Goal: Task Accomplishment & Management: Manage account settings

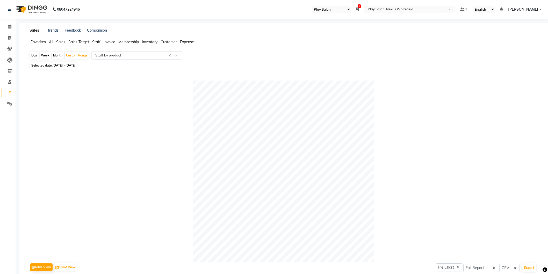
select select "104"
select select "full_report"
select select "csv"
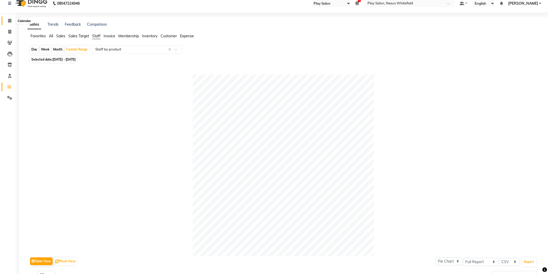
click at [9, 21] on icon at bounding box center [9, 21] width 3 height 4
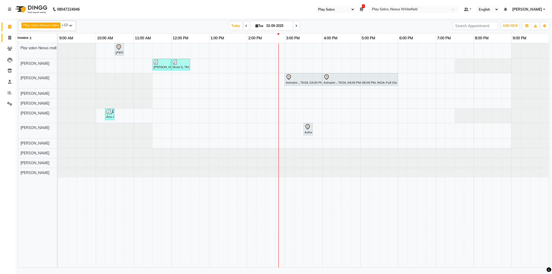
click at [9, 39] on icon at bounding box center [9, 38] width 3 height 4
select select "8356"
select select "service"
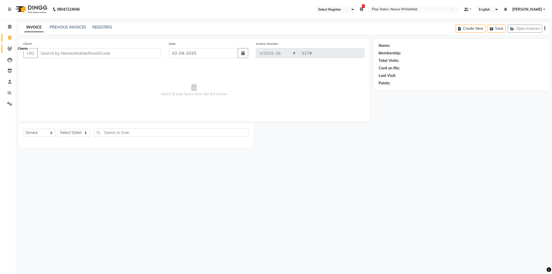
click at [12, 50] on span at bounding box center [9, 49] width 9 height 6
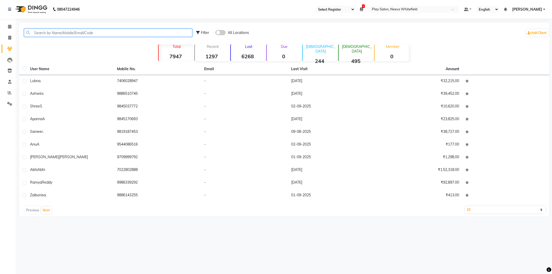
click at [63, 32] on input "text" at bounding box center [108, 33] width 168 height 8
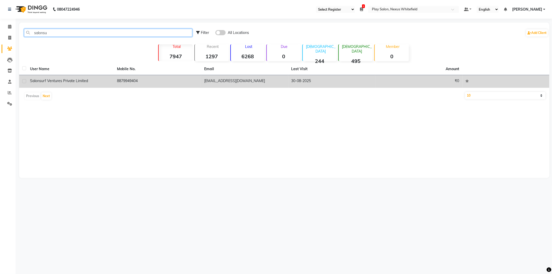
type input "salonsu"
click at [137, 81] on td "8879949404" at bounding box center [157, 81] width 87 height 13
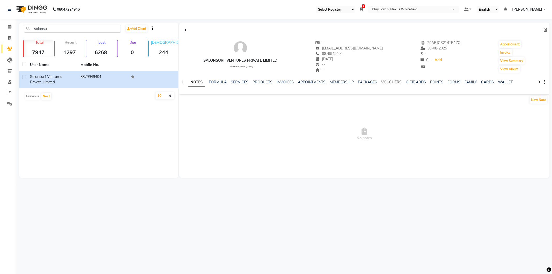
click at [394, 81] on link "VOUCHERS" at bounding box center [392, 82] width 20 height 5
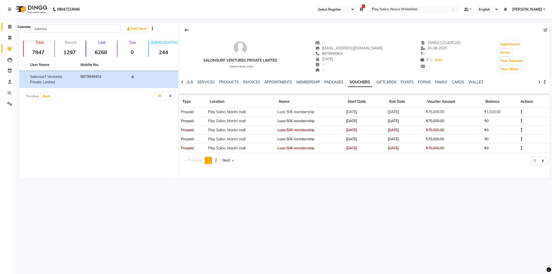
click at [8, 27] on icon at bounding box center [9, 27] width 3 height 4
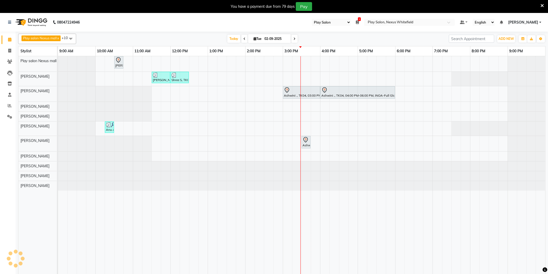
select select "104"
click at [372, 107] on div "Cindy Dhakar, TK01, 10:30 AM-10:45 AM, keratin botox treatment (fine hair) Shor…" at bounding box center [301, 168] width 487 height 224
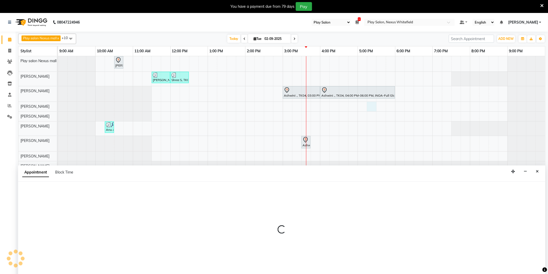
scroll to position [11, 0]
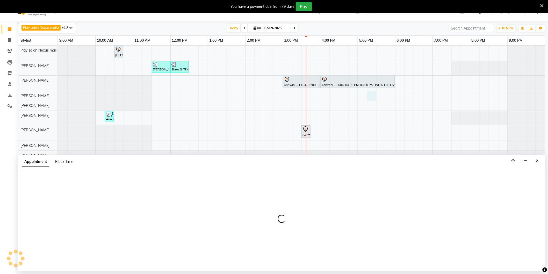
select select "81392"
select select "tentative"
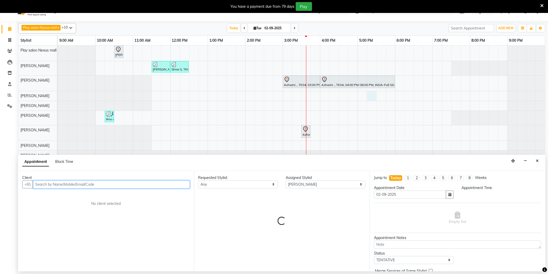
select select "1035"
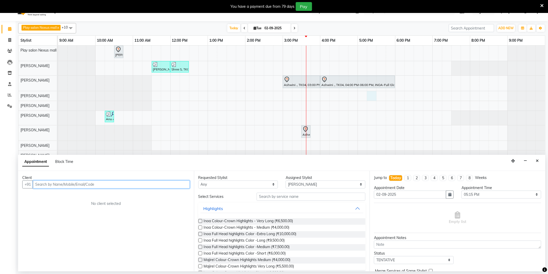
click at [71, 186] on input "text" at bounding box center [111, 184] width 157 height 8
click at [57, 195] on span "Sivasankari" at bounding box center [51, 195] width 23 height 5
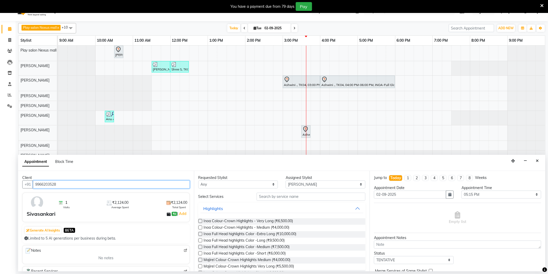
type input "9966203528"
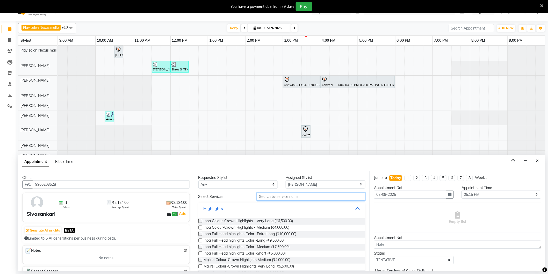
click at [282, 197] on input "text" at bounding box center [311, 197] width 109 height 8
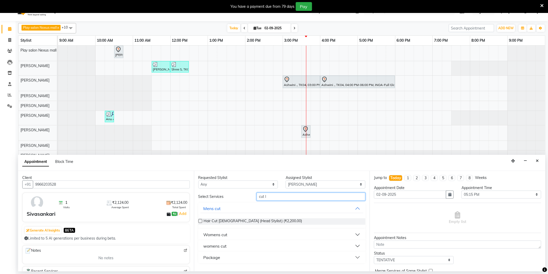
type input "cut l"
click at [234, 243] on button "womens cut" at bounding box center [281, 245] width 163 height 9
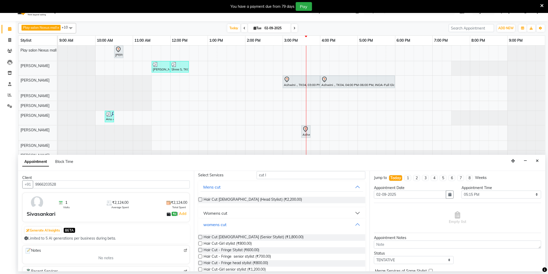
scroll to position [56, 0]
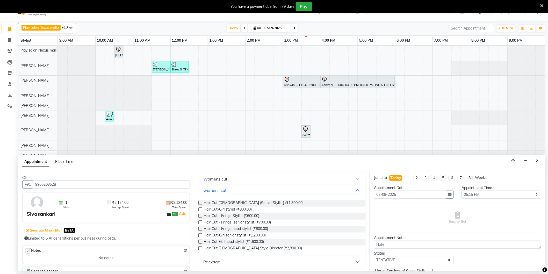
click at [200, 202] on label at bounding box center [200, 203] width 4 height 4
click at [200, 202] on input "checkbox" at bounding box center [199, 203] width 3 height 3
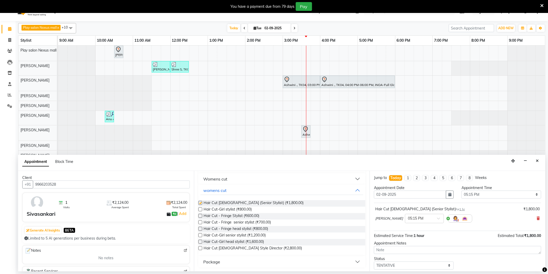
checkbox input "false"
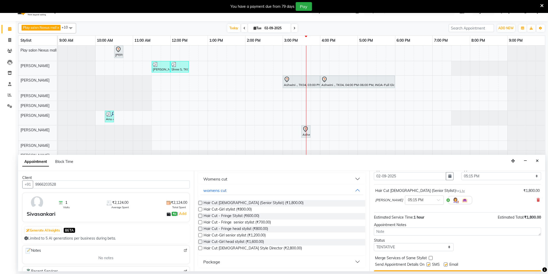
scroll to position [31, 0]
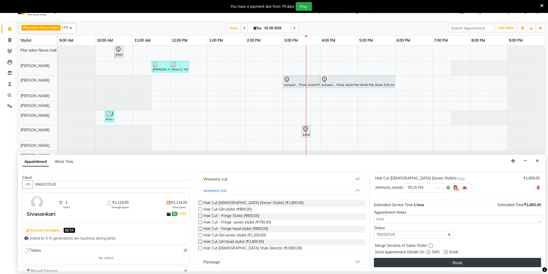
click at [449, 259] on button "Book" at bounding box center [457, 262] width 167 height 9
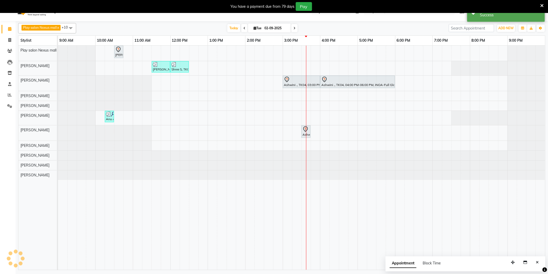
scroll to position [0, 0]
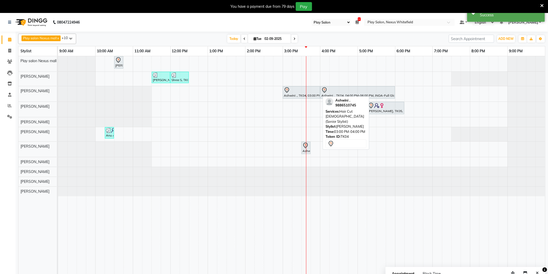
click at [297, 94] on div "Ashwini ., TK04, 03:00 PM-04:00 PM, Hair Cut Lady (Senior Stylist)" at bounding box center [301, 92] width 36 height 11
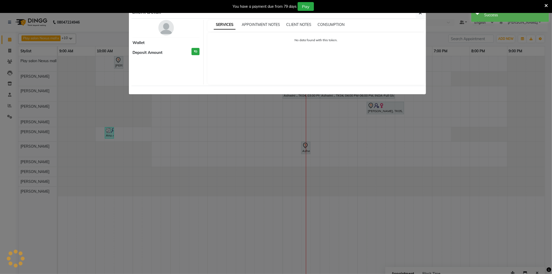
select select "7"
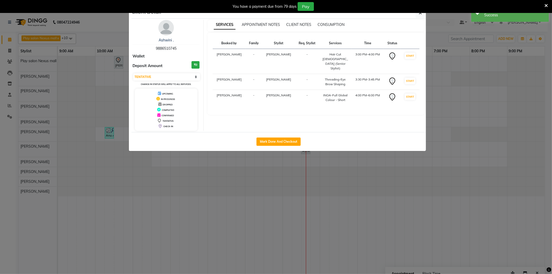
click at [164, 29] on img at bounding box center [166, 28] width 16 height 16
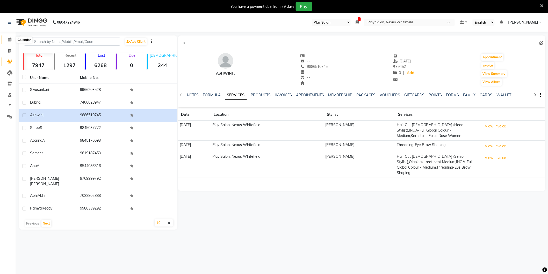
click at [10, 38] on icon at bounding box center [9, 40] width 3 height 4
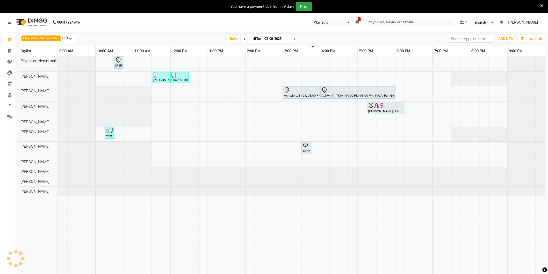
scroll to position [13, 0]
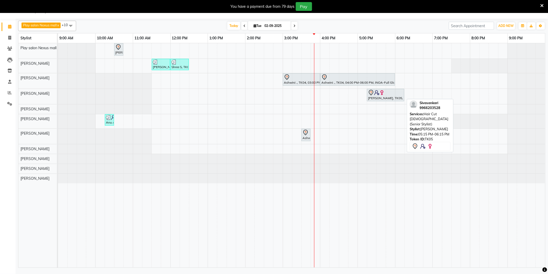
click at [379, 97] on div "Sivasankari, TK05, 05:15 PM-06:15 PM, Hair Cut Lady (Senior Stylist)" at bounding box center [385, 95] width 36 height 11
select select "7"
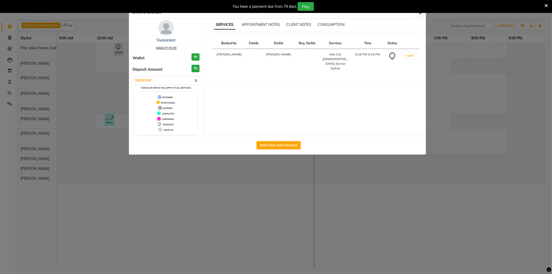
click at [170, 24] on img at bounding box center [166, 28] width 16 height 16
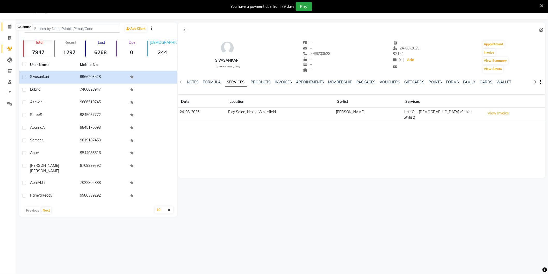
click at [11, 26] on icon at bounding box center [9, 27] width 3 height 4
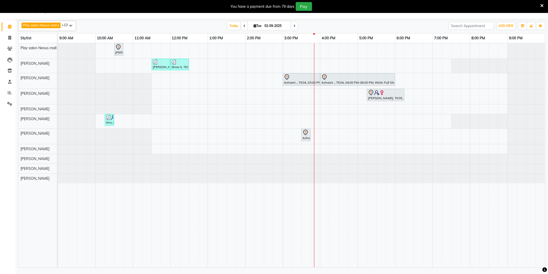
click at [293, 25] on span at bounding box center [294, 26] width 6 height 8
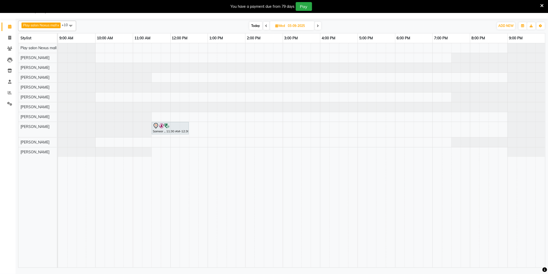
click at [257, 25] on span "Today" at bounding box center [255, 26] width 13 height 8
type input "02-09-2025"
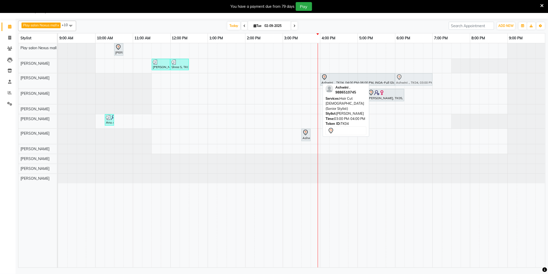
drag, startPoint x: 304, startPoint y: 81, endPoint x: 416, endPoint y: 82, distance: 112.7
click at [58, 82] on div "Ashwini ., TK04, 03:00 PM-04:00 PM, Hair Cut Lady (Senior Stylist) Ashwini ., T…" at bounding box center [58, 80] width 0 height 15
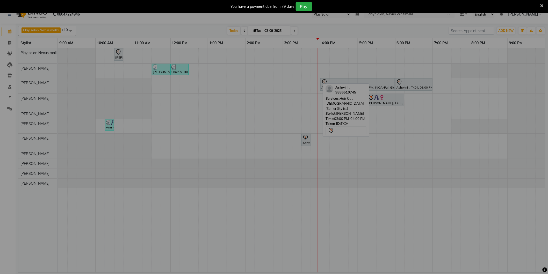
scroll to position [8, 0]
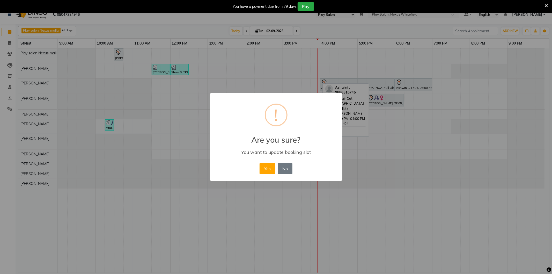
click at [271, 169] on button "Yes" at bounding box center [268, 168] width 16 height 11
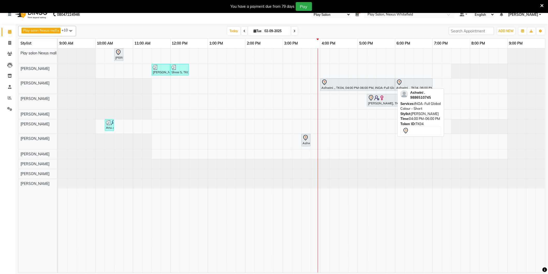
click at [328, 86] on div "Ashwini ., TK04, 04:00 PM-06:00 PM, INOA-Full Global Colour - Short" at bounding box center [358, 84] width 74 height 11
click at [332, 85] on div "Ashwini ., TK04, 04:00 PM-06:00 PM, INOA-Full Global Colour - Short" at bounding box center [358, 84] width 74 height 11
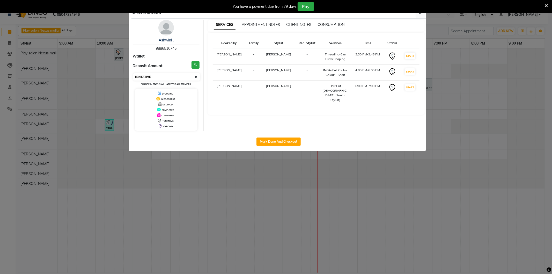
click at [144, 77] on select "Select IN SERVICE CONFIRMED TENTATIVE CHECK IN MARK DONE DROPPED UPCOMING" at bounding box center [166, 76] width 67 height 7
select select "8"
click at [133, 73] on select "Select IN SERVICE CONFIRMED TENTATIVE CHECK IN MARK DONE DROPPED UPCOMING" at bounding box center [166, 76] width 67 height 7
click at [423, 14] on button "button" at bounding box center [421, 13] width 10 height 10
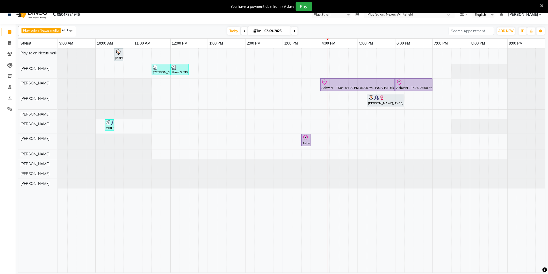
click at [209, 95] on div "Cindy Dhakar, TK01, 10:30 AM-10:45 AM, keratin botox treatment (fine hair) Shor…" at bounding box center [301, 160] width 487 height 224
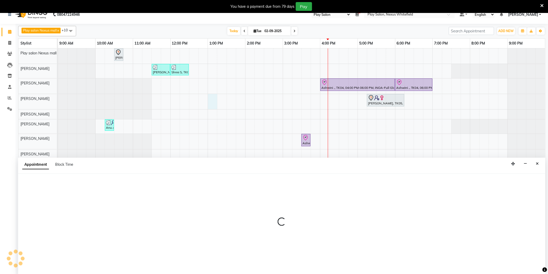
select select "81392"
select select "780"
select select "tentative"
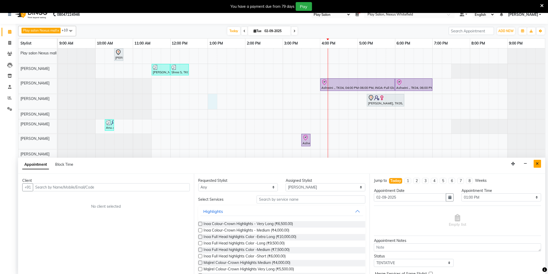
click at [537, 162] on icon "Close" at bounding box center [537, 164] width 3 height 4
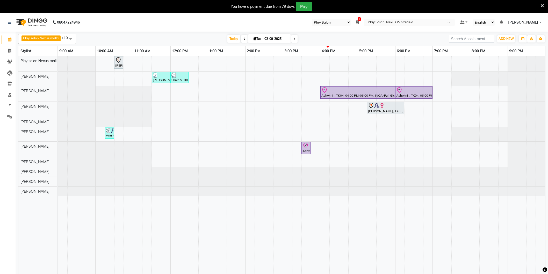
select select "104"
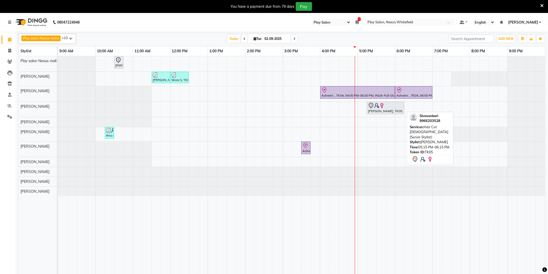
click at [372, 111] on div "Sivasankari, TK05, 05:15 PM-06:15 PM, Hair Cut Lady (Senior Stylist)" at bounding box center [385, 108] width 36 height 11
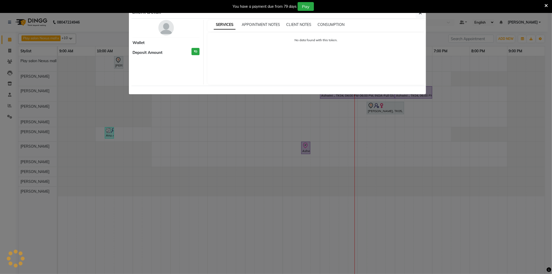
select select "7"
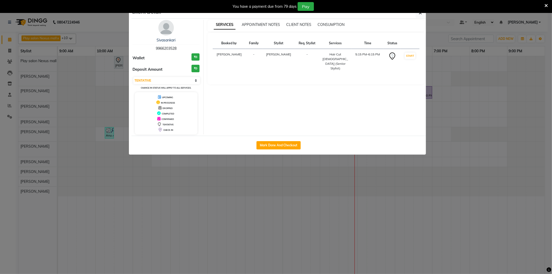
drag, startPoint x: 418, startPoint y: 15, endPoint x: 416, endPoint y: 12, distance: 3.1
click at [417, 14] on button "button" at bounding box center [421, 13] width 10 height 10
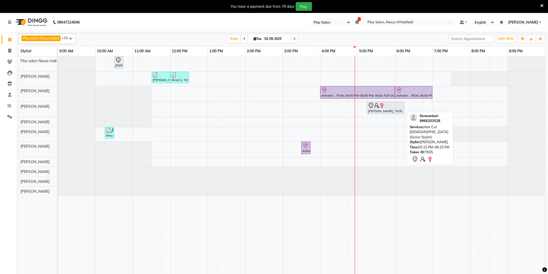
click at [379, 110] on div "Sivasankari, TK05, 05:15 PM-06:15 PM, Hair Cut Lady (Senior Stylist)" at bounding box center [385, 108] width 36 height 11
select select "7"
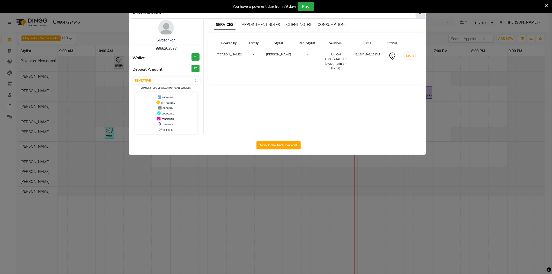
click at [420, 15] on span "button" at bounding box center [420, 12] width 3 height 5
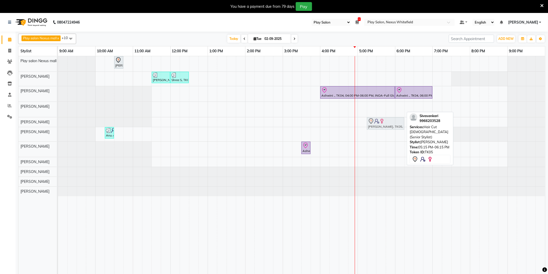
drag, startPoint x: 381, startPoint y: 110, endPoint x: 381, endPoint y: 120, distance: 9.3
click at [381, 120] on tbody "Cindy Dhakar, TK01, 10:30 AM-10:45 AM, keratin botox treatment (fine hair) Shor…" at bounding box center [301, 126] width 487 height 140
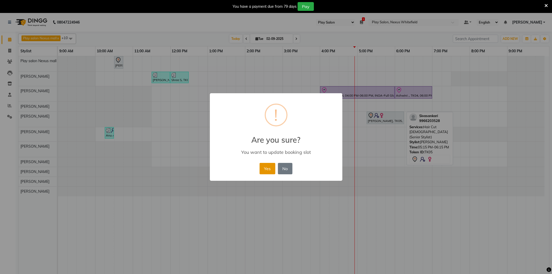
click at [271, 166] on button "Yes" at bounding box center [268, 168] width 16 height 11
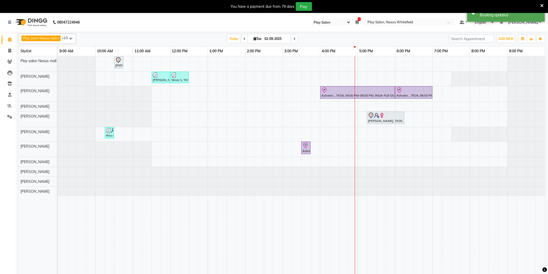
click at [362, 107] on div "Cindy Dhakar, TK01, 10:30 AM-10:45 AM, keratin botox treatment (fine hair) Shor…" at bounding box center [301, 168] width 487 height 224
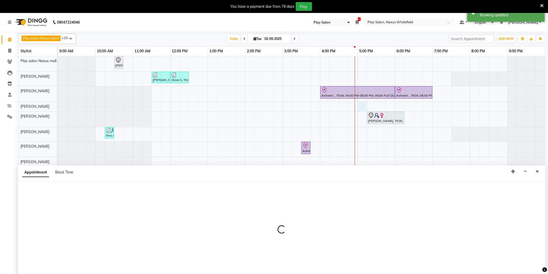
scroll to position [7, 0]
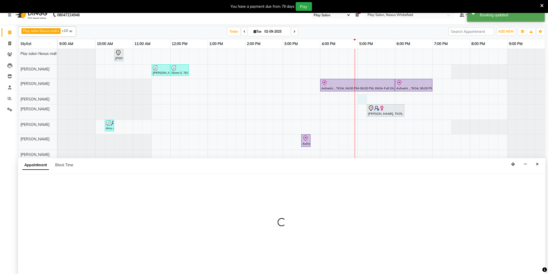
select select "81392"
select select "1020"
select select "tentative"
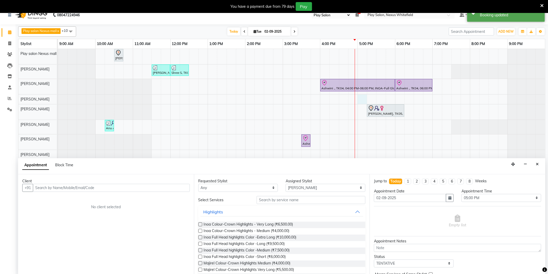
drag, startPoint x: 158, startPoint y: 186, endPoint x: 152, endPoint y: 189, distance: 7.2
click at [156, 188] on input "text" at bounding box center [111, 188] width 157 height 8
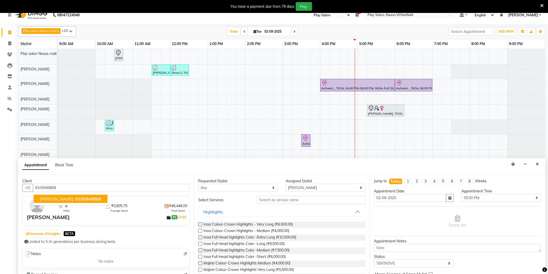
click at [98, 200] on span "8105949868" at bounding box center [88, 198] width 26 height 5
type input "8105949868"
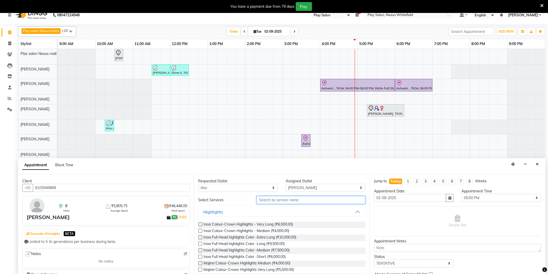
click at [281, 198] on input "text" at bounding box center [311, 200] width 109 height 8
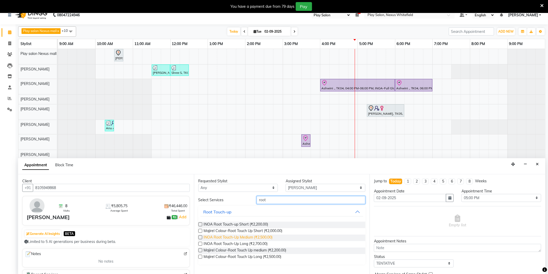
type input "root"
click at [248, 237] on span "INOA Root Touch-Up Medium (₹2,500.00)" at bounding box center [238, 238] width 69 height 6
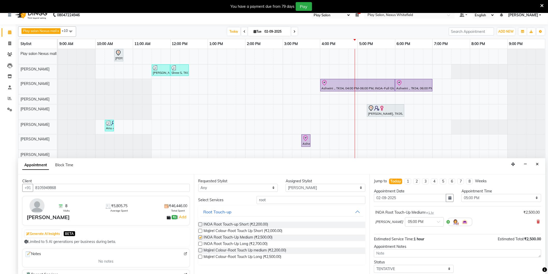
checkbox input "false"
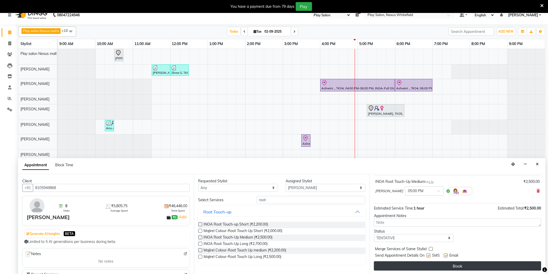
scroll to position [13, 0]
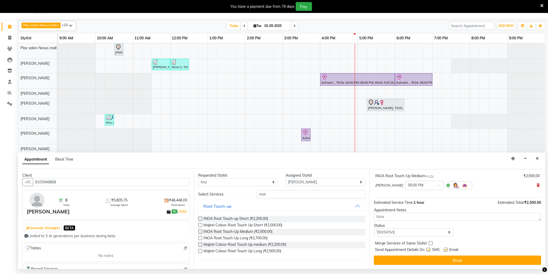
click at [439, 260] on button "Book" at bounding box center [457, 260] width 167 height 9
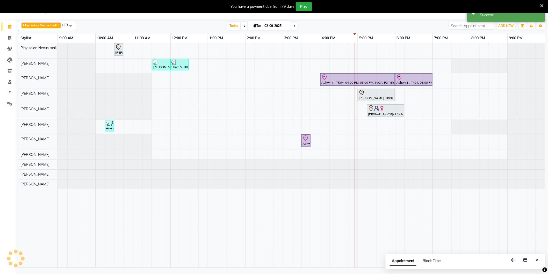
scroll to position [0, 0]
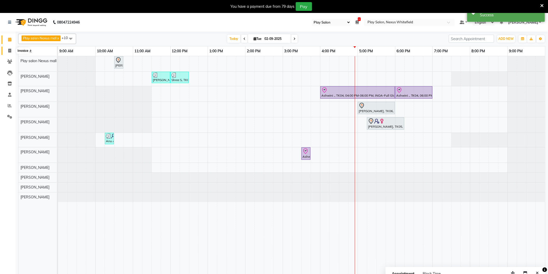
click at [9, 51] on icon at bounding box center [9, 51] width 3 height 4
select select "service"
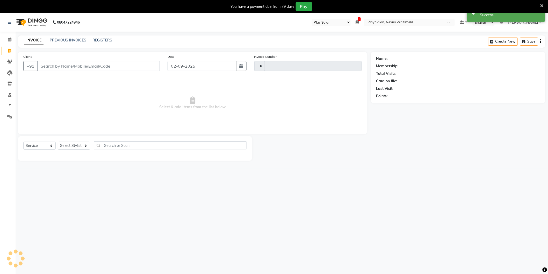
type input "3179"
select select "8356"
click at [71, 66] on input "Client" at bounding box center [98, 66] width 122 height 10
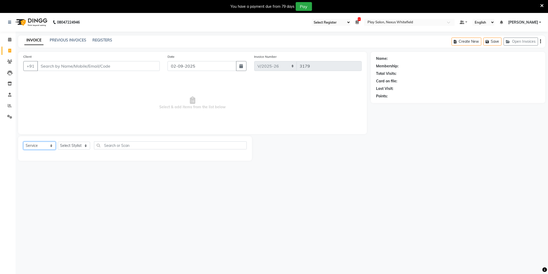
click at [32, 146] on select "Select Service Product Membership Package Voucher Prepaid Gift Card" at bounding box center [39, 146] width 32 height 8
select select "product"
click at [23, 142] on select "Select Service Product Membership Package Voucher Prepaid Gift Card" at bounding box center [39, 146] width 32 height 8
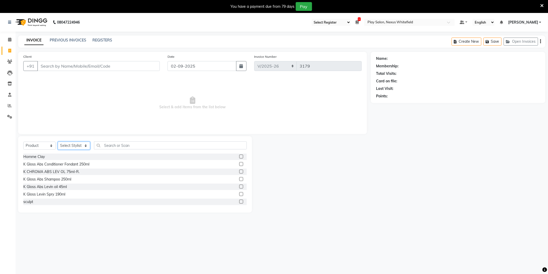
click at [67, 149] on select "Select Stylist Abdulla Md Adil Ali Ambika Rai Asha Thapa Ashim Sapkota Bhargavi…" at bounding box center [74, 146] width 32 height 8
select select "81391"
click at [58, 142] on select "Select Stylist Abdulla Md Adil Ali Ambika Rai Asha Thapa Ashim Sapkota Bhargavi…" at bounding box center [74, 146] width 32 height 8
click at [108, 144] on input "text" at bounding box center [170, 145] width 153 height 8
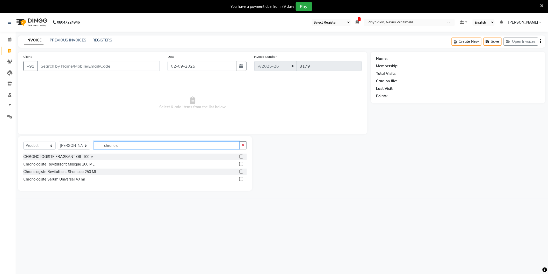
type input "chronolo"
click at [241, 171] on label at bounding box center [241, 172] width 4 height 4
click at [241, 171] on input "checkbox" at bounding box center [240, 171] width 3 height 3
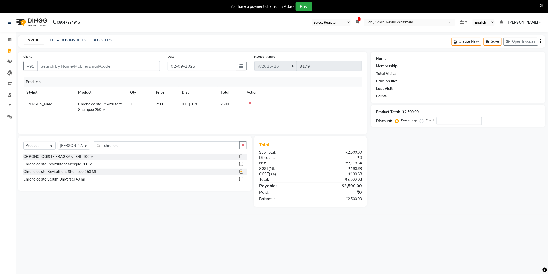
checkbox input "false"
click at [157, 104] on span "2500" at bounding box center [160, 104] width 8 height 5
select select "81391"
type input "3400"
click at [284, 86] on div "Products Stylist Product Qty Price Disc Total Action Mohd Aalam Chronologiste R…" at bounding box center [192, 103] width 338 height 52
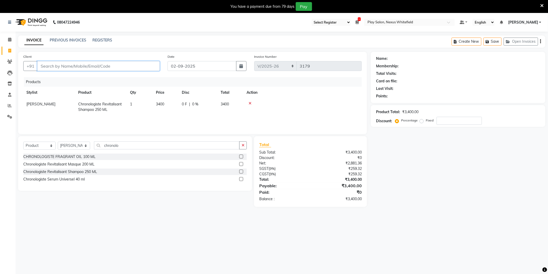
click at [80, 64] on input "Client" at bounding box center [98, 66] width 122 height 10
type input "9"
type input "0"
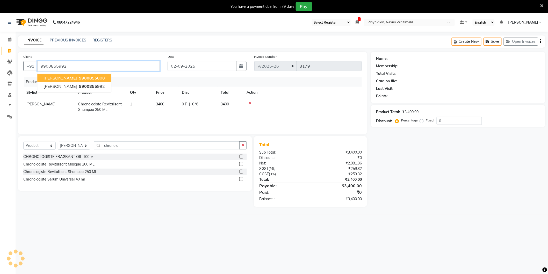
type input "9900855992"
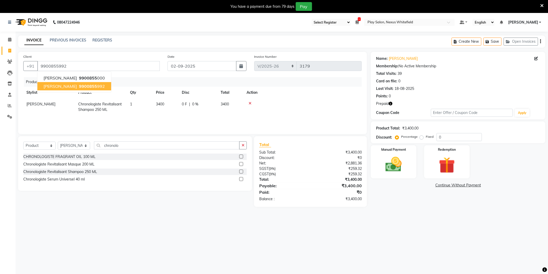
click at [71, 86] on span "Anushka Singh" at bounding box center [60, 86] width 33 height 5
click at [409, 167] on div "Manual Payment" at bounding box center [393, 162] width 47 height 34
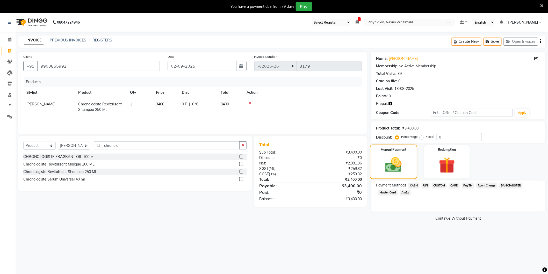
click at [407, 167] on div "Manual Payment" at bounding box center [393, 162] width 47 height 34
click at [455, 185] on span "CARD" at bounding box center [454, 186] width 11 height 6
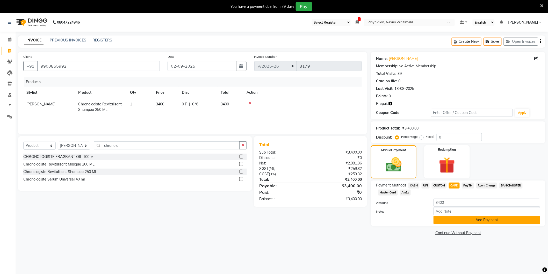
click at [479, 221] on button "Add Payment" at bounding box center [487, 220] width 107 height 8
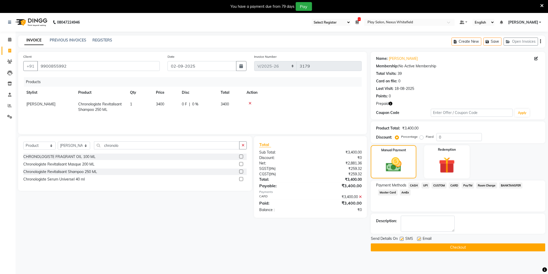
click at [463, 245] on button "Checkout" at bounding box center [458, 247] width 175 height 8
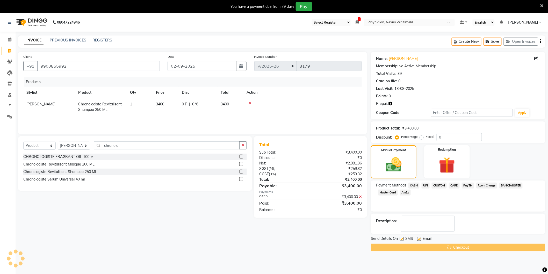
click at [463, 245] on div "Checkout" at bounding box center [458, 247] width 175 height 8
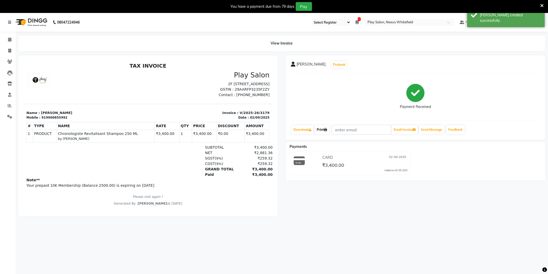
click at [324, 131] on link "Print" at bounding box center [322, 129] width 15 height 9
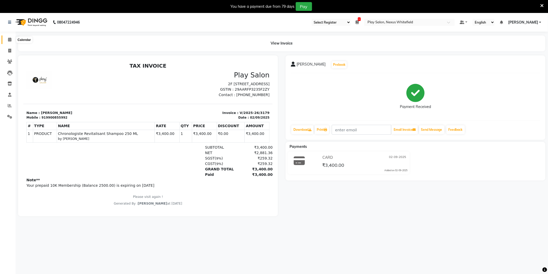
click at [8, 41] on icon at bounding box center [9, 40] width 3 height 4
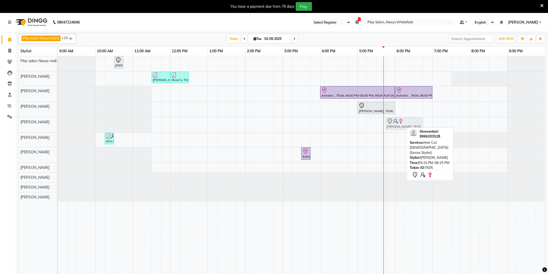
drag, startPoint x: 372, startPoint y: 126, endPoint x: 390, endPoint y: 125, distance: 17.4
click at [58, 125] on div "Sivasankari, TK05, 05:15 PM-06:15 PM, Hair Cut Lady (Senior Stylist) Sivasankar…" at bounding box center [58, 124] width 0 height 15
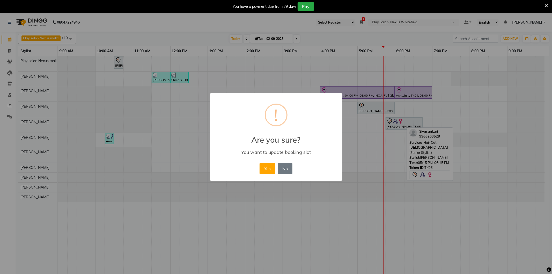
click at [265, 170] on button "Yes" at bounding box center [268, 168] width 16 height 11
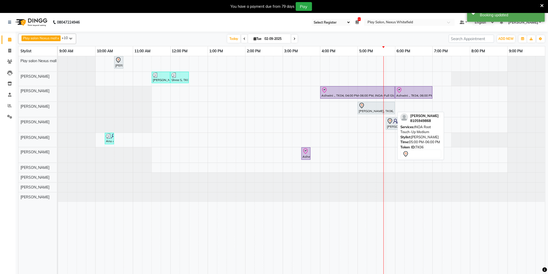
click at [367, 108] on div at bounding box center [376, 106] width 35 height 6
click at [368, 107] on div at bounding box center [376, 106] width 35 height 6
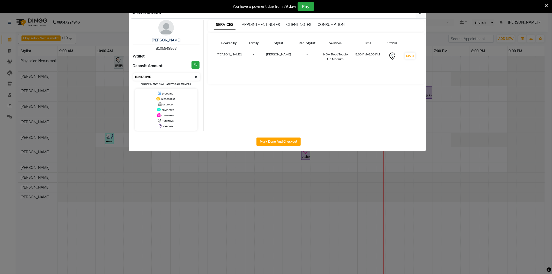
click at [147, 77] on select "Select IN SERVICE CONFIRMED TENTATIVE CHECK IN MARK DONE DROPPED UPCOMING" at bounding box center [166, 76] width 67 height 7
select select "8"
click at [133, 73] on select "Select IN SERVICE CONFIRMED TENTATIVE CHECK IN MARK DONE DROPPED UPCOMING" at bounding box center [166, 76] width 67 height 7
click at [421, 15] on span "button" at bounding box center [420, 12] width 3 height 5
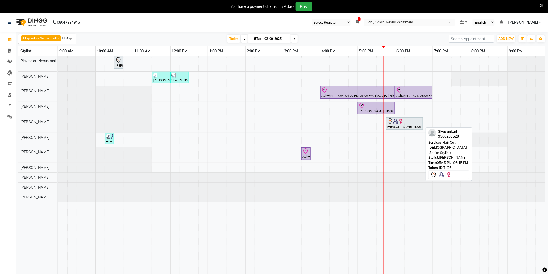
click at [396, 121] on img at bounding box center [395, 121] width 5 height 5
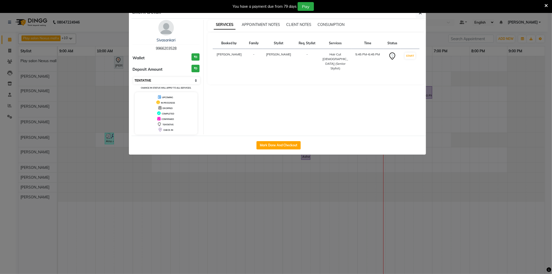
click at [169, 83] on select "Select IN SERVICE CONFIRMED TENTATIVE CHECK IN MARK DONE DROPPED UPCOMING" at bounding box center [166, 80] width 67 height 7
select select "8"
click at [133, 77] on select "Select IN SERVICE CONFIRMED TENTATIVE CHECK IN MARK DONE DROPPED UPCOMING" at bounding box center [166, 80] width 67 height 7
click at [421, 16] on button "button" at bounding box center [421, 13] width 10 height 10
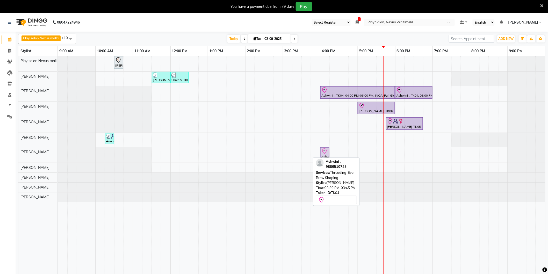
drag, startPoint x: 304, startPoint y: 154, endPoint x: 320, endPoint y: 153, distance: 15.3
click at [58, 153] on div "Ashwini ., TK04, 03:30 PM-03:45 PM, Threading-Eye Brow Shaping Ashwini ., TK04,…" at bounding box center [58, 154] width 0 height 15
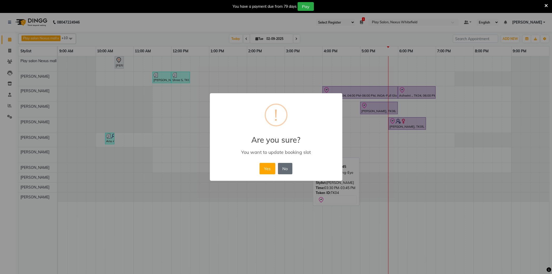
click at [286, 170] on button "No" at bounding box center [285, 168] width 15 height 11
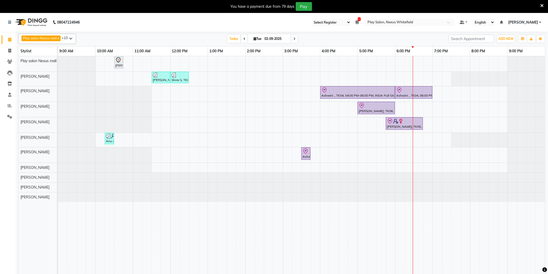
click at [293, 39] on icon at bounding box center [294, 38] width 2 height 3
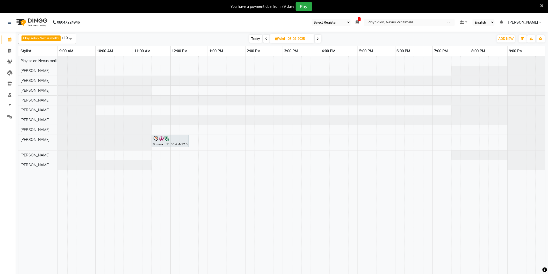
click at [317, 39] on span at bounding box center [318, 39] width 6 height 8
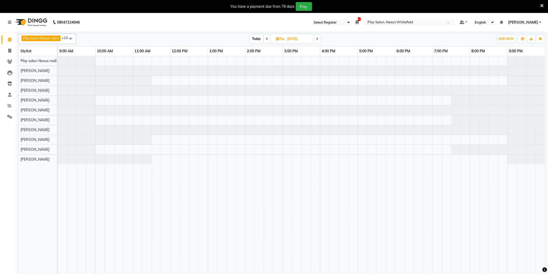
click at [257, 39] on span "Today" at bounding box center [256, 39] width 13 height 8
type input "02-09-2025"
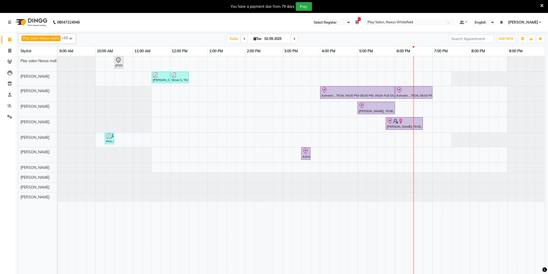
click at [239, 15] on nav "08047224946 Select Register Play Salon Nexus Whitefield Play Salon Nexus Play S…" at bounding box center [274, 22] width 548 height 19
click at [501, 40] on span "ADD NEW" at bounding box center [506, 39] width 15 height 4
click at [490, 62] on link "Add Expense" at bounding box center [494, 62] width 41 height 7
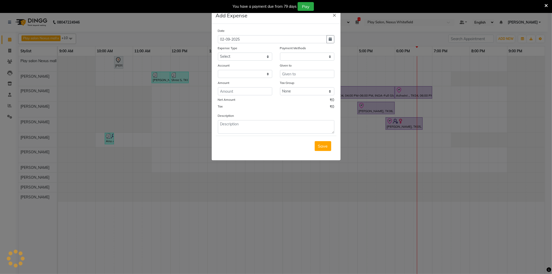
select select "1"
select select "7478"
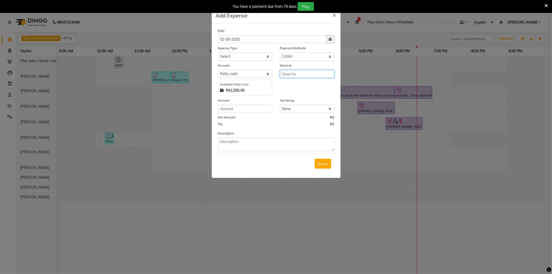
click at [291, 73] on input "text" at bounding box center [307, 74] width 54 height 8
click at [294, 102] on ngb-highlight "G ukul Man g ar" at bounding box center [299, 101] width 27 height 5
type input "Gukul Mangar"
click at [227, 56] on select "Select Advance Salary Cash transfer to bank Cash transfer to hub Client Snacks …" at bounding box center [245, 57] width 54 height 8
select select "22522"
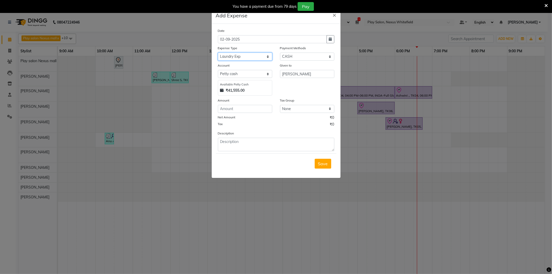
click at [218, 53] on select "Select Advance Salary Cash transfer to bank Cash transfer to hub Client Snacks …" at bounding box center [245, 57] width 54 height 8
click at [232, 109] on input "number" at bounding box center [245, 109] width 54 height 8
type input "300"
click at [238, 144] on textarea at bounding box center [276, 144] width 117 height 13
type textarea "Laundry charges paid to Gukul"
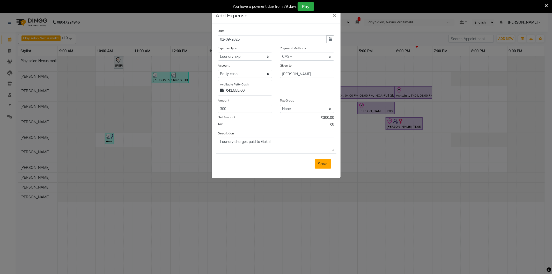
click at [320, 164] on span "Save" at bounding box center [323, 163] width 10 height 5
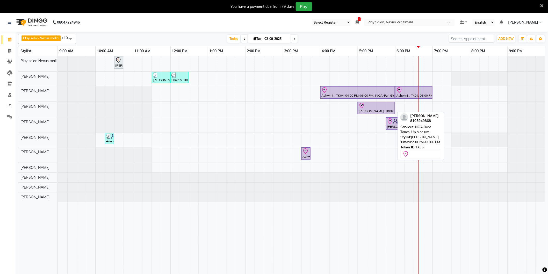
click at [367, 111] on div "Ayendrila Bhattacharjee, TK06, 05:00 PM-06:00 PM, INOA Root Touch-Up Medium" at bounding box center [376, 108] width 36 height 11
click at [370, 111] on div "Ayendrila Bhattacharjee, TK06, 05:00 PM-06:00 PM, INOA Root Touch-Up Medium" at bounding box center [376, 108] width 36 height 11
select select "8"
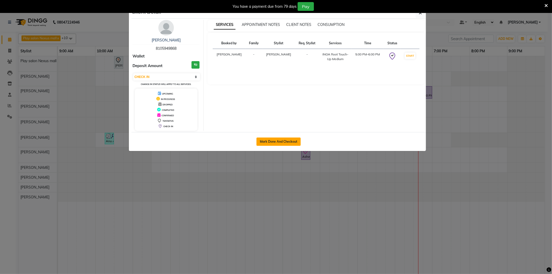
click at [291, 142] on button "Mark Done And Checkout" at bounding box center [279, 142] width 44 height 8
select select "service"
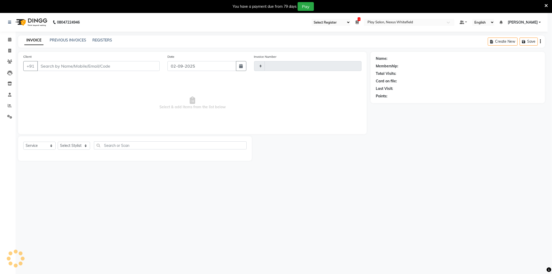
type input "3180"
select select "3"
select select "8356"
type input "8105949868"
select select "81392"
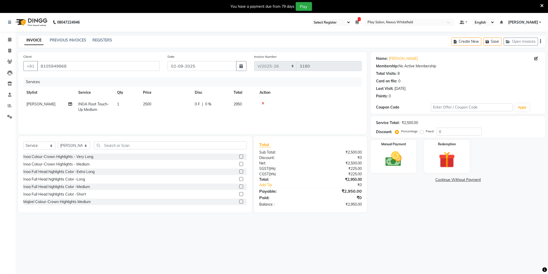
click at [95, 104] on span "INOA Root Touch-Up Medium" at bounding box center [93, 107] width 31 height 10
select select "81392"
click at [96, 108] on span "INOA Root Touch-Up Medium x" at bounding box center [105, 108] width 46 height 11
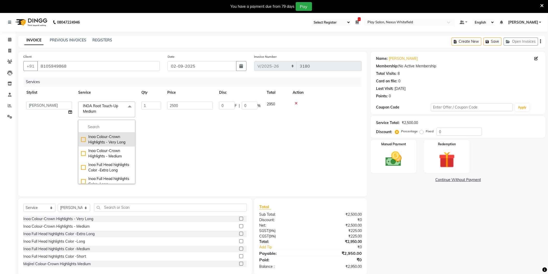
drag, startPoint x: 95, startPoint y: 130, endPoint x: 96, endPoint y: 134, distance: 4.0
click at [96, 133] on li at bounding box center [106, 127] width 56 height 11
click at [96, 127] on input "multiselect-search" at bounding box center [106, 126] width 51 height 5
type input "root"
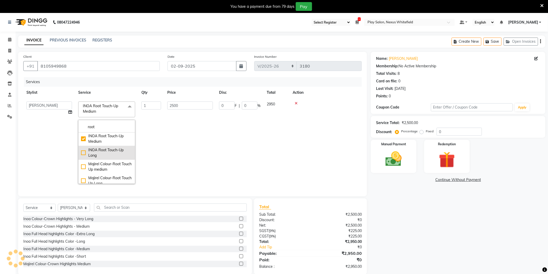
click at [84, 154] on div "INOA Root Touch-Up Long" at bounding box center [106, 152] width 51 height 11
checkbox input "false"
checkbox input "true"
click at [171, 138] on td "2700" at bounding box center [190, 142] width 52 height 89
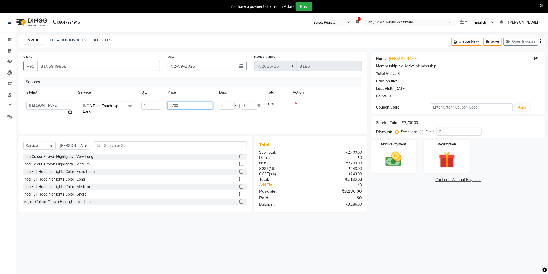
click at [180, 105] on input "2700" at bounding box center [190, 106] width 46 height 8
type input "2"
type input "3000"
drag, startPoint x: 323, startPoint y: 102, endPoint x: 195, endPoint y: 109, distance: 128.1
click at [319, 102] on div at bounding box center [308, 104] width 99 height 4
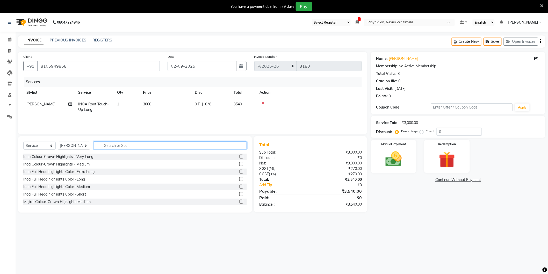
click at [112, 146] on input "text" at bounding box center [170, 145] width 153 height 8
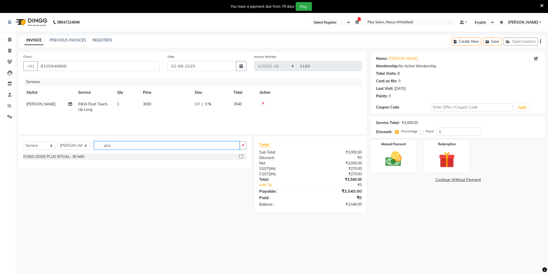
type input "plus"
click at [240, 156] on label at bounding box center [241, 157] width 4 height 4
click at [240, 156] on input "checkbox" at bounding box center [240, 156] width 3 height 3
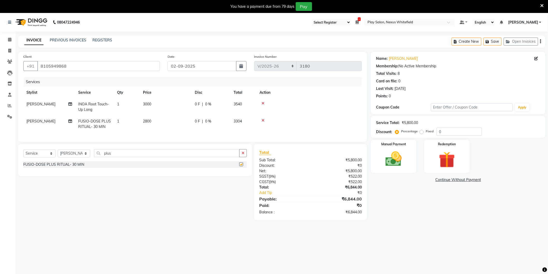
checkbox input "false"
click at [447, 159] on img at bounding box center [446, 159] width 27 height 21
click at [404, 163] on img at bounding box center [393, 158] width 27 height 19
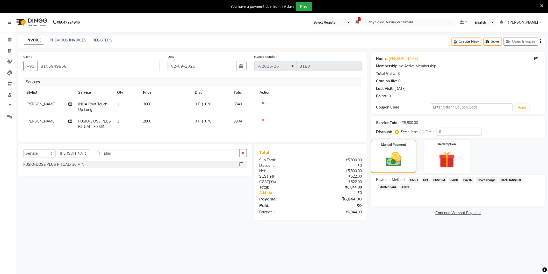
click at [415, 179] on span "CASH" at bounding box center [413, 180] width 11 height 6
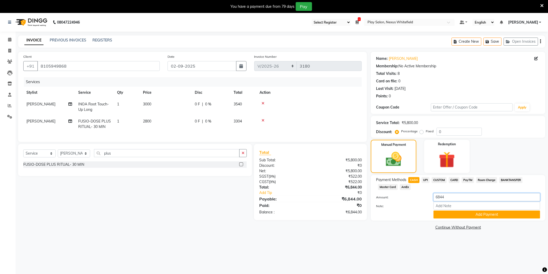
drag, startPoint x: 429, startPoint y: 197, endPoint x: 418, endPoint y: 193, distance: 11.4
click at [424, 196] on div "Amount: 6844" at bounding box center [458, 197] width 172 height 9
type input "2000"
click at [452, 206] on input "Note:" at bounding box center [487, 206] width 107 height 8
click at [481, 215] on button "Add Payment" at bounding box center [487, 215] width 107 height 8
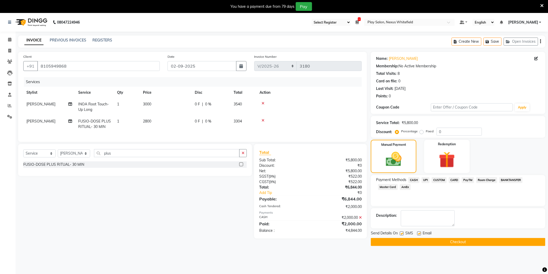
click at [436, 180] on span "CUSTOM" at bounding box center [439, 180] width 15 height 6
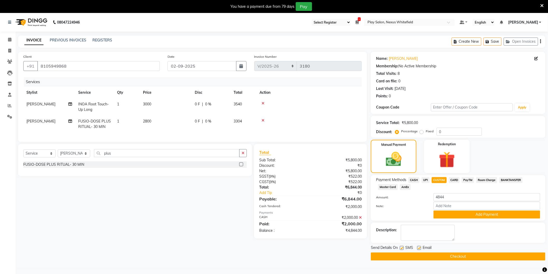
drag, startPoint x: 486, startPoint y: 214, endPoint x: 484, endPoint y: 215, distance: 2.7
click at [486, 214] on button "Add Payment" at bounding box center [487, 215] width 107 height 8
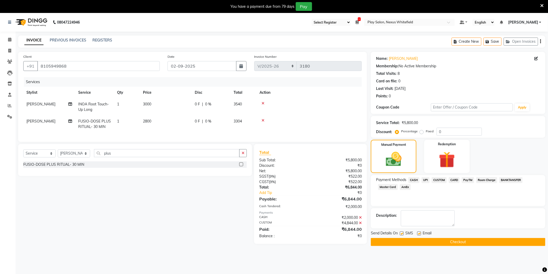
click at [466, 242] on button "Checkout" at bounding box center [458, 242] width 175 height 8
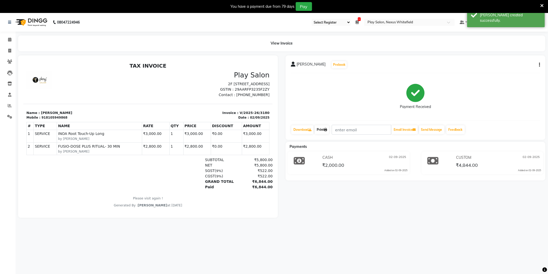
click at [324, 131] on link "Print" at bounding box center [322, 129] width 15 height 9
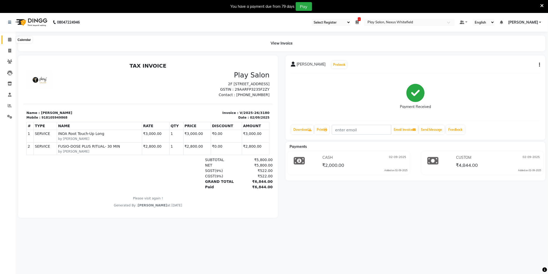
click at [7, 40] on span at bounding box center [9, 40] width 9 height 6
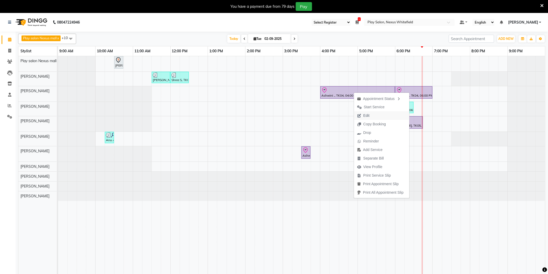
click at [371, 115] on span "Edit" at bounding box center [363, 115] width 19 height 9
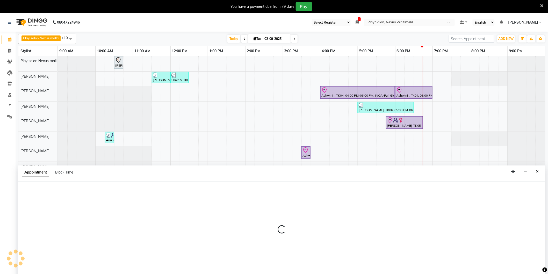
scroll to position [1, 0]
select select "tentative"
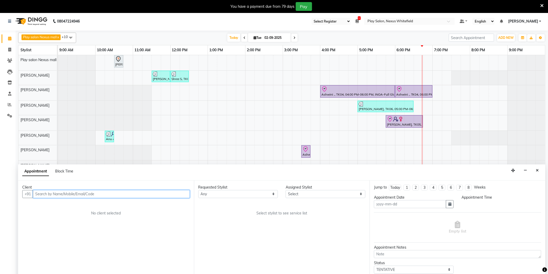
type input "02-09-2025"
select select "check-in"
select select "930"
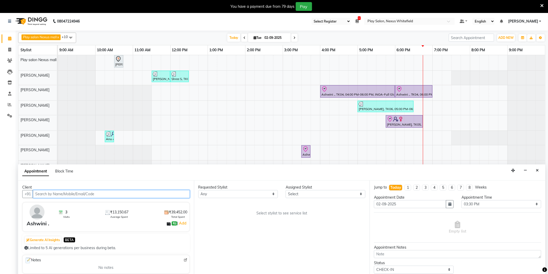
select select "81403"
select select "4200"
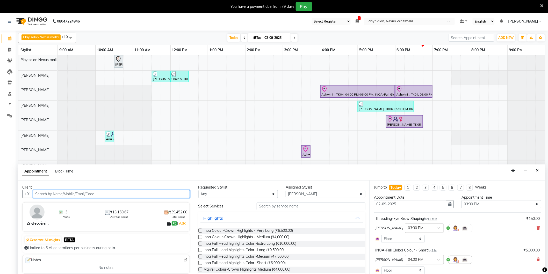
select select "4200"
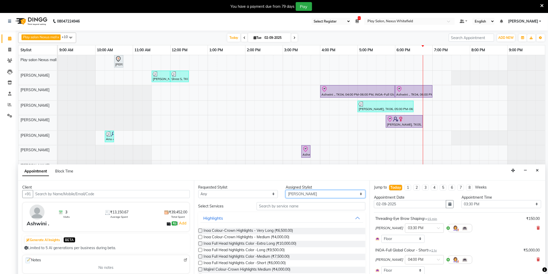
click at [292, 193] on select "Select Abdulla Md Adil Ali Ambika Rai Asha Thapa Ashim Sapkota Dawa Tamang Mohd…" at bounding box center [326, 194] width 80 height 8
select select "81404"
click at [286, 190] on select "Select Abdulla Md Adil Ali Ambika Rai Asha Thapa Ashim Sapkota Dawa Tamang Mohd…" at bounding box center [326, 194] width 80 height 8
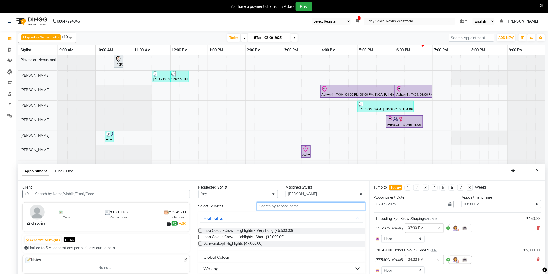
click at [279, 208] on input "text" at bounding box center [311, 206] width 109 height 8
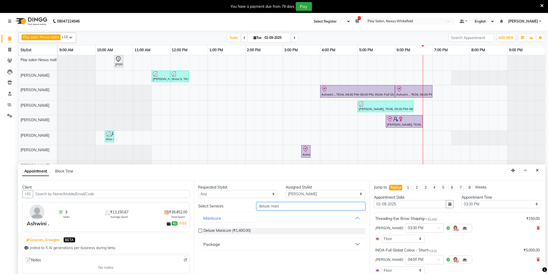
scroll to position [0, 0]
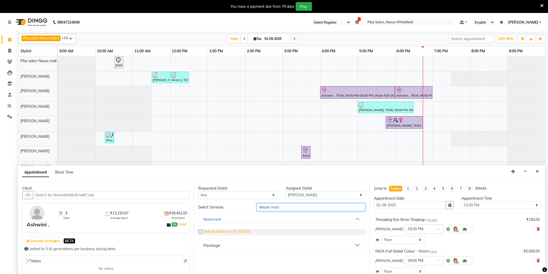
type input "deluxe mani"
click at [236, 232] on span "Deluxe Manicure (₹1,400.00)" at bounding box center [227, 232] width 47 height 6
checkbox input "false"
drag, startPoint x: 284, startPoint y: 207, endPoint x: 242, endPoint y: 207, distance: 42.5
click at [242, 207] on div "Select Services deluxe mani" at bounding box center [281, 207] width 175 height 8
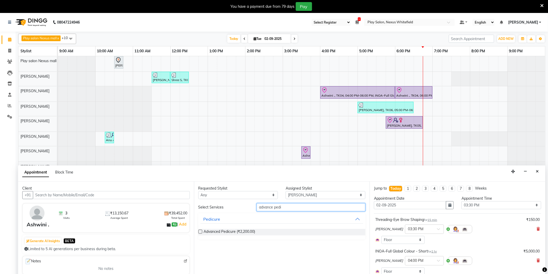
type input "advance pedi"
click at [240, 236] on div "Advanced Pedicure (₹2,200.00)" at bounding box center [281, 232] width 167 height 15
click at [239, 232] on span "Advanced Pedicure (₹2,200.00)" at bounding box center [230, 232] width 52 height 6
checkbox input "false"
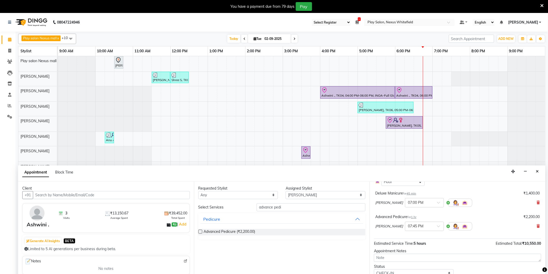
scroll to position [134, 0]
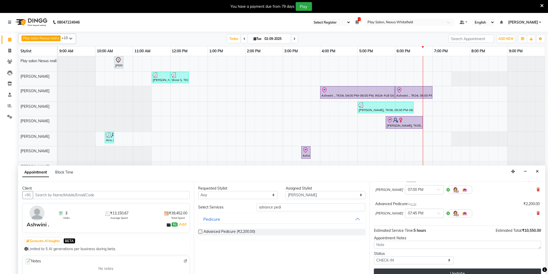
click at [457, 272] on button "Update" at bounding box center [457, 273] width 167 height 9
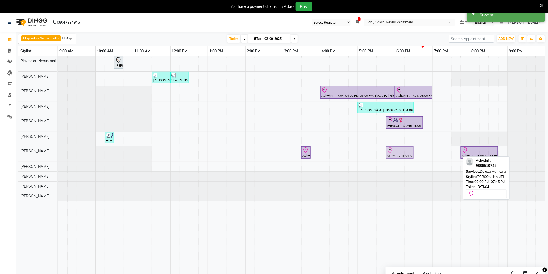
drag, startPoint x: 440, startPoint y: 156, endPoint x: 389, endPoint y: 152, distance: 51.1
click at [58, 152] on div "Ashwini ., TK04, 03:30 PM-03:45 PM, Threading-Eye Brow Shaping Ashwini ., TK04,…" at bounding box center [58, 153] width 0 height 15
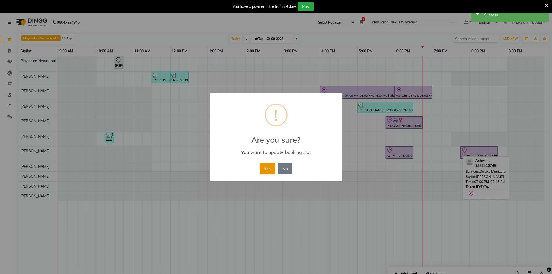
drag, startPoint x: 267, startPoint y: 169, endPoint x: 283, endPoint y: 167, distance: 15.5
click at [267, 169] on button "Yes" at bounding box center [268, 168] width 16 height 11
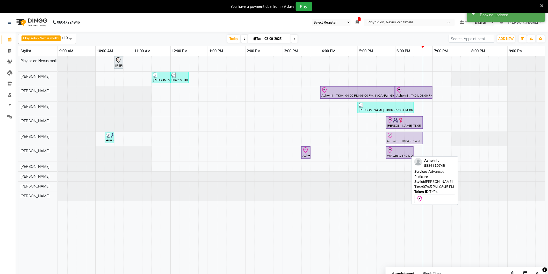
drag, startPoint x: 483, startPoint y: 154, endPoint x: 408, endPoint y: 143, distance: 76.0
click at [408, 143] on tbody "Cindy Dhakar, TK01, 10:30 AM-10:45 AM, keratin botox treatment (fine hair) Shor…" at bounding box center [301, 128] width 487 height 145
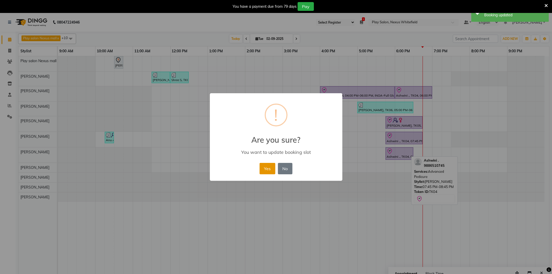
click at [267, 169] on button "Yes" at bounding box center [268, 168] width 16 height 11
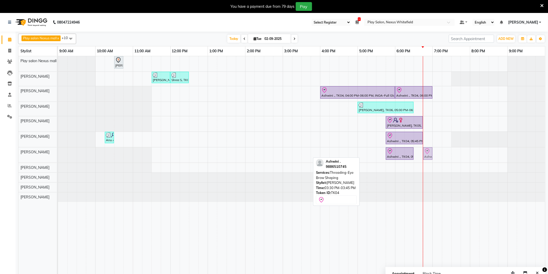
drag, startPoint x: 304, startPoint y: 157, endPoint x: 426, endPoint y: 154, distance: 121.7
click at [58, 154] on div "Ashwini ., TK04, 03:30 PM-03:45 PM, Threading-Eye Brow Shaping Ashwini ., TK04,…" at bounding box center [58, 154] width 0 height 15
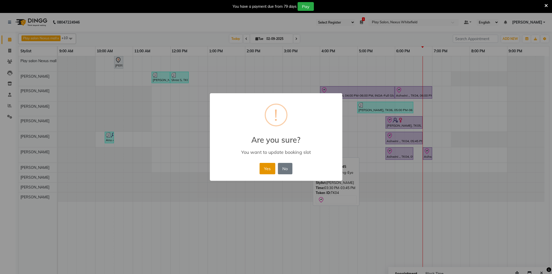
click at [268, 168] on button "Yes" at bounding box center [268, 168] width 16 height 11
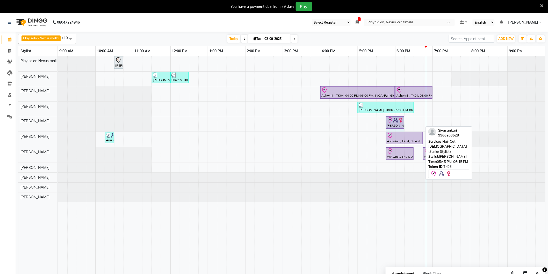
drag, startPoint x: 423, startPoint y: 123, endPoint x: 403, endPoint y: 123, distance: 20.5
click at [58, 123] on div "Sivasankari, TK05, 05:45 PM-06:45 PM, Hair Cut Lady (Senior Stylist) Sivasankar…" at bounding box center [58, 123] width 0 height 15
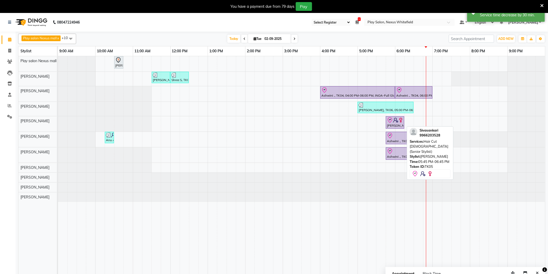
click at [402, 125] on div "Sivasankari, TK05, 05:45 PM-06:15 PM, Hair Cut Lady (Senior Stylist)" at bounding box center [394, 122] width 17 height 11
click at [396, 125] on div "Sivasankari, TK05, 05:45 PM-06:15 PM, Hair Cut Lady (Senior Stylist)" at bounding box center [394, 122] width 17 height 11
select select "8"
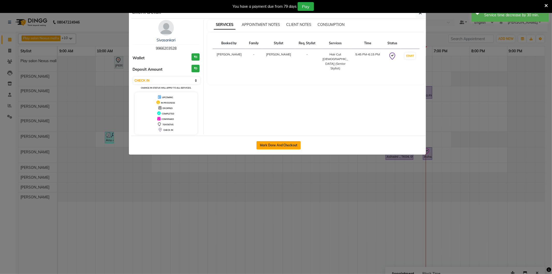
click at [280, 143] on button "Mark Done And Checkout" at bounding box center [279, 145] width 44 height 8
select select "8356"
select select "service"
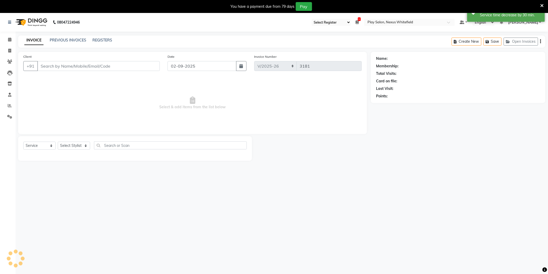
type input "9966203528"
select select "81391"
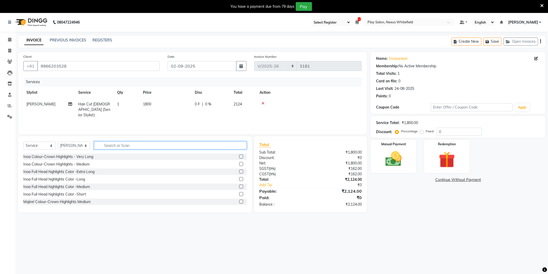
click at [103, 146] on input "text" at bounding box center [170, 145] width 153 height 8
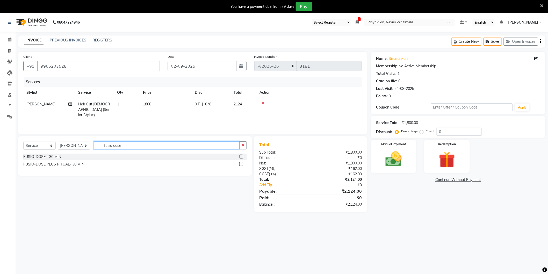
type input "fusio dose"
click at [242, 157] on label at bounding box center [241, 157] width 4 height 4
click at [242, 157] on input "checkbox" at bounding box center [240, 156] width 3 height 3
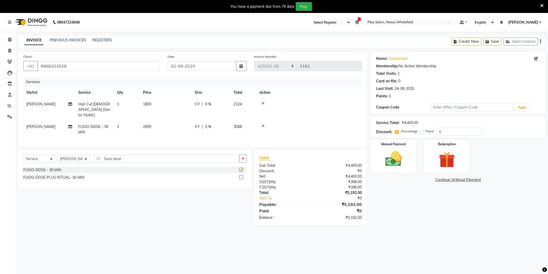
checkbox input "false"
click at [146, 124] on span "2600" at bounding box center [147, 126] width 8 height 5
select select "81391"
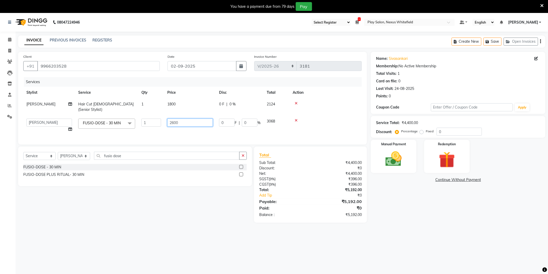
drag, startPoint x: 171, startPoint y: 115, endPoint x: 179, endPoint y: 116, distance: 7.8
click at [175, 119] on input "2600" at bounding box center [190, 123] width 46 height 8
type input "2500"
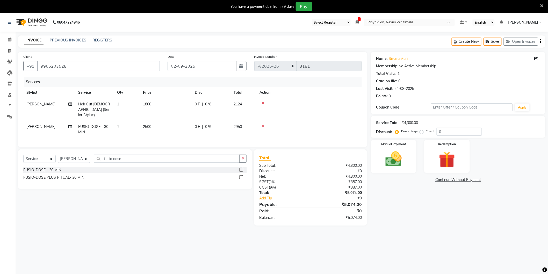
click at [105, 103] on span "Hair Cut [DEMOGRAPHIC_DATA] (Senior Stylist)" at bounding box center [94, 110] width 32 height 16
select select "81391"
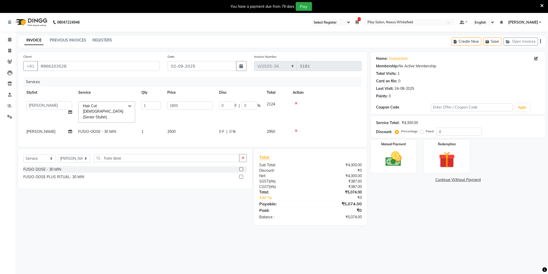
click at [105, 103] on span "Hair Cut Lady (Senior Stylist) x" at bounding box center [106, 112] width 57 height 21
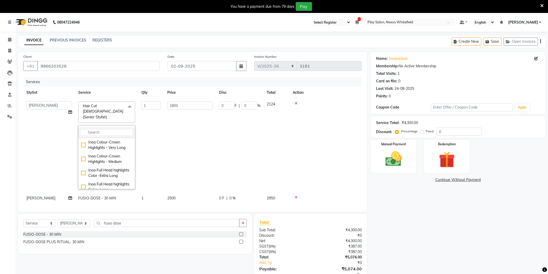
click at [100, 130] on input "multiselect-search" at bounding box center [106, 132] width 51 height 5
type input "hair cut l"
click at [83, 159] on div "Hair Cut [DEMOGRAPHIC_DATA] (Stylist)" at bounding box center [106, 167] width 51 height 16
checkbox input "true"
checkbox input "false"
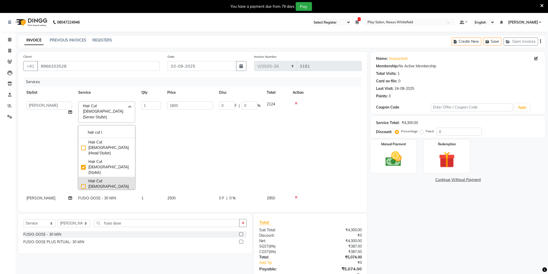
type input "1200"
click at [182, 136] on td "1200" at bounding box center [190, 145] width 52 height 94
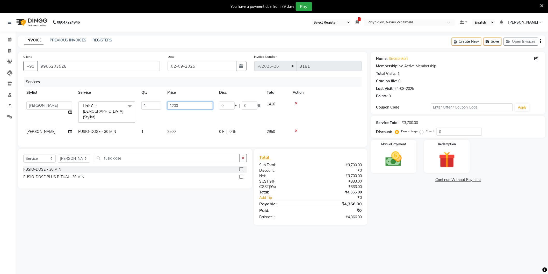
click at [174, 105] on input "1200" at bounding box center [190, 106] width 46 height 8
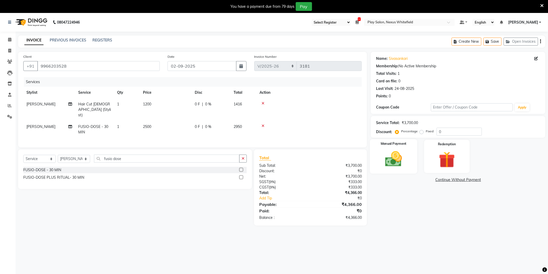
click at [402, 160] on img at bounding box center [393, 158] width 27 height 19
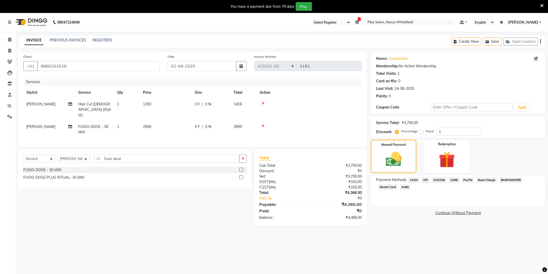
click at [439, 180] on span "CUSTOM" at bounding box center [439, 180] width 15 height 6
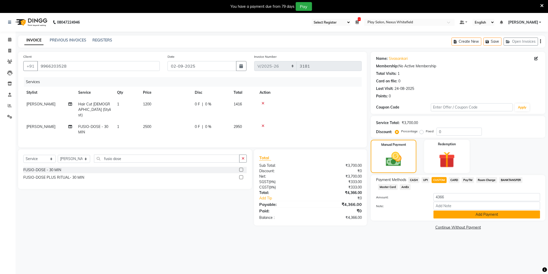
click at [480, 216] on button "Add Payment" at bounding box center [487, 215] width 107 height 8
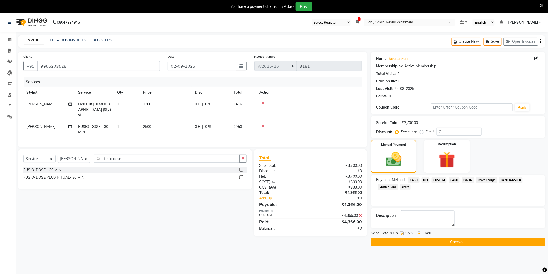
click at [455, 241] on button "Checkout" at bounding box center [458, 242] width 175 height 8
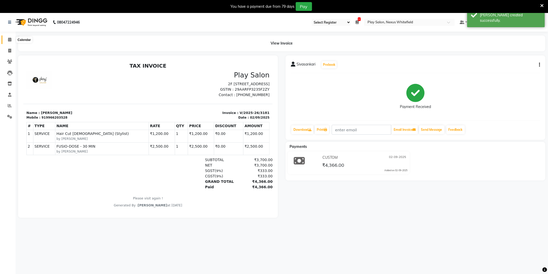
click at [9, 41] on icon at bounding box center [9, 40] width 3 height 4
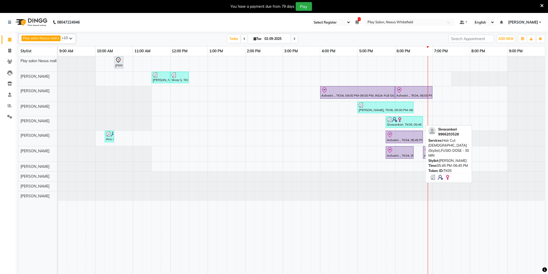
click at [398, 125] on div "Sivasankari, TK05, 05:45 PM-06:45 PM, Hair Cut [DEMOGRAPHIC_DATA] (Stylist),FUS…" at bounding box center [404, 122] width 36 height 10
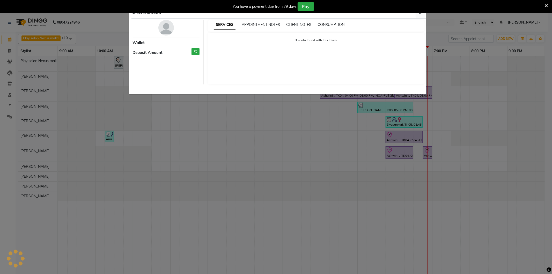
select select "3"
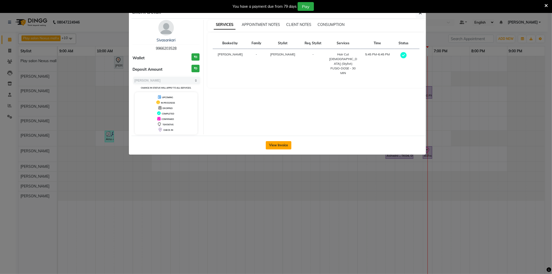
click at [282, 144] on button "View Invoice" at bounding box center [279, 145] width 26 height 8
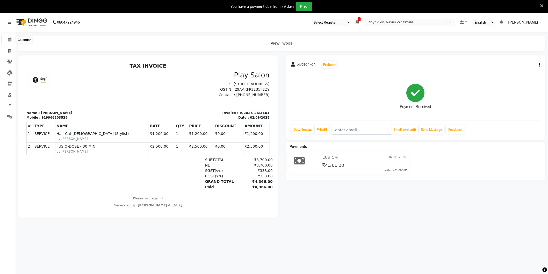
drag, startPoint x: 10, startPoint y: 40, endPoint x: 29, endPoint y: 38, distance: 19.1
click at [10, 40] on icon at bounding box center [9, 40] width 3 height 4
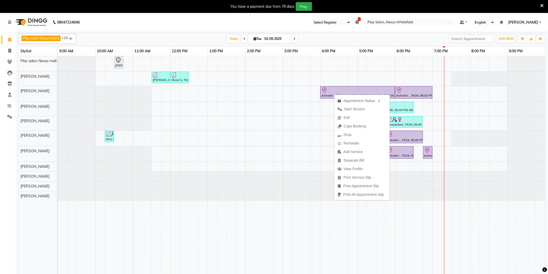
drag, startPoint x: 350, startPoint y: 117, endPoint x: 445, endPoint y: 115, distance: 95.6
click at [445, 117] on body "08047224946 Select Register Play Salon Nexus Whitefield Play Salon Nexus Play S…" at bounding box center [274, 150] width 548 height 274
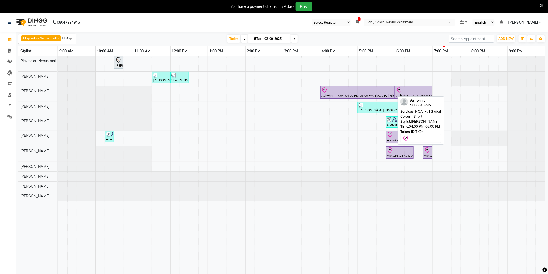
click at [340, 92] on div at bounding box center [357, 90] width 73 height 6
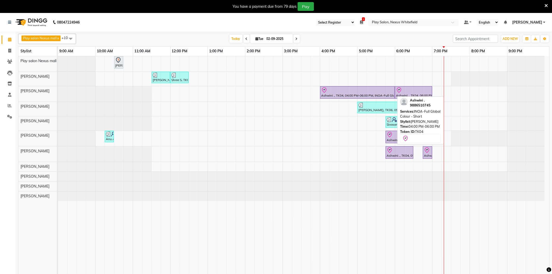
select select "8"
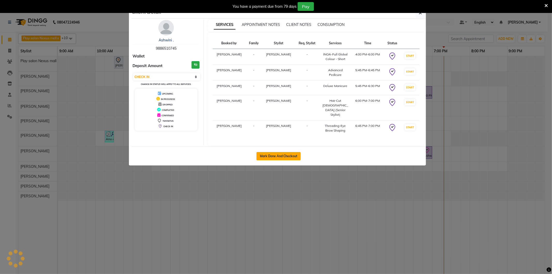
click at [280, 152] on button "Mark Done And Checkout" at bounding box center [279, 156] width 44 height 8
select select "service"
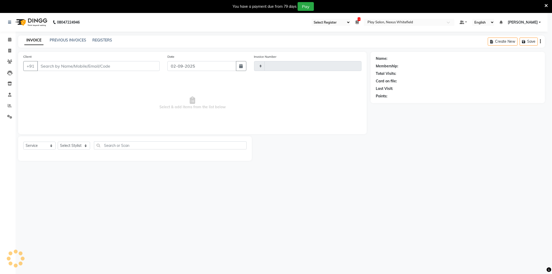
type input "3182"
select select "8356"
type input "9886510745"
select select "81393"
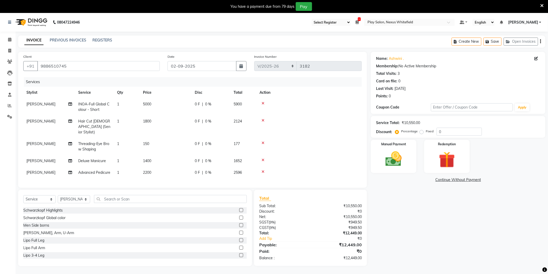
click at [96, 104] on span "INOA-Full Global Colour - Short" at bounding box center [93, 107] width 31 height 10
select select "81403"
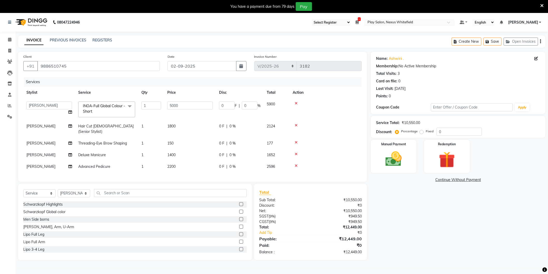
click at [98, 109] on span "INOA-Full Global Colour - Short x" at bounding box center [105, 108] width 46 height 11
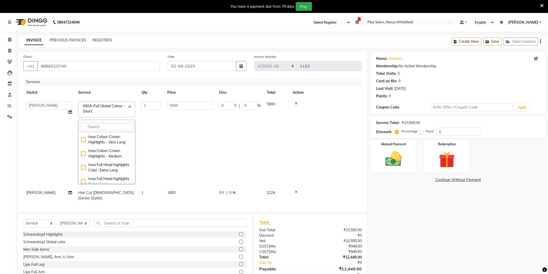
click at [97, 129] on input "multiselect-search" at bounding box center [106, 126] width 51 height 5
type input "global"
click at [82, 139] on div "INOA-Full Global Colour - Medium" at bounding box center [106, 139] width 51 height 11
checkbox input "true"
checkbox input "false"
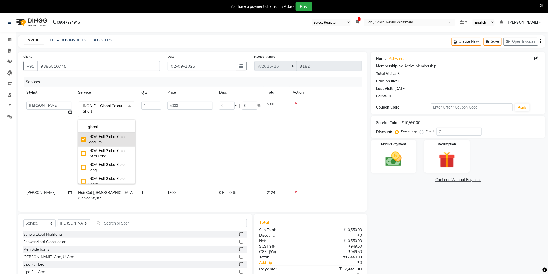
type input "6500"
click at [174, 124] on td "6500" at bounding box center [190, 142] width 52 height 89
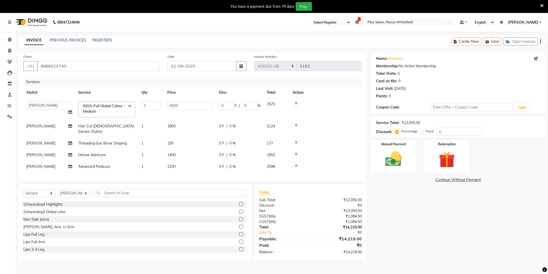
click at [37, 141] on span "[PERSON_NAME]" at bounding box center [40, 143] width 29 height 5
select select "81404"
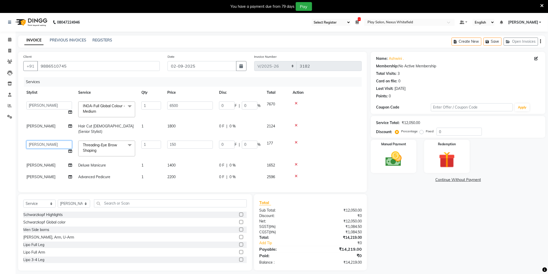
click at [42, 141] on select "Abdulla Md Adil Ali Ambika Rai Asha Thapa Ashim Sapkota Bhargavi H Dawa Tamang …" at bounding box center [49, 145] width 46 height 8
select select "81393"
click at [339, 150] on td at bounding box center [326, 149] width 72 height 22
click at [338, 141] on div at bounding box center [326, 143] width 66 height 4
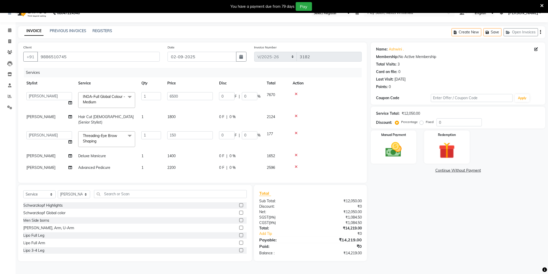
scroll to position [13, 0]
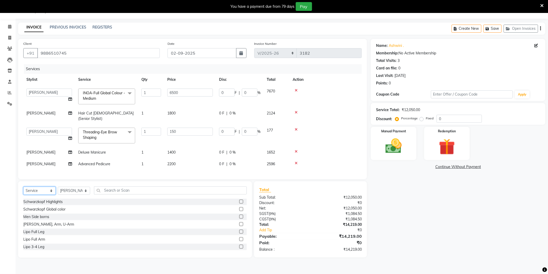
click at [40, 190] on select "Select Service Product Membership Package Voucher Prepaid Gift Card" at bounding box center [39, 191] width 32 height 8
select select "product"
click at [23, 187] on select "Select Service Product Membership Package Voucher Prepaid Gift Card" at bounding box center [39, 191] width 32 height 8
drag, startPoint x: 65, startPoint y: 190, endPoint x: 72, endPoint y: 189, distance: 6.5
click at [66, 190] on select "Select Stylist Abdulla Md Adil Ali Ambika Rai Asha Thapa Ashim Sapkota Bhargavi…" at bounding box center [74, 191] width 32 height 8
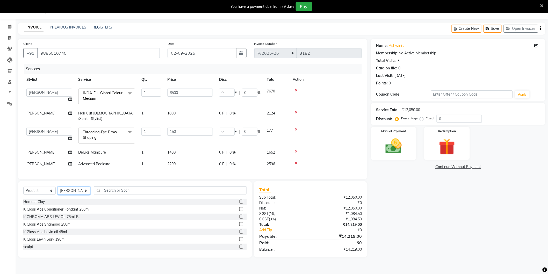
select select "81403"
click at [58, 187] on select "Select Stylist Abdulla Md Adil Ali Ambika Rai Asha Thapa Ashim Sapkota Bhargavi…" at bounding box center [74, 191] width 32 height 8
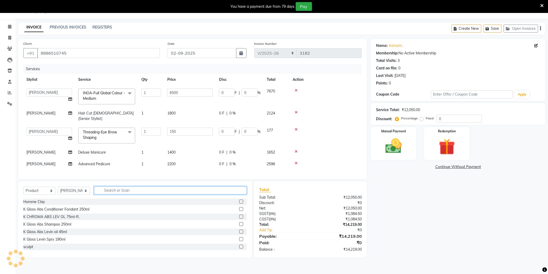
click at [108, 190] on input "text" at bounding box center [170, 190] width 153 height 8
type input "olaplex"
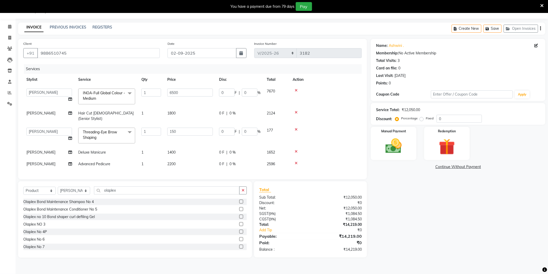
click at [239, 201] on label at bounding box center [241, 202] width 4 height 4
click at [239, 201] on input "checkbox" at bounding box center [240, 201] width 3 height 3
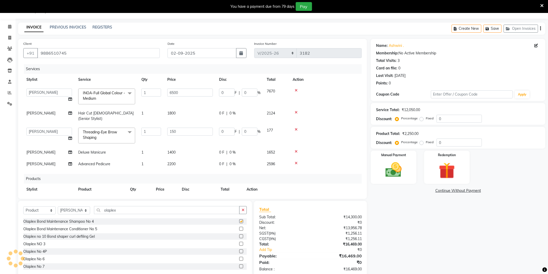
checkbox input "false"
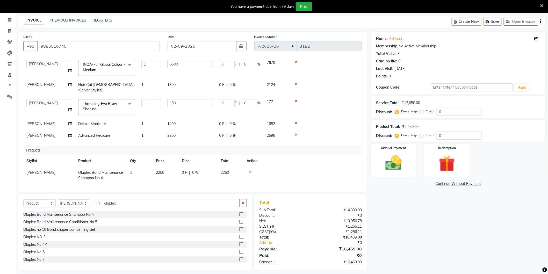
scroll to position [24, 0]
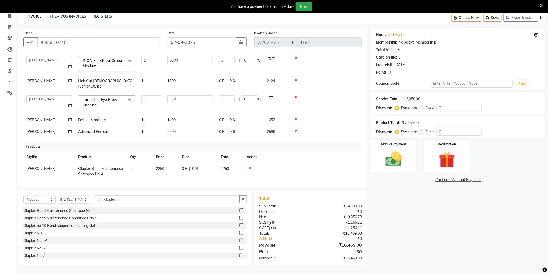
click at [159, 166] on span "2250" at bounding box center [160, 168] width 8 height 5
select select "81403"
click at [164, 166] on input "2250" at bounding box center [166, 170] width 20 height 8
drag, startPoint x: 167, startPoint y: 164, endPoint x: 143, endPoint y: 163, distance: 24.1
click at [144, 164] on tr "Abdulla Md Adil Ali Ambika Rai Asha Thapa Ashim Sapkota Bhargavi H Dawa Tamang …" at bounding box center [192, 171] width 338 height 17
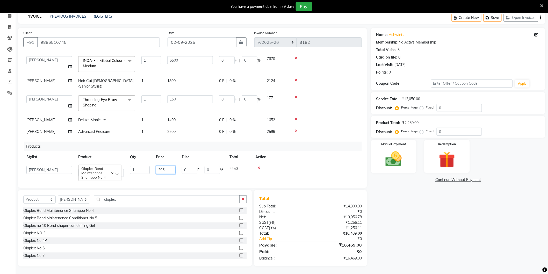
type input "2950"
click at [293, 156] on th "Action" at bounding box center [307, 157] width 110 height 12
click at [405, 161] on img at bounding box center [393, 158] width 27 height 19
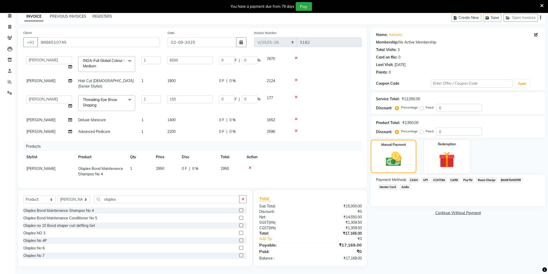
click at [442, 180] on span "CUSTOM" at bounding box center [439, 180] width 15 height 6
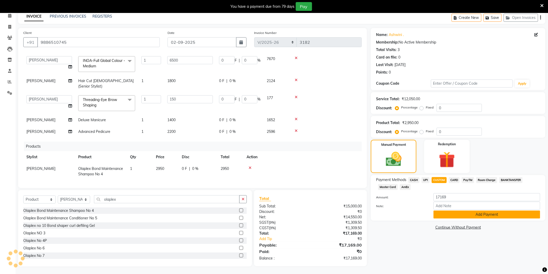
click at [482, 214] on button "Add Payment" at bounding box center [487, 215] width 107 height 8
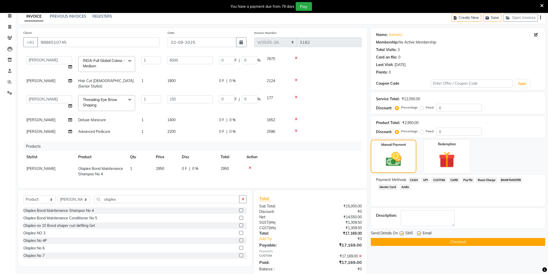
click at [457, 242] on button "Checkout" at bounding box center [458, 242] width 175 height 8
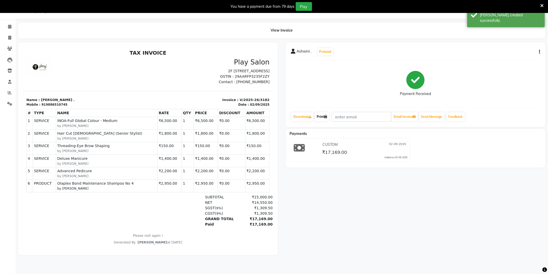
click at [324, 117] on link "Print" at bounding box center [322, 116] width 15 height 9
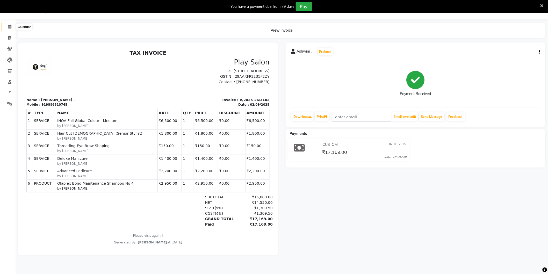
click at [9, 27] on icon at bounding box center [9, 27] width 3 height 4
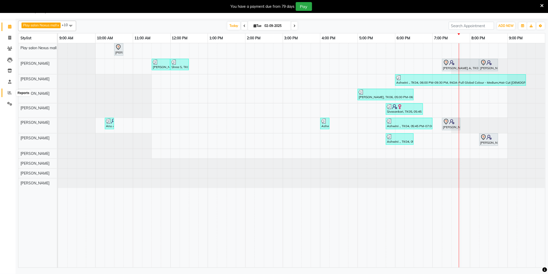
click at [8, 92] on icon at bounding box center [10, 93] width 4 height 4
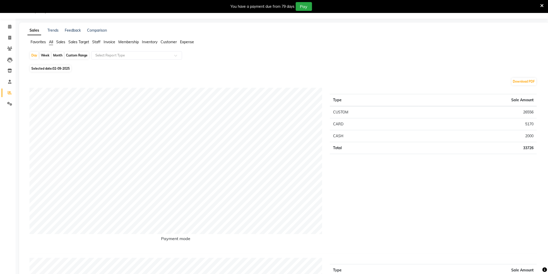
click at [99, 42] on span "Staff" at bounding box center [96, 42] width 8 height 5
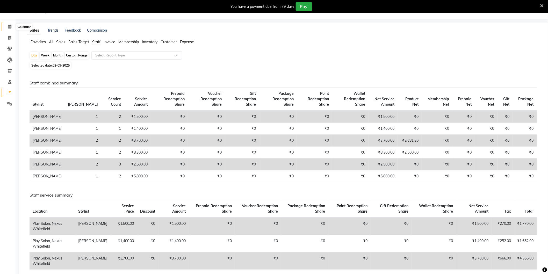
click at [10, 26] on icon at bounding box center [9, 27] width 3 height 4
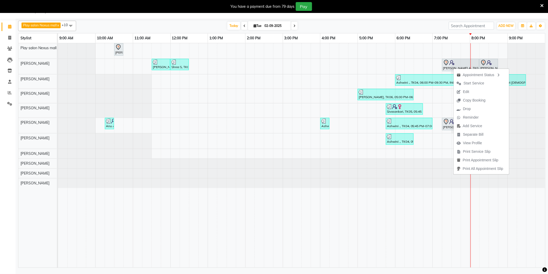
click at [468, 91] on span "Edit" at bounding box center [466, 91] width 6 height 5
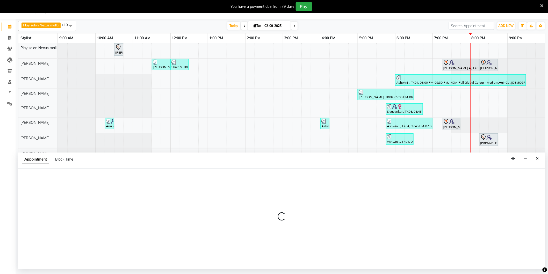
select select "tentative"
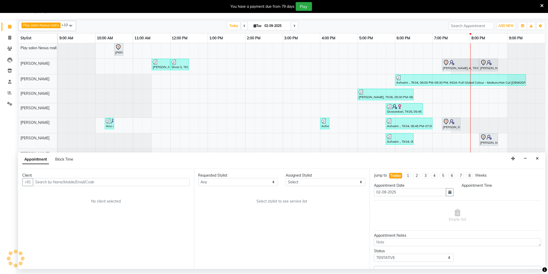
select select "81404"
select select "1155"
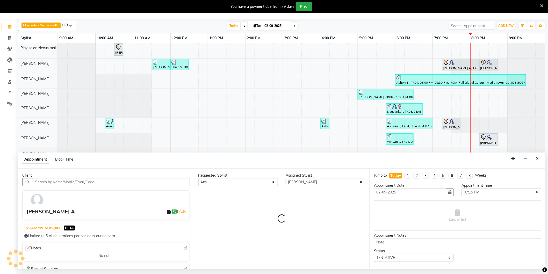
select select "4200"
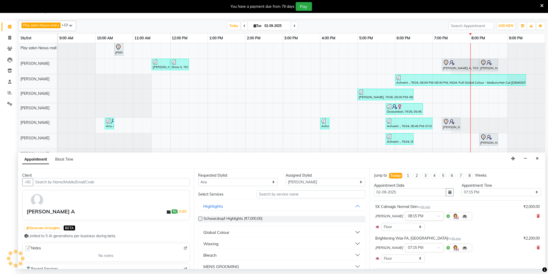
select select "4200"
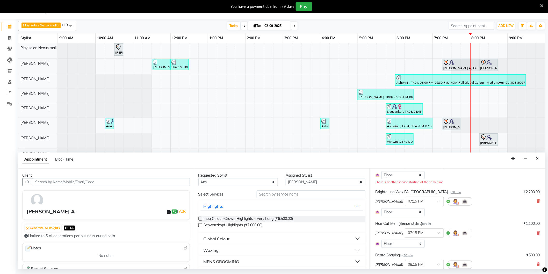
scroll to position [57, 0]
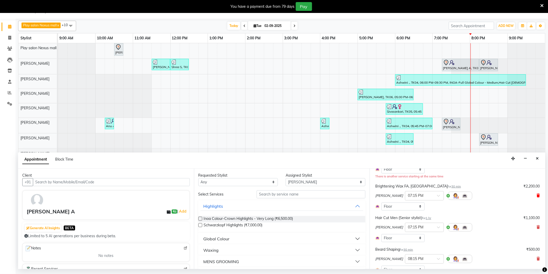
click at [537, 196] on icon at bounding box center [538, 196] width 3 height 4
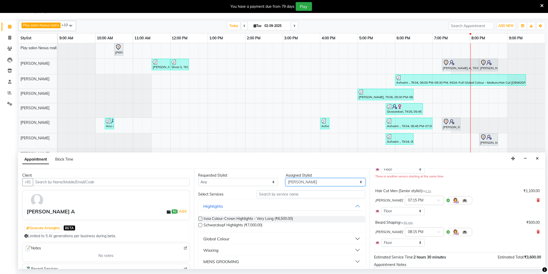
click at [292, 185] on select "Select Abdulla Md Adil Ali Ambika Rai Asha Thapa Ashim Sapkota Dawa Tamang Mohd…" at bounding box center [326, 182] width 80 height 8
select select "81393"
click at [286, 178] on select "Select Abdulla Md Adil Ali Ambika Rai Asha Thapa Ashim Sapkota Dawa Tamang Mohd…" at bounding box center [326, 182] width 80 height 8
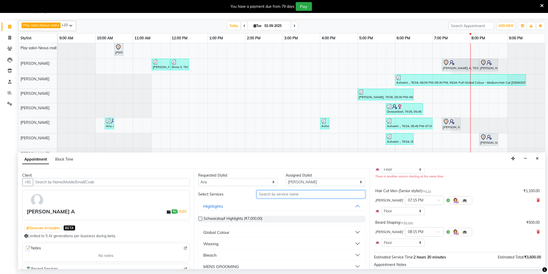
click at [280, 192] on input "text" at bounding box center [311, 194] width 109 height 8
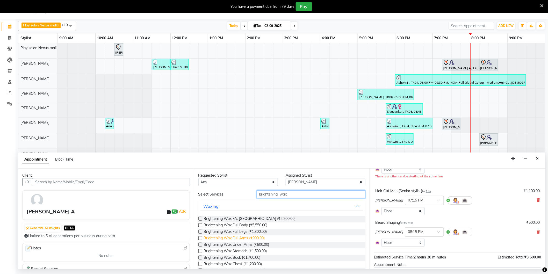
scroll to position [29, 0]
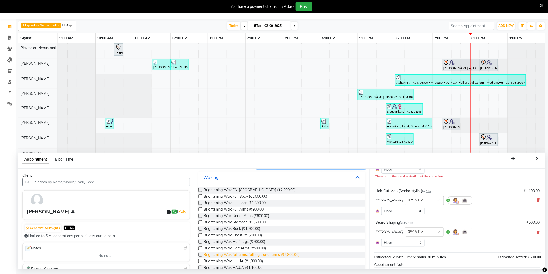
type input "brightening wax"
click at [291, 255] on span "Brightening Wax full arms, full legs, undr arms (₹2,800.00)" at bounding box center [252, 255] width 96 height 6
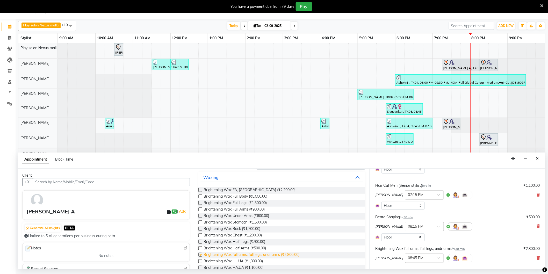
checkbox input "false"
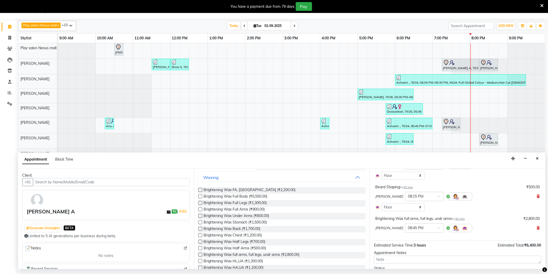
scroll to position [115, 0]
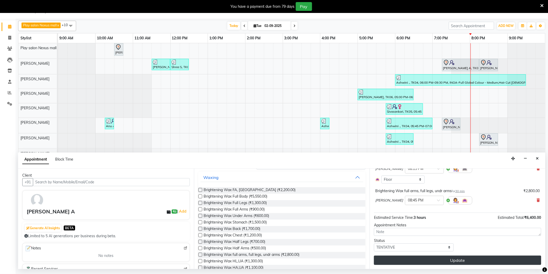
click at [463, 262] on button "Update" at bounding box center [457, 260] width 167 height 9
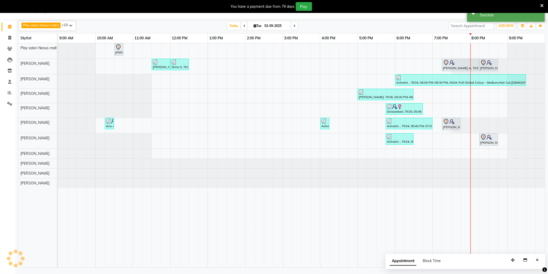
scroll to position [0, 0]
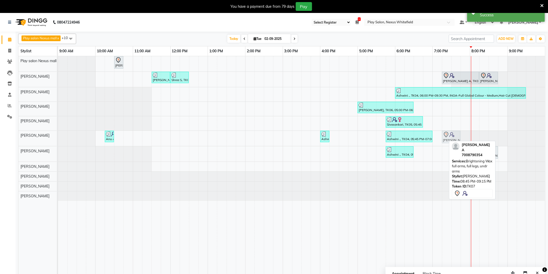
drag, startPoint x: 508, startPoint y: 137, endPoint x: 451, endPoint y: 140, distance: 57.0
click at [58, 140] on div "Anu A, TK02, 10:15 AM-10:30 AM, Threading-Eye Brow Shaping Ashwini ., TK04, 04:…" at bounding box center [58, 138] width 0 height 15
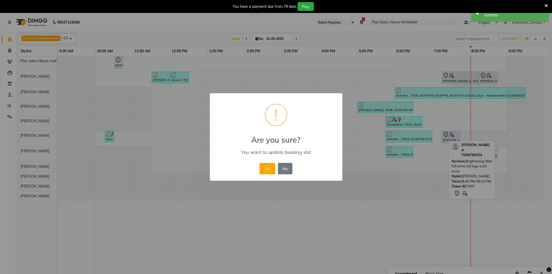
click at [270, 168] on button "Yes" at bounding box center [268, 168] width 16 height 11
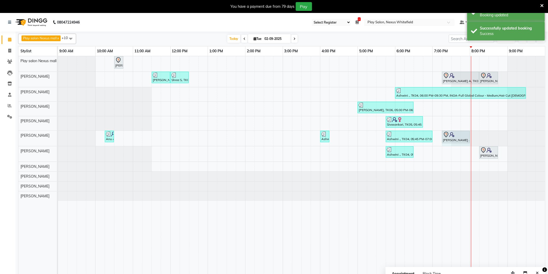
drag, startPoint x: 460, startPoint y: 136, endPoint x: 467, endPoint y: 135, distance: 7.4
click at [58, 135] on div "Anu A, TK02, 10:15 AM-10:30 AM, Threading-Eye Brow Shaping Ashwini ., TK04, 04:…" at bounding box center [58, 138] width 0 height 15
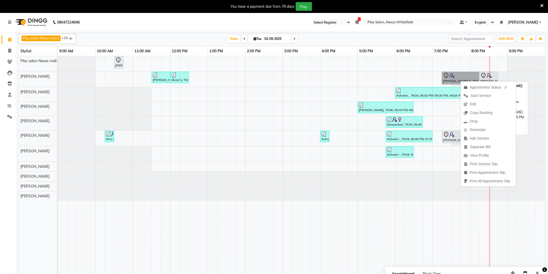
click at [457, 79] on link "[PERSON_NAME] A, TK07, 07:15 PM-08:15 PM, Hair Cut Men (Senior stylist)" at bounding box center [460, 78] width 37 height 12
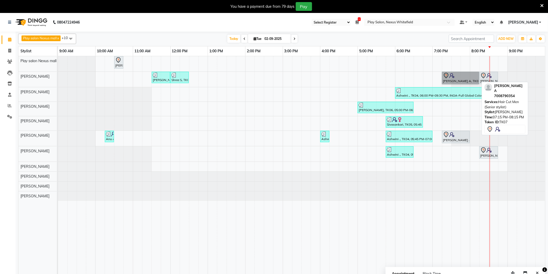
click at [453, 82] on link "[PERSON_NAME] A, TK07, 07:15 PM-08:15 PM, Hair Cut Men (Senior stylist)" at bounding box center [460, 78] width 37 height 12
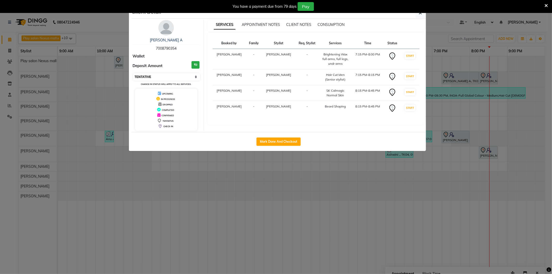
click at [156, 78] on select "Select IN SERVICE CONFIRMED TENTATIVE CHECK IN MARK DONE DROPPED UPCOMING" at bounding box center [166, 76] width 67 height 7
select select "8"
click at [133, 73] on select "Select IN SERVICE CONFIRMED TENTATIVE CHECK IN MARK DONE DROPPED UPCOMING" at bounding box center [166, 76] width 67 height 7
click at [420, 14] on icon "button" at bounding box center [420, 13] width 3 height 4
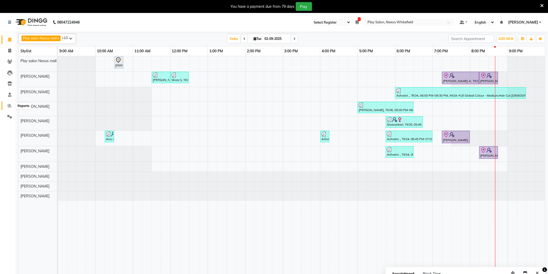
click at [10, 105] on icon at bounding box center [10, 106] width 4 height 4
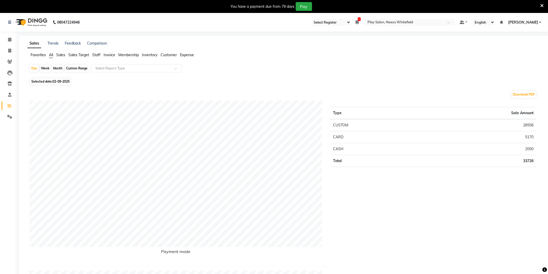
click at [76, 68] on div "Custom Range" at bounding box center [77, 68] width 24 height 7
select select "9"
select select "2025"
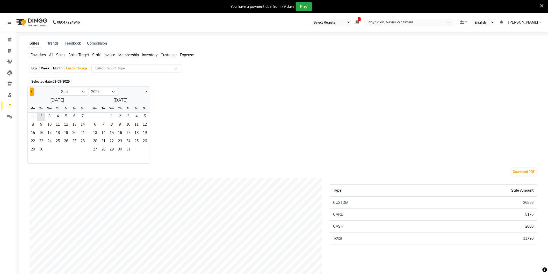
click at [31, 91] on span "Previous month" at bounding box center [32, 91] width 2 height 2
select select "6"
drag, startPoint x: 83, startPoint y: 118, endPoint x: 76, endPoint y: 121, distance: 8.0
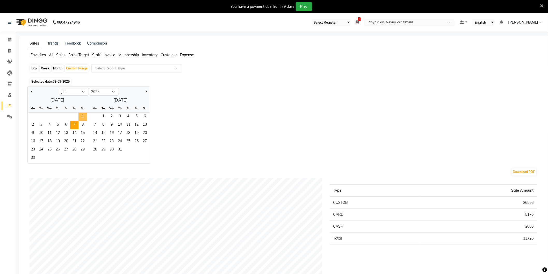
click at [83, 118] on span "1" at bounding box center [82, 117] width 8 height 8
click at [32, 157] on span "30" at bounding box center [33, 158] width 8 height 8
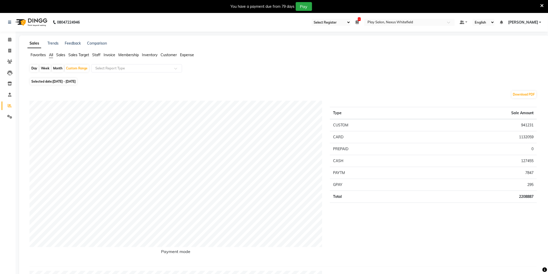
click at [96, 55] on span "Staff" at bounding box center [96, 55] width 8 height 5
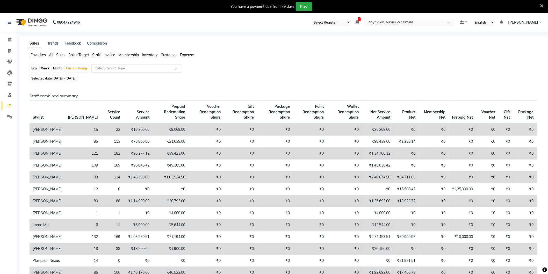
click at [111, 69] on input "text" at bounding box center [131, 68] width 75 height 5
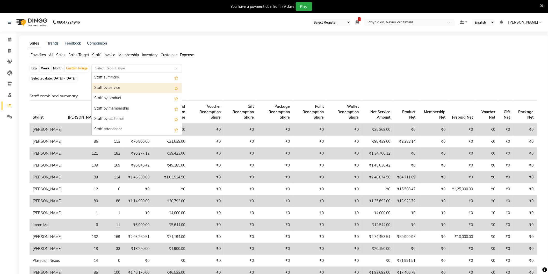
click at [114, 89] on div "Staff by service" at bounding box center [137, 88] width 90 height 10
select select "full_report"
select select "csv"
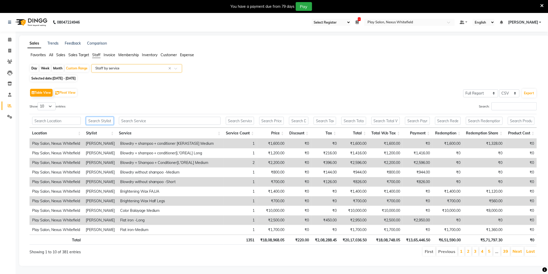
click at [94, 121] on input "text" at bounding box center [100, 121] width 28 height 8
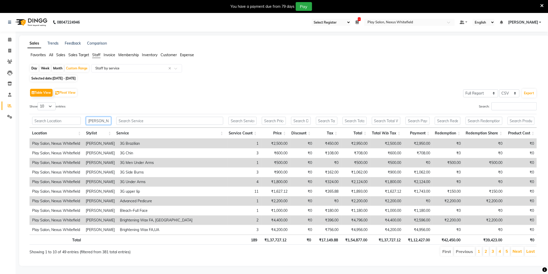
type input "[PERSON_NAME]"
click at [131, 121] on input "text" at bounding box center [169, 121] width 107 height 8
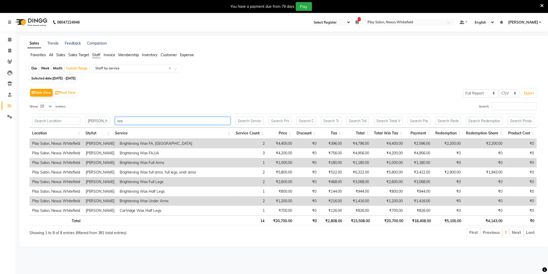
type input "wax"
drag, startPoint x: 143, startPoint y: 120, endPoint x: 117, endPoint y: 120, distance: 25.9
click at [117, 120] on input "wax" at bounding box center [172, 121] width 115 height 8
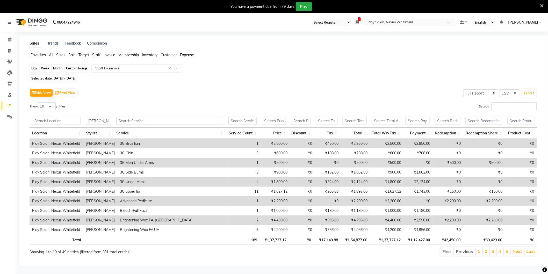
click at [79, 70] on div "Custom Range" at bounding box center [77, 68] width 24 height 7
select select "6"
select select "2025"
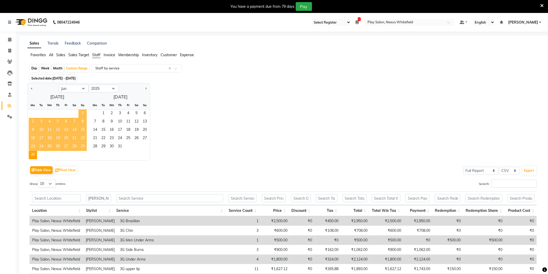
click at [83, 112] on span "1" at bounding box center [82, 114] width 8 height 8
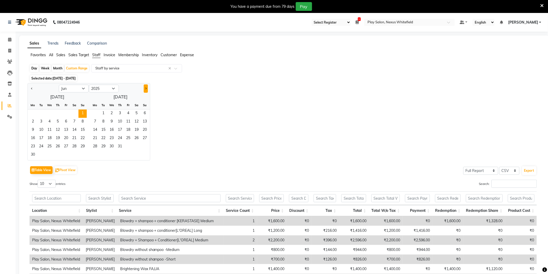
click at [146, 89] on span "Next month" at bounding box center [146, 89] width 2 height 2
select select "7"
click at [144, 145] on span "31" at bounding box center [145, 147] width 8 height 8
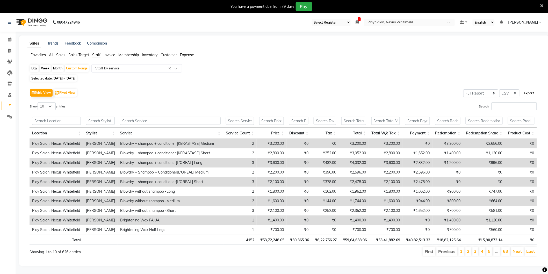
click at [530, 92] on button "Export" at bounding box center [529, 93] width 14 height 9
click at [71, 68] on div "Custom Range" at bounding box center [77, 68] width 24 height 7
select select "6"
select select "2025"
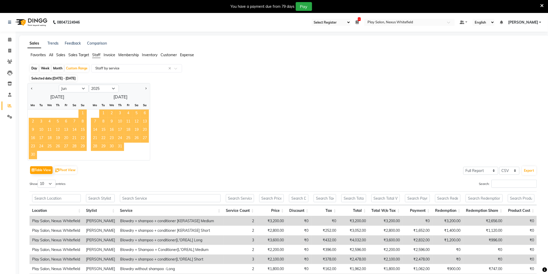
drag, startPoint x: 82, startPoint y: 113, endPoint x: 55, endPoint y: 136, distance: 35.6
click at [82, 113] on span "1" at bounding box center [82, 114] width 8 height 8
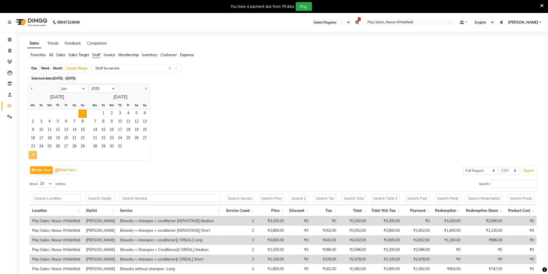
click at [32, 155] on span "30" at bounding box center [33, 155] width 8 height 8
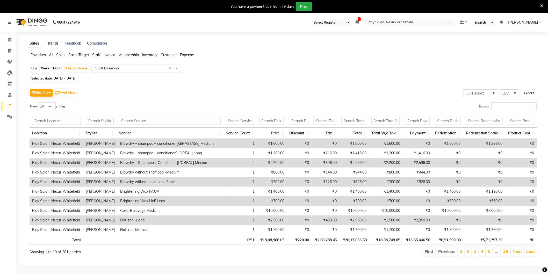
click at [529, 93] on button "Export" at bounding box center [529, 93] width 14 height 9
click at [96, 55] on span "Staff" at bounding box center [96, 55] width 8 height 5
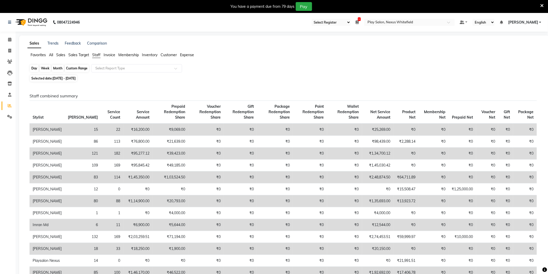
click at [74, 69] on div "Custom Range" at bounding box center [77, 68] width 24 height 7
select select "6"
select select "2025"
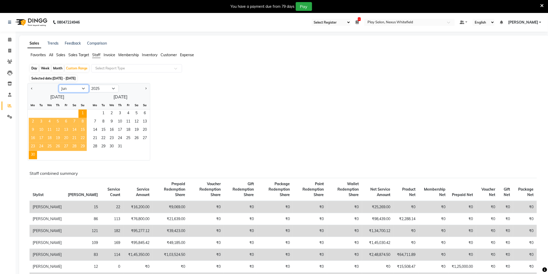
click at [83, 89] on select "Jan Feb Mar Apr May Jun Jul Aug Sep Oct Nov Dec" at bounding box center [74, 89] width 30 height 8
select select "7"
click at [59, 85] on select "Jan Feb Mar Apr May Jun Jul Aug Sep Oct Nov Dec" at bounding box center [74, 89] width 30 height 8
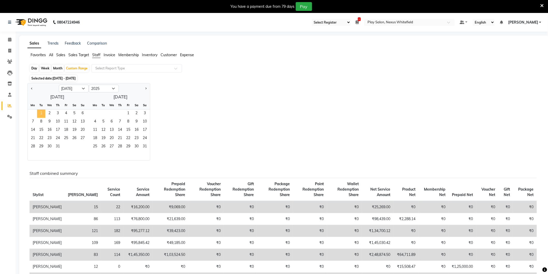
click at [40, 112] on span "1" at bounding box center [41, 114] width 8 height 8
click at [58, 146] on span "31" at bounding box center [58, 147] width 8 height 8
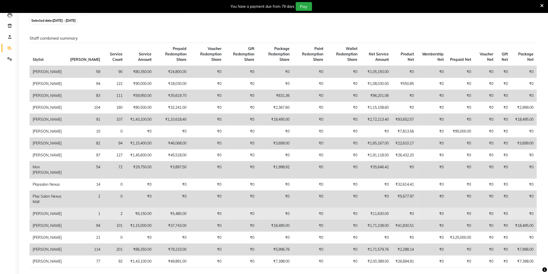
scroll to position [57, 0]
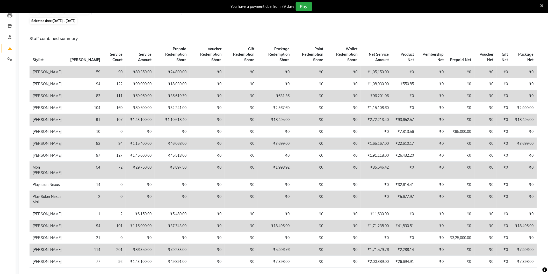
drag, startPoint x: 353, startPoint y: 25, endPoint x: 315, endPoint y: 25, distance: 37.8
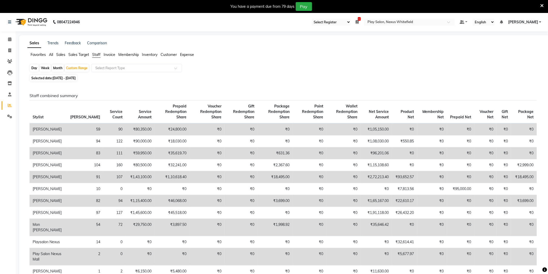
scroll to position [0, 0]
click at [115, 69] on input "text" at bounding box center [131, 68] width 75 height 5
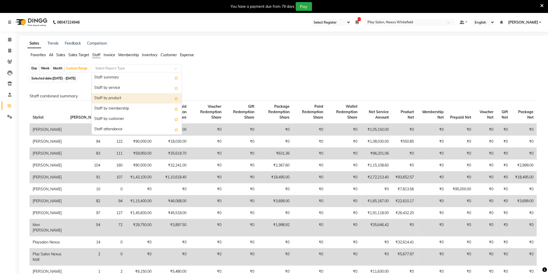
click at [115, 99] on div "Staff by product" at bounding box center [137, 98] width 90 height 10
select select "full_report"
select select "csv"
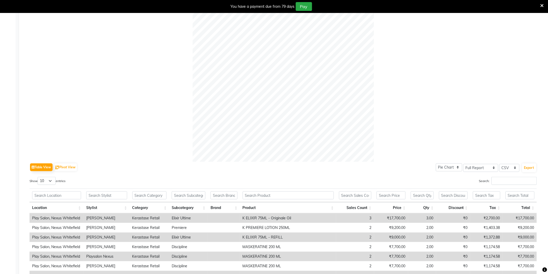
scroll to position [115, 0]
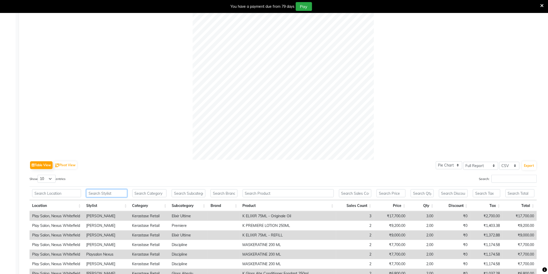
click at [101, 194] on input "text" at bounding box center [106, 193] width 41 height 8
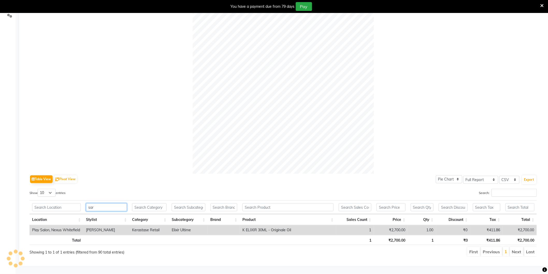
scroll to position [105, 0]
type input "sar"
drag, startPoint x: 408, startPoint y: 56, endPoint x: 403, endPoint y: 56, distance: 4.1
click at [406, 56] on div at bounding box center [283, 82] width 507 height 181
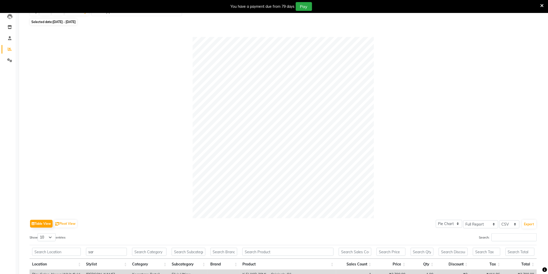
scroll to position [0, 0]
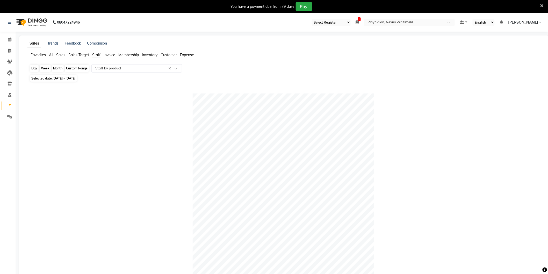
click at [74, 68] on div "Custom Range" at bounding box center [77, 68] width 24 height 7
select select "7"
select select "2025"
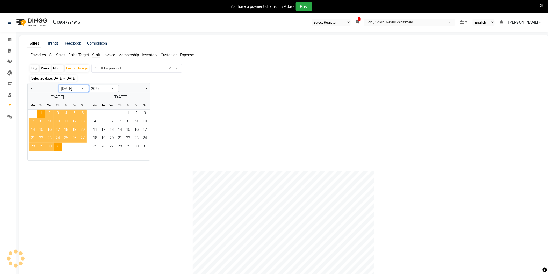
drag, startPoint x: 82, startPoint y: 89, endPoint x: 79, endPoint y: 92, distance: 4.9
click at [82, 89] on select "Jan Feb Mar Apr May Jun Jul Aug Sep Oct Nov Dec" at bounding box center [74, 89] width 30 height 8
select select "8"
click at [59, 85] on select "Jan Feb Mar Apr May Jun Jul Aug Sep Oct Nov Dec" at bounding box center [74, 89] width 30 height 8
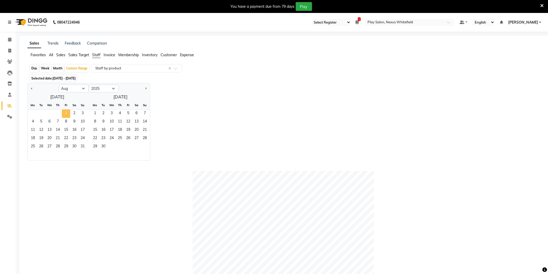
click at [66, 112] on span "1" at bounding box center [66, 114] width 8 height 8
click at [82, 146] on span "31" at bounding box center [82, 147] width 8 height 8
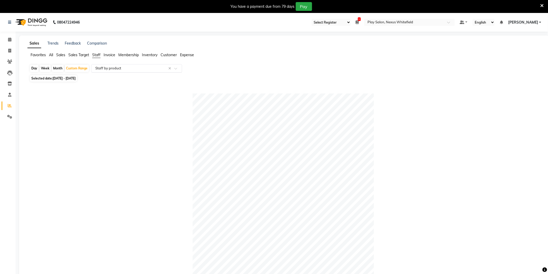
click at [108, 68] on input "text" at bounding box center [131, 68] width 75 height 5
click at [96, 55] on span "Staff" at bounding box center [96, 55] width 8 height 5
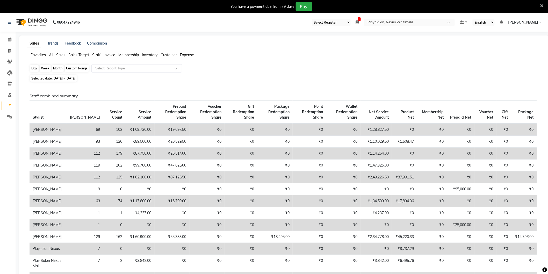
click at [81, 68] on div "Custom Range" at bounding box center [77, 68] width 24 height 7
select select "8"
select select "2025"
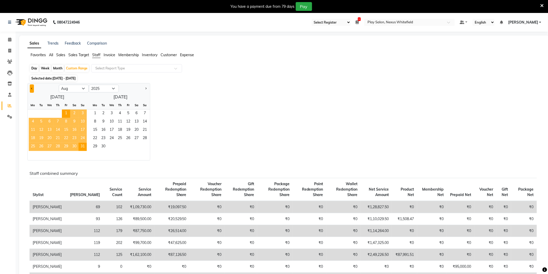
click at [31, 89] on span "Previous month" at bounding box center [32, 89] width 2 height 2
select select "7"
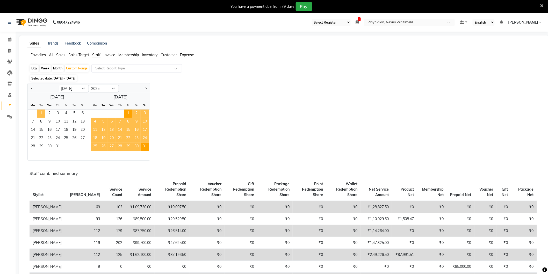
click at [40, 113] on span "1" at bounding box center [41, 114] width 8 height 8
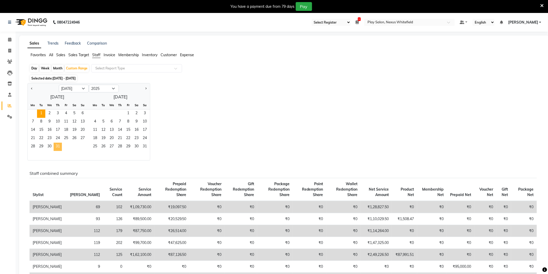
click at [59, 148] on span "31" at bounding box center [58, 147] width 8 height 8
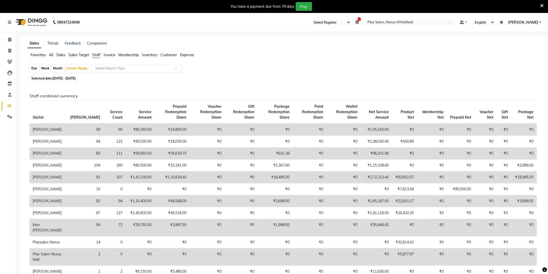
click at [112, 69] on input "text" at bounding box center [131, 68] width 75 height 5
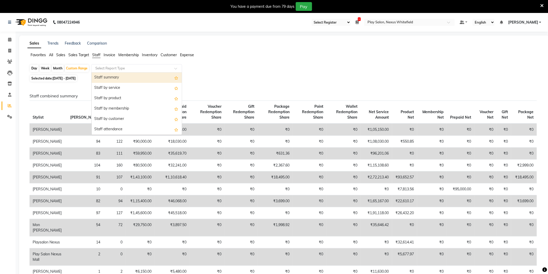
click at [115, 78] on div "Staff summary" at bounding box center [137, 78] width 90 height 10
select select "full_report"
select select "csv"
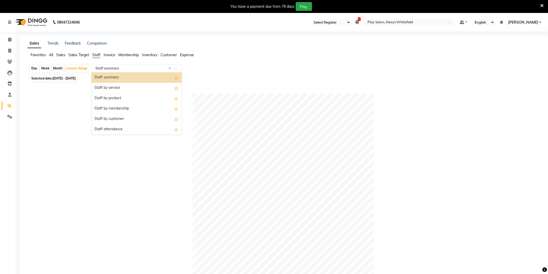
click at [114, 69] on input "text" at bounding box center [131, 68] width 75 height 5
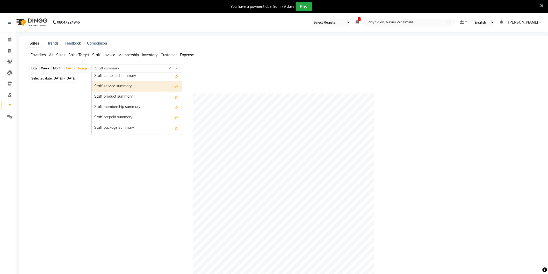
scroll to position [115, 0]
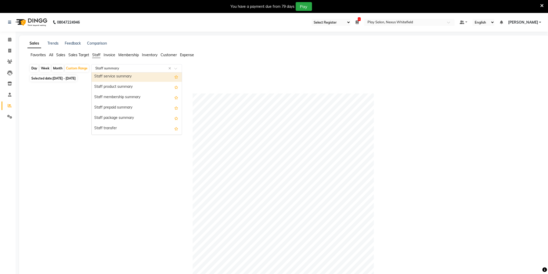
click at [120, 75] on div "Staff service summary" at bounding box center [137, 76] width 90 height 10
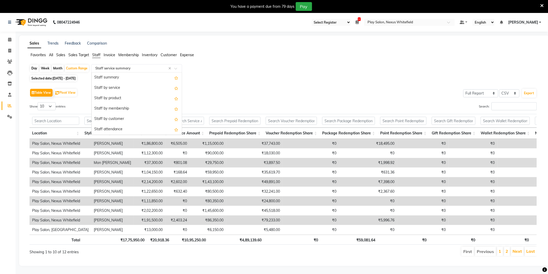
click at [128, 70] on input "text" at bounding box center [131, 68] width 75 height 5
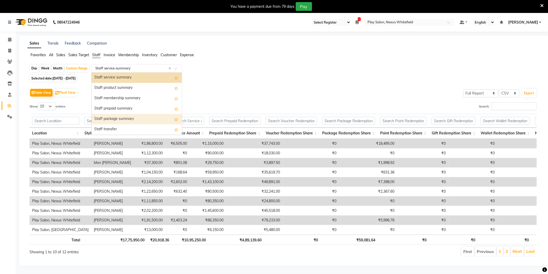
scroll to position [135, 0]
click at [128, 118] on div "Staff performance summary" at bounding box center [137, 119] width 90 height 10
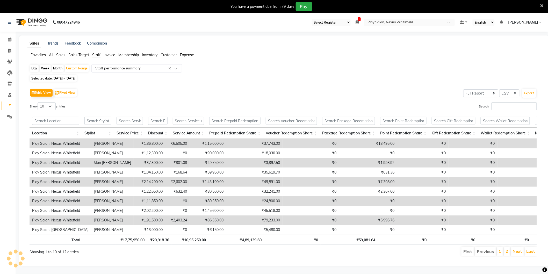
click at [177, 91] on div "Table View Pivot View Select Full Report Filtered Report Select CSV PDF Export" at bounding box center [283, 92] width 507 height 11
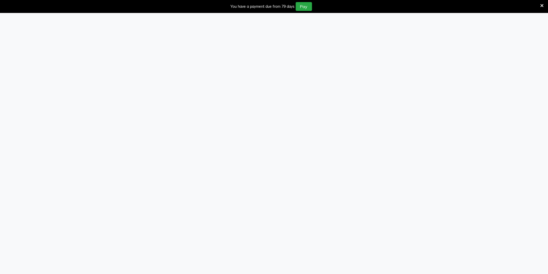
select select "service"
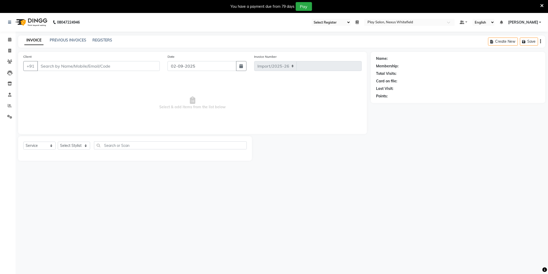
select select "104"
select select "en"
select select "8356"
type input "3182"
type input "9886510745"
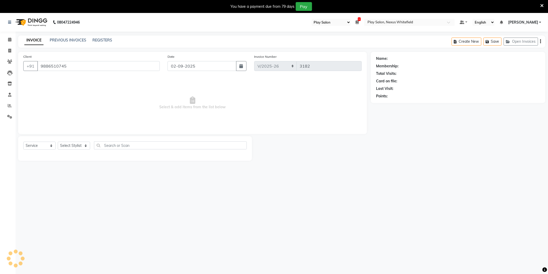
select select "81393"
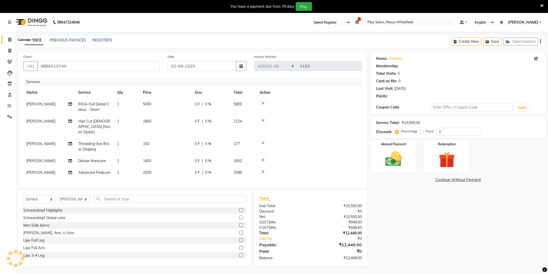
click at [9, 39] on icon at bounding box center [9, 40] width 3 height 4
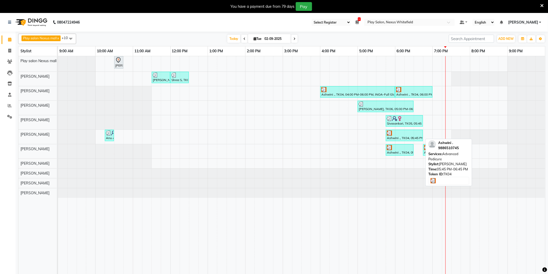
click at [395, 135] on div at bounding box center [404, 133] width 35 height 5
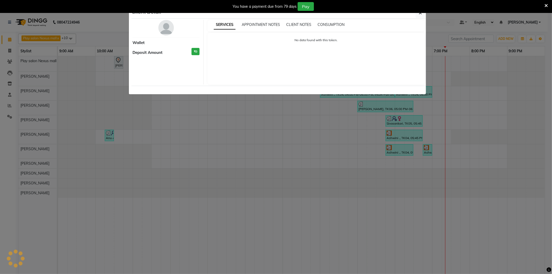
select select "3"
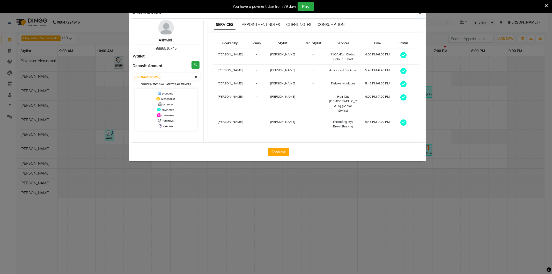
click at [164, 40] on link "Ashwini ." at bounding box center [166, 40] width 15 height 5
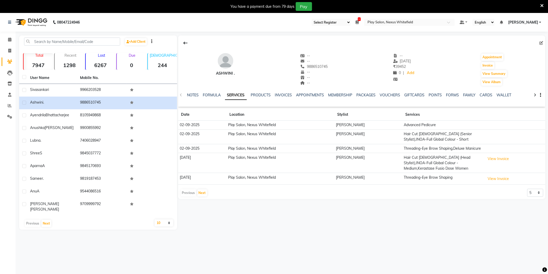
click at [230, 95] on link "SERVICES" at bounding box center [236, 95] width 22 height 9
click at [498, 161] on button "View Invoice" at bounding box center [499, 159] width 26 height 8
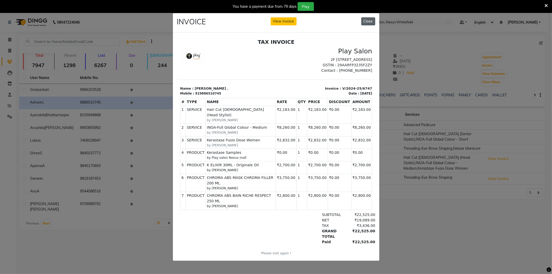
click at [367, 20] on button "Close" at bounding box center [369, 21] width 14 height 8
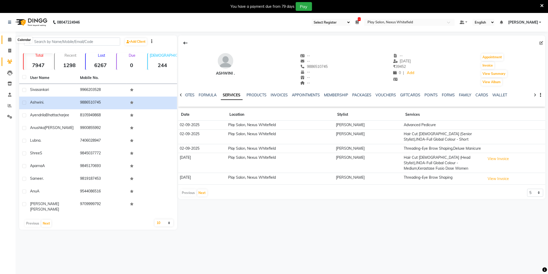
drag, startPoint x: 11, startPoint y: 41, endPoint x: 9, endPoint y: 39, distance: 2.9
click at [11, 41] on span at bounding box center [9, 40] width 9 height 6
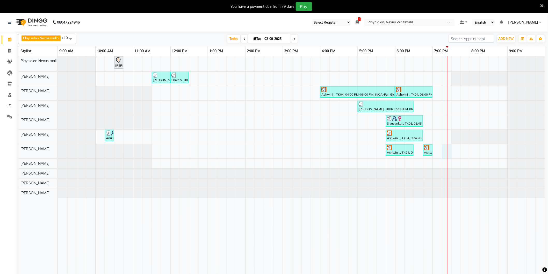
click at [449, 149] on div "Cindy Dhakar, TK01, 10:30 AM-10:45 AM, keratin botox treatment (fine hair) Shor…" at bounding box center [301, 168] width 487 height 224
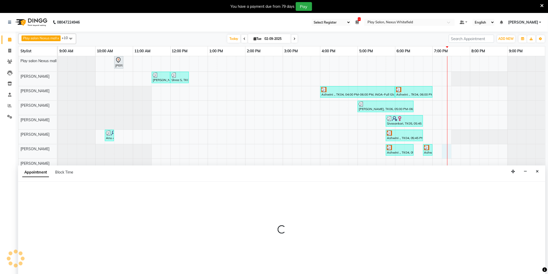
scroll to position [7, 0]
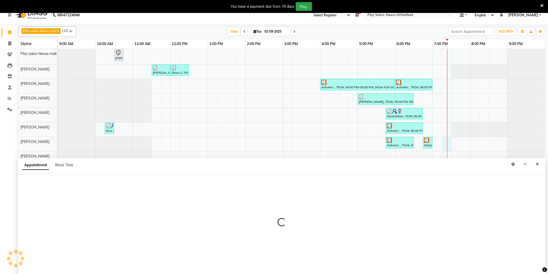
select select "81404"
select select "1155"
select select "tentative"
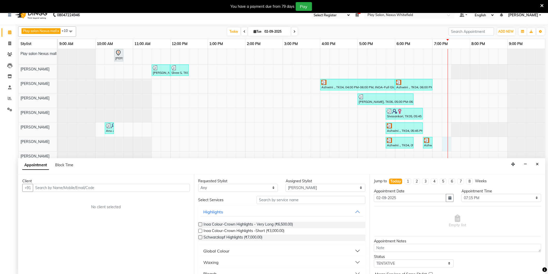
click at [455, 140] on div "Cindy Dhakar, TK01, 10:30 AM-10:45 AM, keratin botox treatment (fine hair) Shor…" at bounding box center [301, 161] width 487 height 224
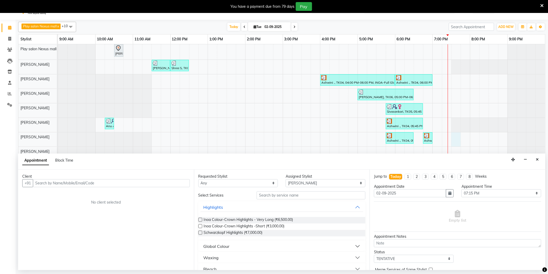
scroll to position [13, 0]
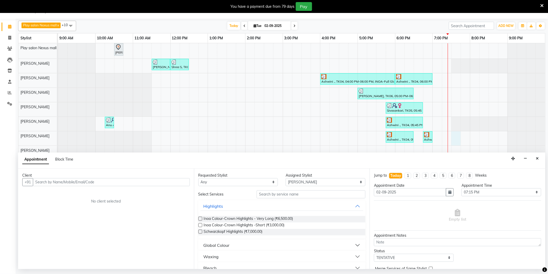
drag, startPoint x: 159, startPoint y: 181, endPoint x: 156, endPoint y: 181, distance: 3.4
click at [156, 181] on input "text" at bounding box center [111, 182] width 157 height 8
type input "7008790354"
click at [182, 182] on span "Add Client" at bounding box center [178, 182] width 17 height 5
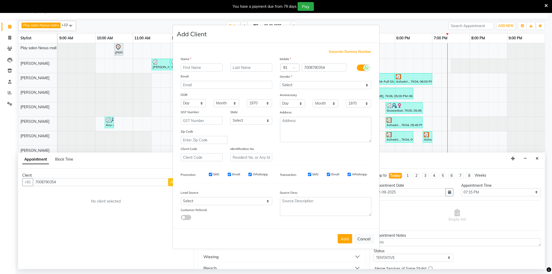
click at [195, 67] on input "text" at bounding box center [202, 67] width 42 height 8
type input "Sonali"
type input "A"
click at [299, 87] on select "Select Male Female Other Prefer Not To Say" at bounding box center [325, 85] width 91 height 8
select select "female"
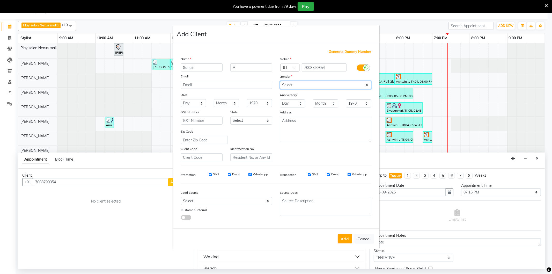
click at [280, 81] on select "Select Male Female Other Prefer Not To Say" at bounding box center [325, 85] width 91 height 8
click at [198, 198] on select "Select Walk-in Internet Friend Word of Mouth Advertisement Facebook JustDial Go…" at bounding box center [226, 201] width 91 height 8
select select "54912"
click at [181, 197] on select "Select Walk-in Internet Friend Word of Mouth Advertisement Facebook JustDial Go…" at bounding box center [226, 201] width 91 height 8
click at [346, 238] on button "Add" at bounding box center [345, 238] width 15 height 9
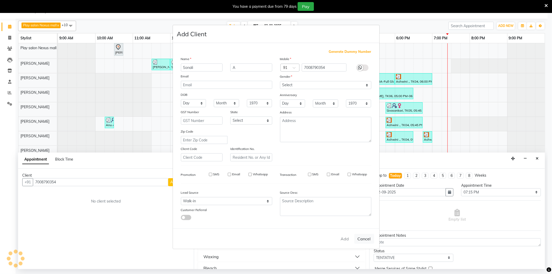
select select
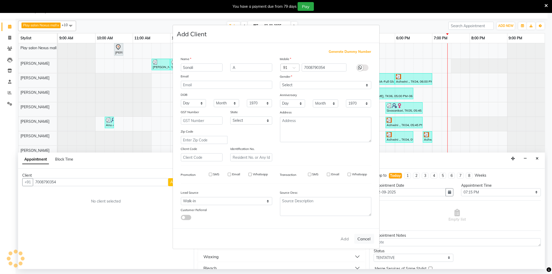
select select
checkbox input "false"
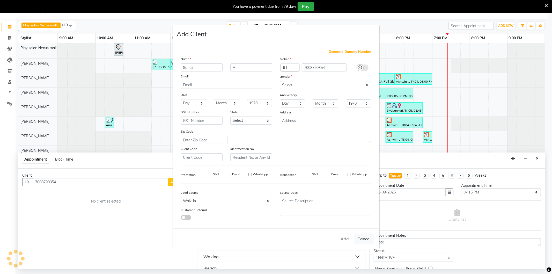
checkbox input "false"
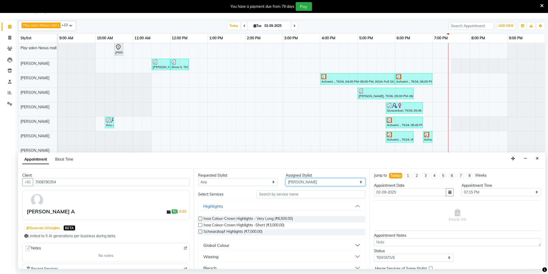
click at [295, 183] on select "Select Abdulla Md Adil Ali Ambika Rai Asha Thapa Ashim Sapkota Dawa Tamang Mohd…" at bounding box center [326, 182] width 80 height 8
select select "81400"
click at [286, 178] on select "Select Abdulla Md Adil Ali Ambika Rai Asha Thapa Ashim Sapkota Dawa Tamang Mohd…" at bounding box center [326, 182] width 80 height 8
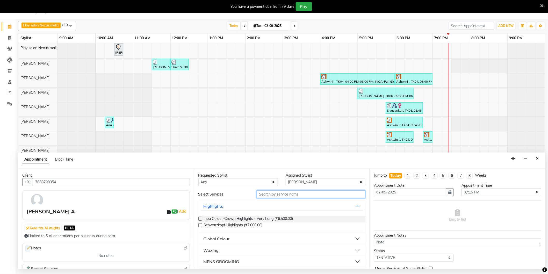
click at [269, 193] on input "text" at bounding box center [311, 194] width 109 height 8
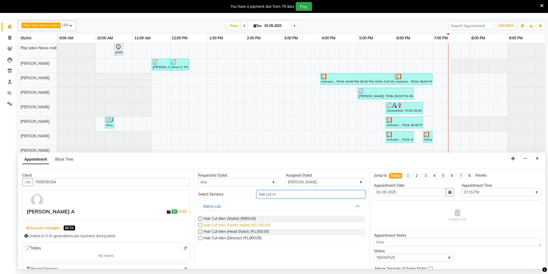
type input "hair cut m"
drag, startPoint x: 258, startPoint y: 225, endPoint x: 268, endPoint y: 214, distance: 14.5
click at [259, 223] on span "Hair Cut Men (Senior stylist) (₹1,100.00)" at bounding box center [237, 225] width 66 height 6
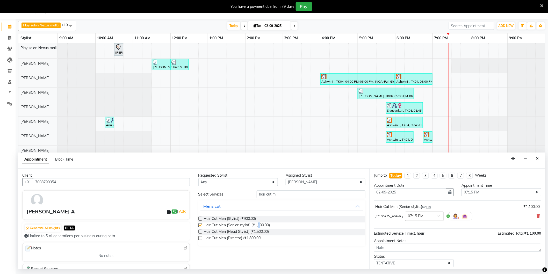
checkbox input "false"
drag, startPoint x: 283, startPoint y: 194, endPoint x: 230, endPoint y: 203, distance: 53.7
click at [230, 203] on div "Select Services hair cut m Mens cut Hair Cut Men (Stylist) (₹900.00) Hair Cut M…" at bounding box center [281, 218] width 167 height 56
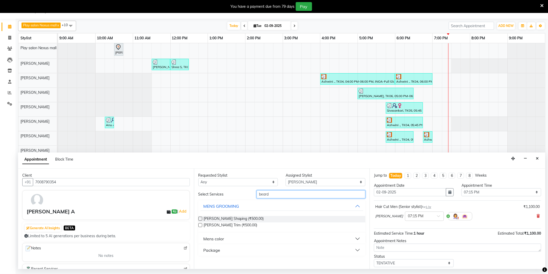
type input "beard"
click at [247, 217] on div "Beard Shaping (₹500.00)" at bounding box center [281, 219] width 167 height 6
click at [201, 219] on label at bounding box center [200, 219] width 4 height 4
click at [201, 219] on input "checkbox" at bounding box center [199, 219] width 3 height 3
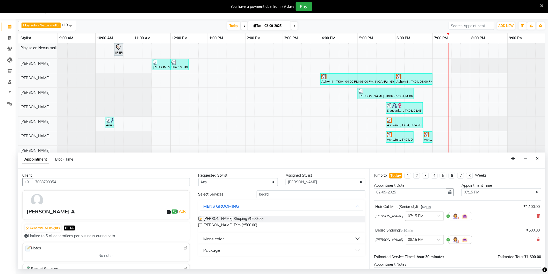
checkbox input "false"
drag, startPoint x: 273, startPoint y: 194, endPoint x: 213, endPoint y: 182, distance: 61.6
click at [214, 182] on div "Requested Stylist Any Abdulla Md Adil Ali Ambika Rai Asha Thapa Ashim Sapkota D…" at bounding box center [282, 219] width 176 height 100
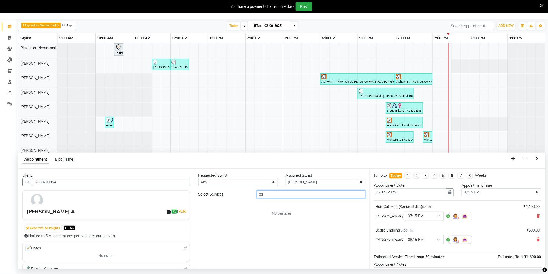
type input "c"
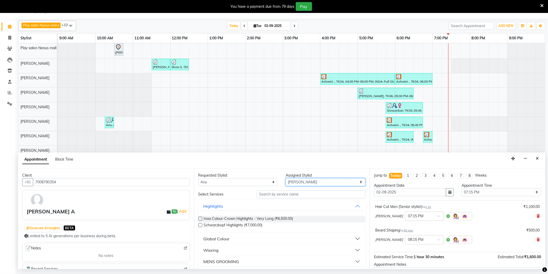
drag, startPoint x: 316, startPoint y: 183, endPoint x: 301, endPoint y: 185, distance: 15.5
click at [310, 184] on select "Select Abdulla Md Adil Ali Ambika Rai Asha Thapa Ashim Sapkota Dawa Tamang Mohd…" at bounding box center [326, 182] width 80 height 8
select select "81393"
click at [286, 178] on select "Select Abdulla Md Adil Ali Ambika Rai Asha Thapa Ashim Sapkota Dawa Tamang Mohd…" at bounding box center [326, 182] width 80 height 8
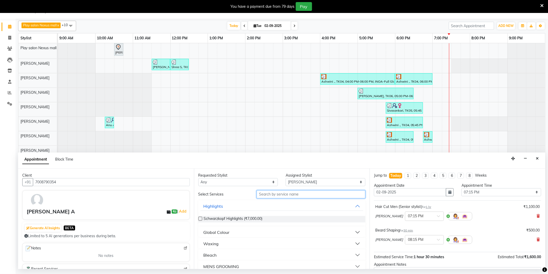
click at [287, 193] on input "text" at bounding box center [311, 194] width 109 height 8
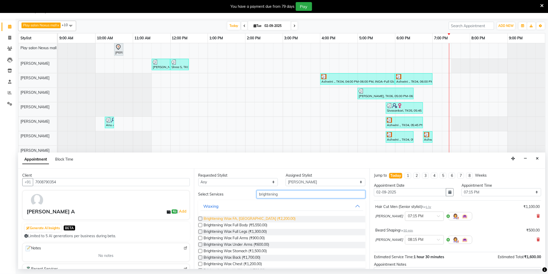
type input "brightening"
click at [243, 218] on span "Brightening Wax FA, FL (₹2,200.00)" at bounding box center [250, 219] width 92 height 6
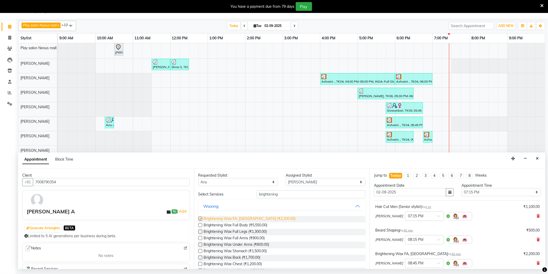
checkbox input "false"
click at [297, 184] on select "Select Abdulla Md Adil Ali Ambika Rai Asha Thapa Ashim Sapkota Dawa Tamang Mohd…" at bounding box center [326, 182] width 80 height 8
click at [286, 178] on select "Select Abdulla Md Adil Ali Ambika Rai Asha Thapa Ashim Sapkota Dawa Tamang Mohd…" at bounding box center [326, 182] width 80 height 8
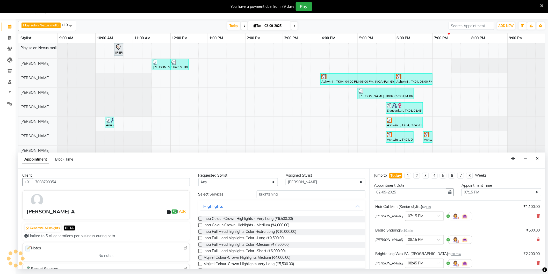
click at [294, 216] on div "Inoa Colour-Crown Highlights - Very Long (₹6,500.00)" at bounding box center [281, 219] width 167 height 6
drag, startPoint x: 293, startPoint y: 181, endPoint x: 293, endPoint y: 186, distance: 4.4
click at [293, 181] on select "Select Abdulla Md Adil Ali Ambika Rai Asha Thapa Ashim Sapkota Dawa Tamang Mohd…" at bounding box center [326, 182] width 80 height 8
select select "81404"
click at [286, 178] on select "Select Abdulla Md Adil Ali Ambika Rai Asha Thapa Ashim Sapkota Dawa Tamang Mohd…" at bounding box center [326, 182] width 80 height 8
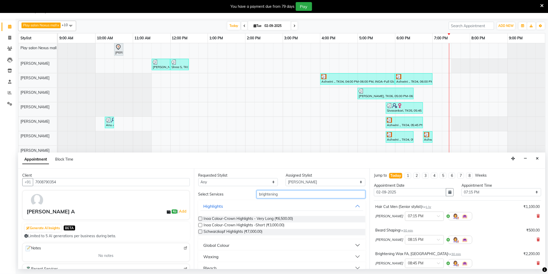
drag, startPoint x: 284, startPoint y: 196, endPoint x: 225, endPoint y: 194, distance: 59.6
click at [225, 194] on div "Select Services brightening" at bounding box center [281, 194] width 175 height 8
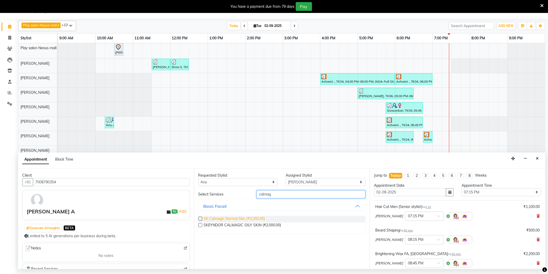
type input "calmag"
click at [238, 220] on span "SK Calmagic Normal Skin (₹2,000.00)" at bounding box center [234, 219] width 61 height 6
checkbox input "false"
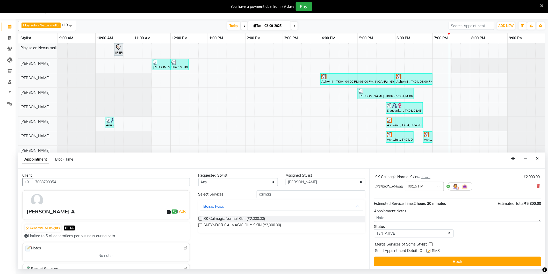
scroll to position [102, 0]
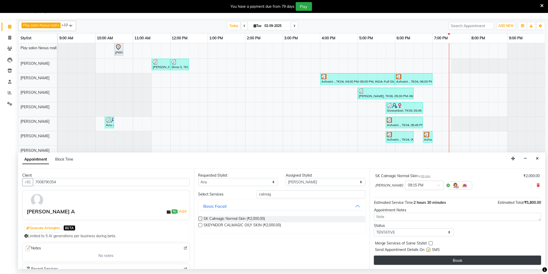
click at [438, 258] on button "Book" at bounding box center [457, 260] width 167 height 9
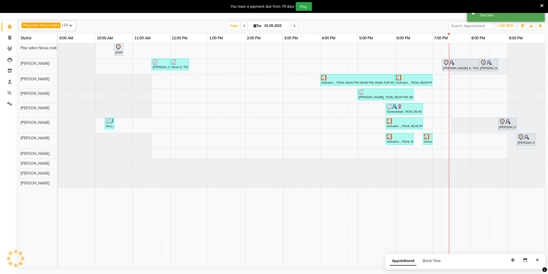
scroll to position [0, 0]
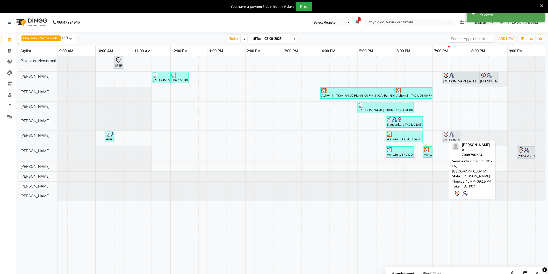
drag, startPoint x: 506, startPoint y: 137, endPoint x: 449, endPoint y: 136, distance: 57.2
click at [58, 136] on div "Anu A, TK02, 10:15 AM-10:30 AM, Threading-Eye Brow Shaping Ashwini ., TK04, 05:…" at bounding box center [58, 138] width 0 height 15
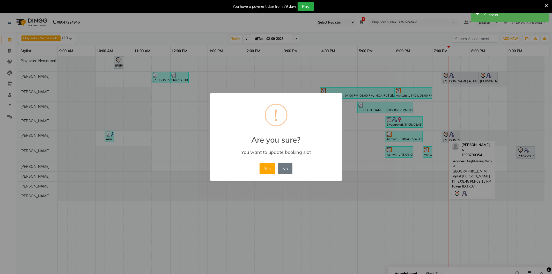
drag, startPoint x: 266, startPoint y: 167, endPoint x: 272, endPoint y: 167, distance: 6.5
click at [268, 167] on button "Yes" at bounding box center [268, 168] width 16 height 11
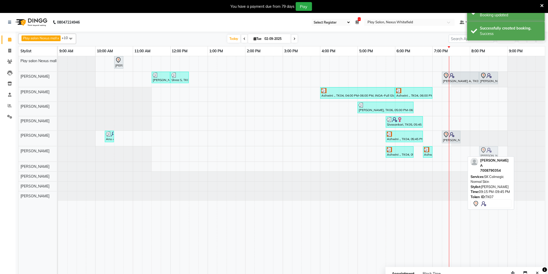
drag, startPoint x: 524, startPoint y: 153, endPoint x: 485, endPoint y: 156, distance: 39.2
click at [58, 156] on div "Ashwini ., TK04, 05:45 PM-06:30 PM, Deluxe Manicure Ashwini ., TK04, 06:45 PM-0…" at bounding box center [58, 153] width 0 height 15
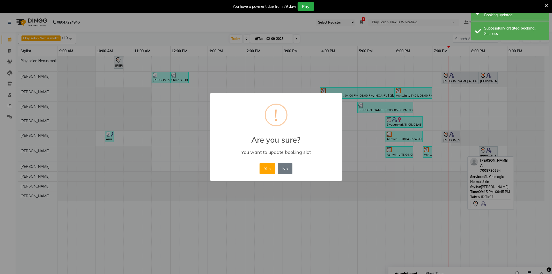
click at [267, 168] on button "Yes" at bounding box center [268, 168] width 16 height 11
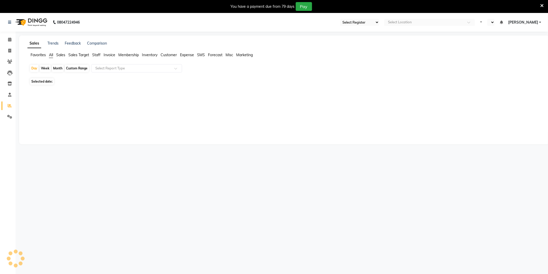
select select "en"
select select "104"
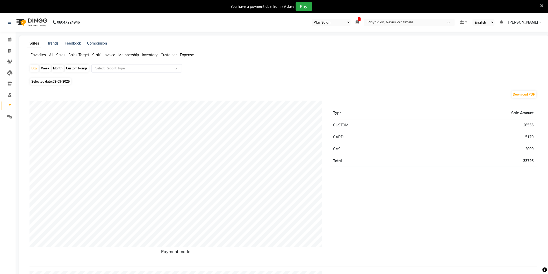
click at [75, 68] on div "Custom Range" at bounding box center [77, 68] width 24 height 7
select select "9"
select select "2025"
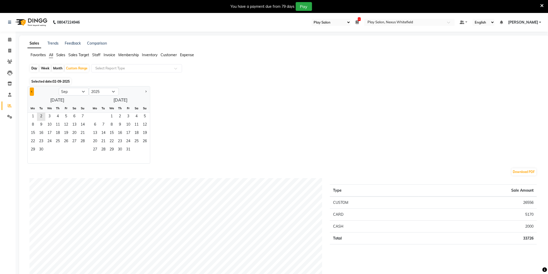
click at [32, 91] on span "Previous month" at bounding box center [32, 91] width 2 height 2
click at [31, 91] on span "Previous month" at bounding box center [32, 91] width 2 height 2
select select "7"
click at [42, 116] on span "1" at bounding box center [41, 117] width 8 height 8
drag, startPoint x: 56, startPoint y: 150, endPoint x: 66, endPoint y: 138, distance: 14.9
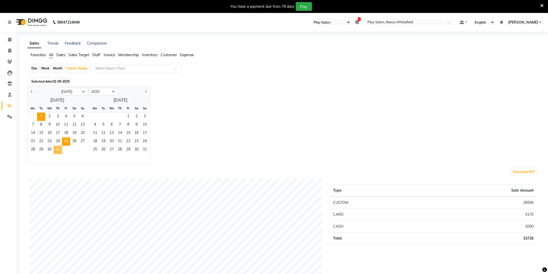
click at [56, 150] on span "31" at bounding box center [58, 150] width 8 height 8
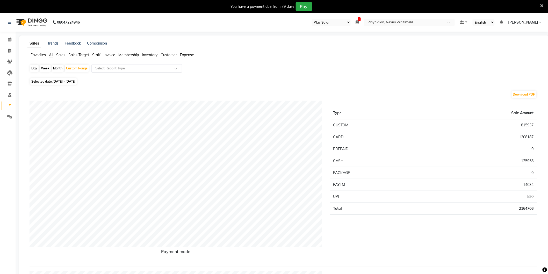
click at [103, 67] on input "text" at bounding box center [131, 68] width 75 height 5
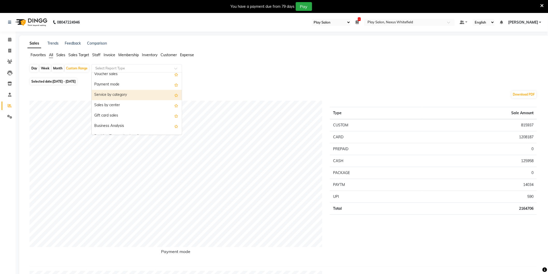
click at [119, 95] on div "Service by category" at bounding box center [137, 95] width 90 height 10
select select "full_report"
select select "csv"
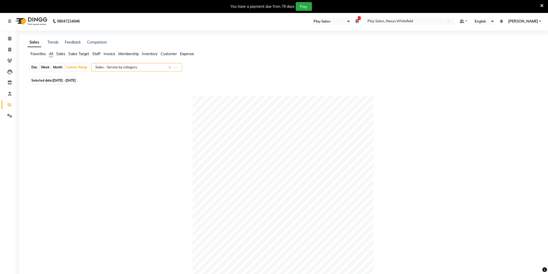
scroll to position [0, 0]
click at [98, 55] on span "Staff" at bounding box center [96, 55] width 8 height 5
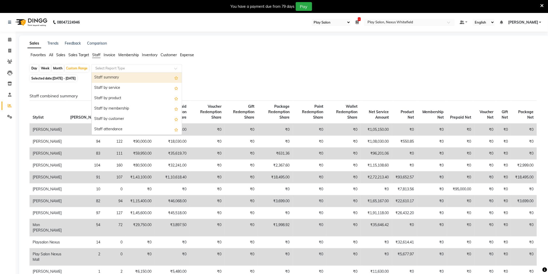
click at [117, 68] on input "text" at bounding box center [131, 68] width 75 height 5
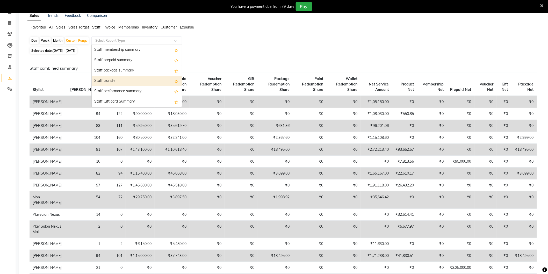
scroll to position [29, 0]
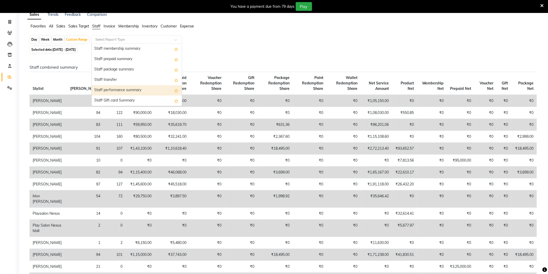
click at [125, 91] on div "Staff performance summary" at bounding box center [137, 90] width 90 height 10
select select "full_report"
select select "csv"
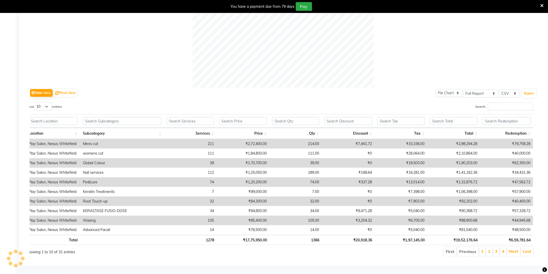
scroll to position [0, 0]
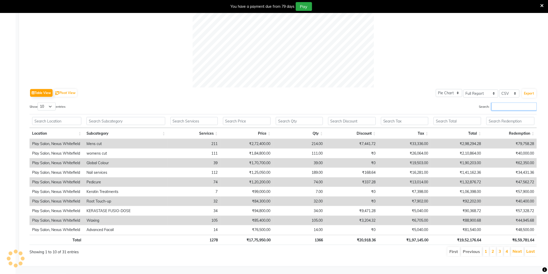
click at [494, 103] on input "Search:" at bounding box center [514, 107] width 45 height 8
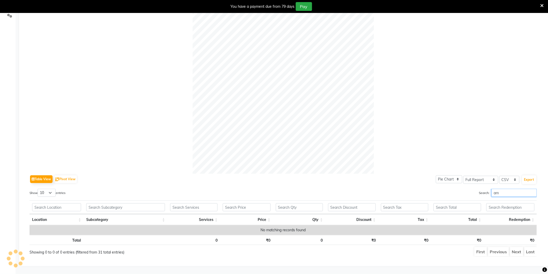
scroll to position [105, 0]
type input "a"
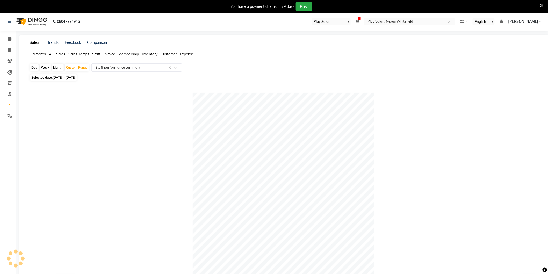
scroll to position [0, 0]
click at [114, 69] on input "text" at bounding box center [131, 68] width 75 height 5
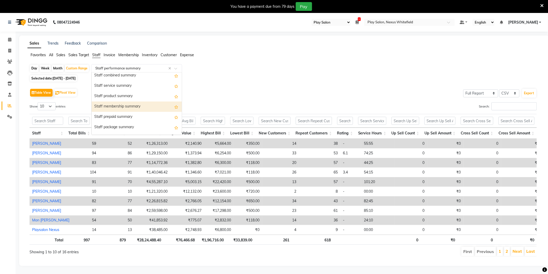
scroll to position [135, 0]
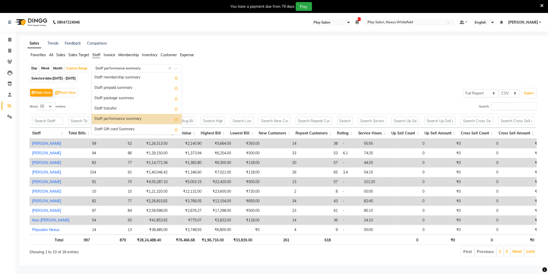
click at [118, 120] on div "Staff performance summary" at bounding box center [137, 119] width 90 height 10
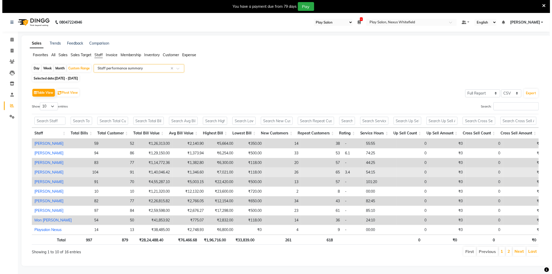
scroll to position [13, 0]
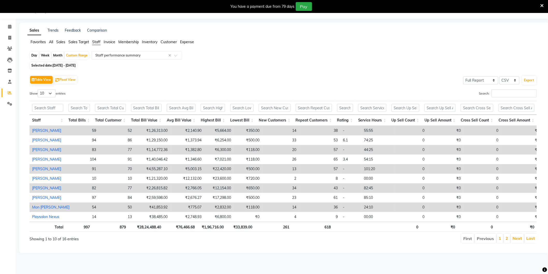
click at [44, 131] on link "[PERSON_NAME]" at bounding box center [46, 130] width 29 height 5
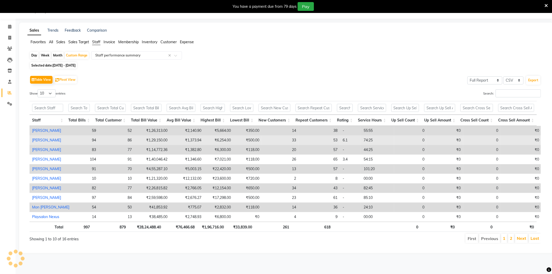
select select "full_report"
select select "csv"
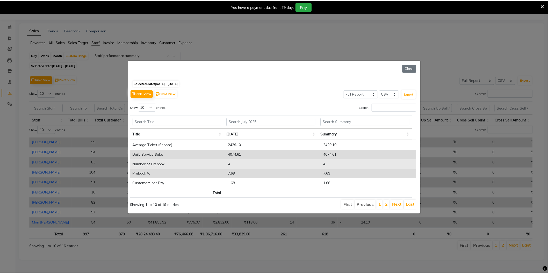
scroll to position [0, 0]
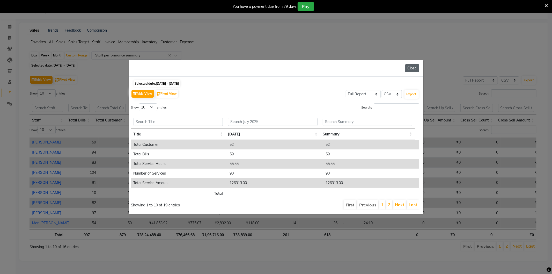
click at [410, 66] on button "Close" at bounding box center [413, 68] width 14 height 8
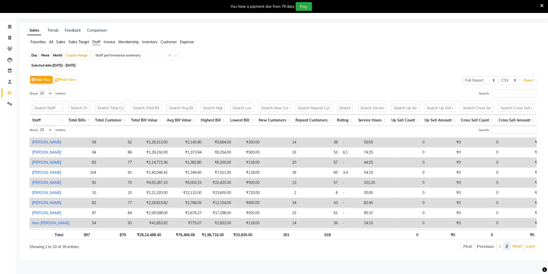
click at [508, 245] on link "2" at bounding box center [507, 245] width 3 height 5
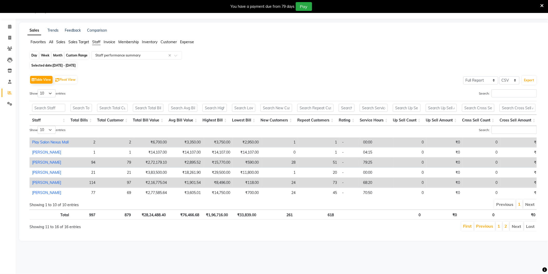
click at [76, 56] on div "Custom Range" at bounding box center [77, 55] width 24 height 7
select select "7"
select select "2025"
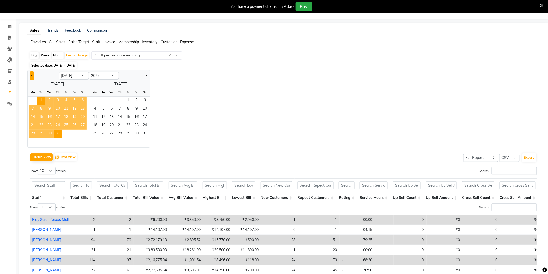
click at [31, 75] on span "Previous month" at bounding box center [32, 76] width 2 height 2
select select "6"
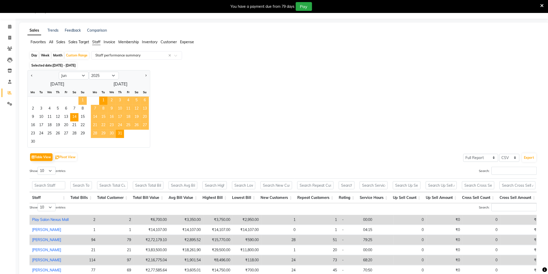
drag, startPoint x: 82, startPoint y: 100, endPoint x: 70, endPoint y: 114, distance: 18.0
click at [82, 101] on span "1" at bounding box center [82, 101] width 8 height 8
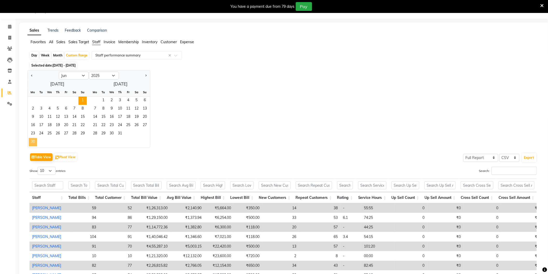
click at [31, 141] on span "30" at bounding box center [33, 142] width 8 height 8
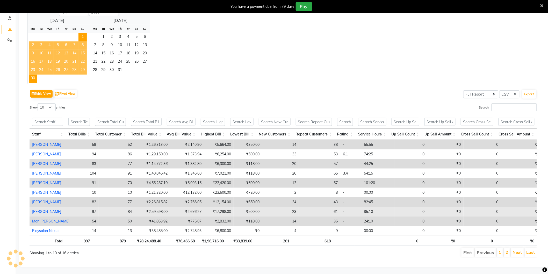
scroll to position [82, 0]
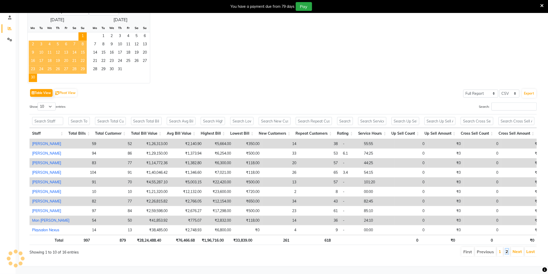
click at [507, 249] on link "2" at bounding box center [507, 251] width 3 height 5
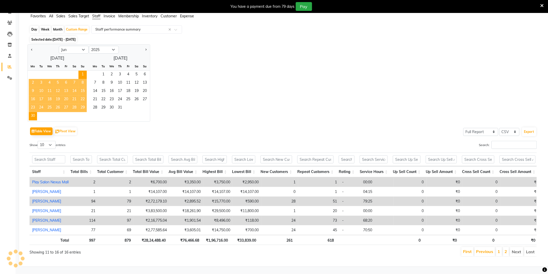
click at [119, 131] on div "Table View Pivot View Select Full Report Filtered Report Select CSV PDF Export …" at bounding box center [283, 191] width 507 height 131
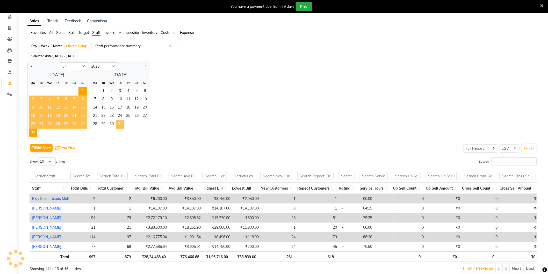
scroll to position [0, 0]
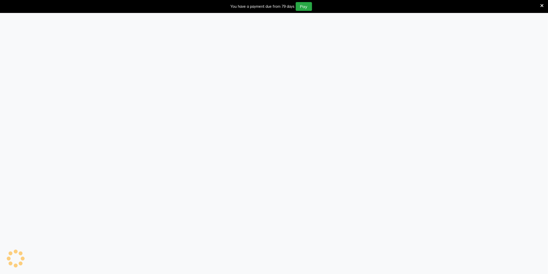
select select "104"
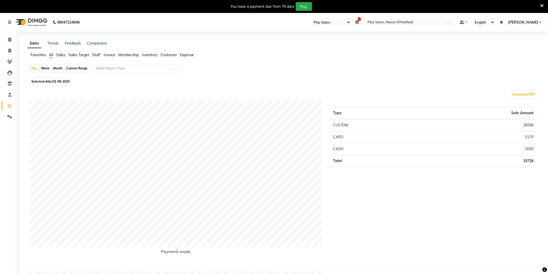
click at [411, 61] on div "Favorites All Sales Sales Target Staff Invoice Membership Inventory Customer Ex…" at bounding box center [284, 57] width 521 height 10
click at [76, 69] on div "Custom Range" at bounding box center [77, 68] width 24 height 7
select select "9"
select select "2025"
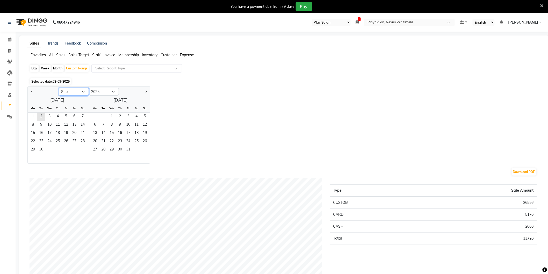
click at [79, 92] on select "Jan Feb Mar Apr May Jun [DATE] Aug Sep Oct Nov Dec" at bounding box center [74, 92] width 30 height 8
select select "6"
click at [59, 88] on select "Jan Feb Mar Apr May Jun [DATE] Aug Sep Oct Nov Dec" at bounding box center [74, 92] width 30 height 8
click at [81, 117] on span "1" at bounding box center [82, 117] width 8 height 8
click at [32, 156] on span "30" at bounding box center [33, 158] width 8 height 8
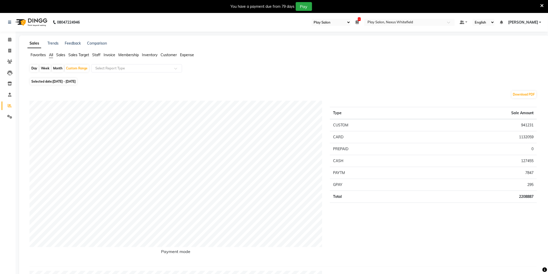
click at [95, 55] on span "Staff" at bounding box center [96, 55] width 8 height 5
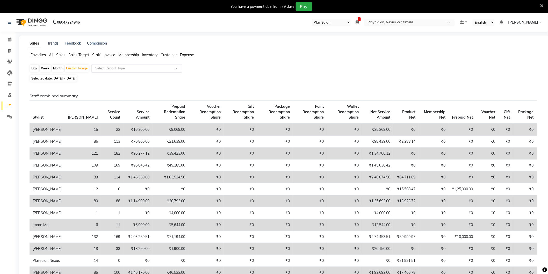
click at [108, 70] on input "text" at bounding box center [131, 68] width 75 height 5
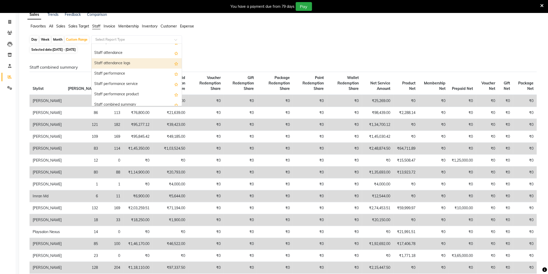
scroll to position [57, 0]
click at [129, 76] on div "Staff performance service" at bounding box center [137, 74] width 90 height 10
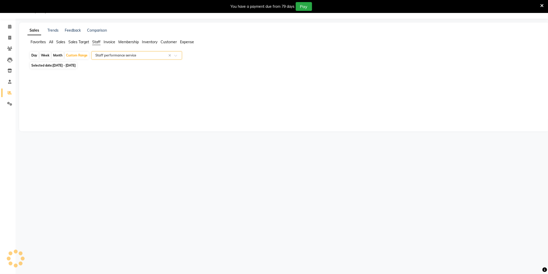
select select "full_report"
select select "csv"
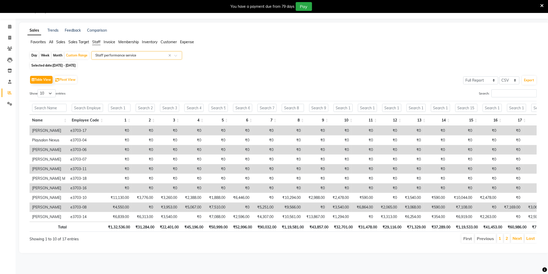
click at [120, 56] on input "text" at bounding box center [131, 55] width 75 height 5
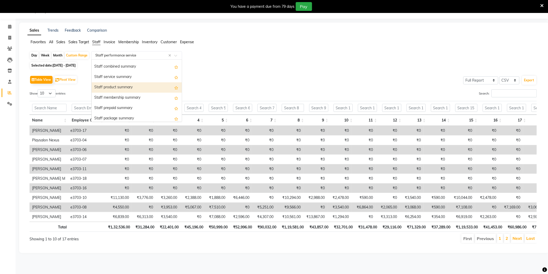
scroll to position [112, 0]
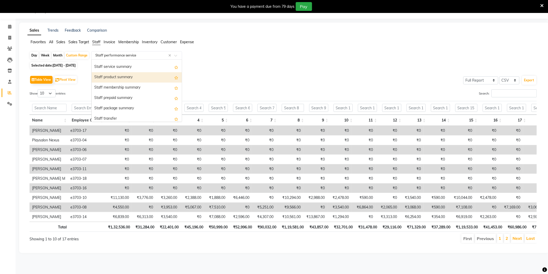
click at [121, 78] on div "Staff product summary" at bounding box center [137, 77] width 90 height 10
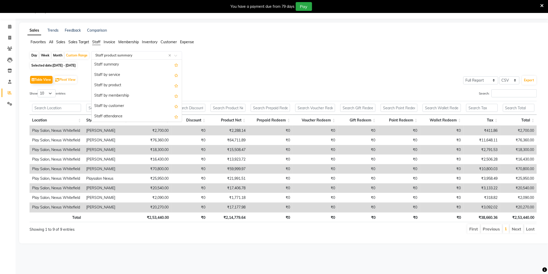
click at [126, 56] on input "text" at bounding box center [131, 55] width 75 height 5
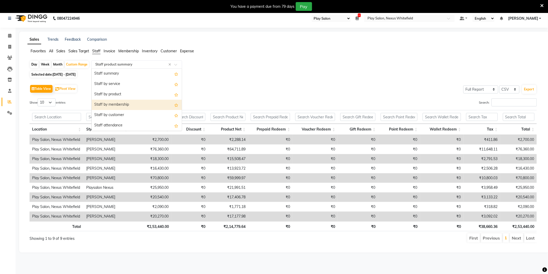
scroll to position [0, 0]
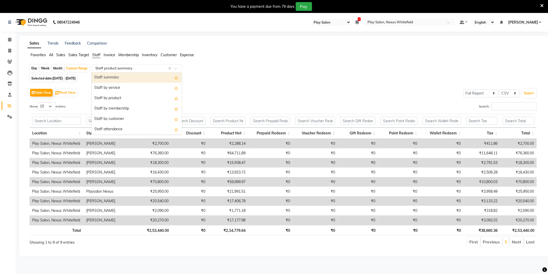
click at [51, 55] on span "All" at bounding box center [51, 55] width 4 height 5
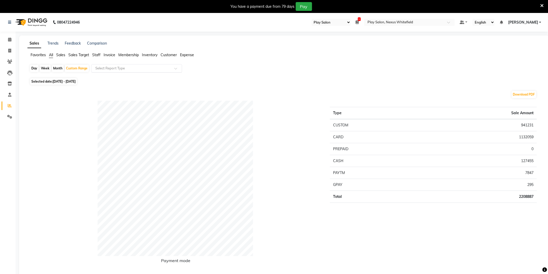
click at [131, 69] on input "text" at bounding box center [131, 68] width 75 height 5
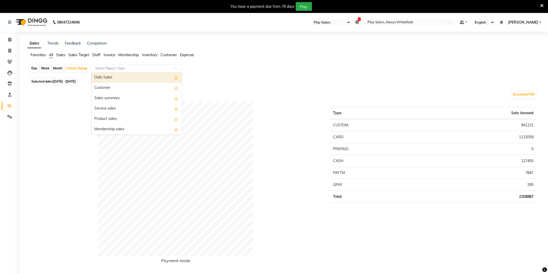
click at [96, 55] on span "Staff" at bounding box center [96, 55] width 8 height 5
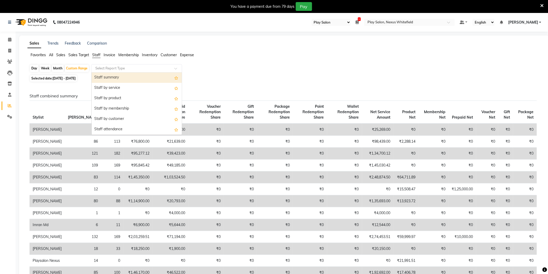
click at [113, 68] on input "text" at bounding box center [131, 68] width 75 height 5
click at [120, 89] on div "Staff by service" at bounding box center [137, 88] width 90 height 10
select select "full_report"
select select "csv"
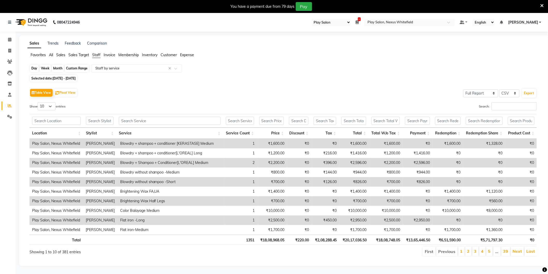
click at [75, 67] on div "Custom Range" at bounding box center [77, 68] width 24 height 7
select select "6"
select select "2025"
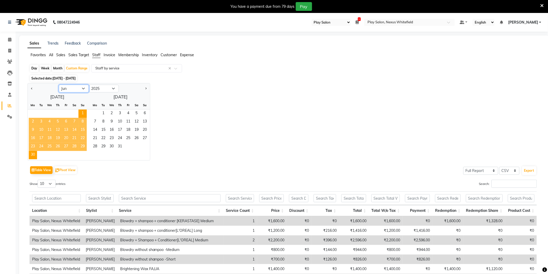
drag, startPoint x: 84, startPoint y: 89, endPoint x: 80, endPoint y: 89, distance: 3.9
click at [84, 89] on select "Jan Feb Mar Apr May Jun Jul Aug Sep Oct Nov Dec" at bounding box center [74, 89] width 30 height 8
select select "7"
click at [59, 85] on select "Jan Feb Mar Apr May Jun Jul Aug Sep Oct Nov Dec" at bounding box center [74, 89] width 30 height 8
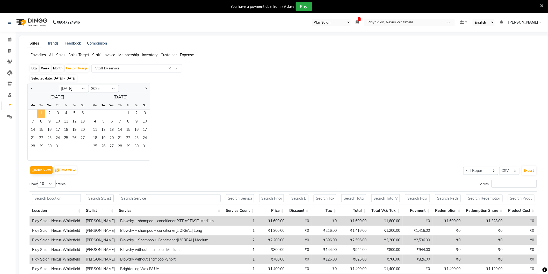
click at [43, 112] on span "1" at bounding box center [41, 114] width 8 height 8
click at [59, 145] on span "31" at bounding box center [58, 147] width 8 height 8
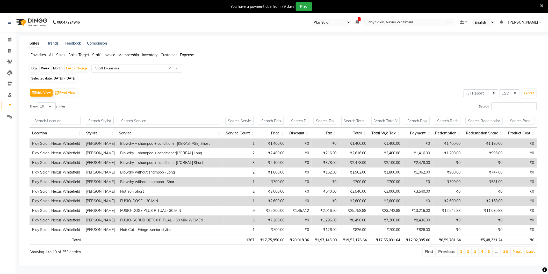
click at [115, 69] on input "text" at bounding box center [131, 68] width 75 height 5
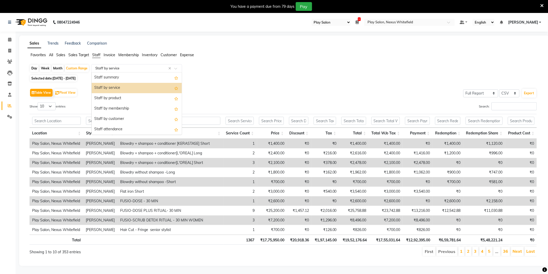
click at [117, 87] on div "Staff by service" at bounding box center [137, 88] width 90 height 10
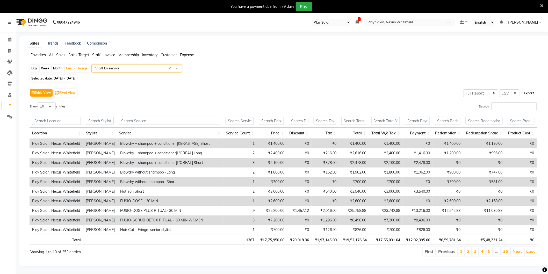
click at [531, 94] on button "Export" at bounding box center [529, 93] width 14 height 9
click at [75, 69] on div "Custom Range" at bounding box center [77, 68] width 24 height 7
select select "7"
select select "2025"
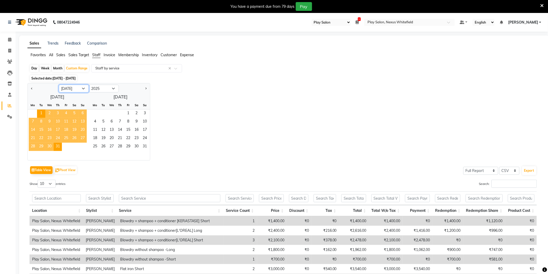
click at [82, 89] on select "Jan Feb Mar Apr May Jun Jul Aug Sep Oct Nov Dec" at bounding box center [74, 89] width 30 height 8
select select "8"
click at [59, 85] on select "Jan Feb Mar Apr May Jun Jul Aug Sep Oct Nov Dec" at bounding box center [74, 89] width 30 height 8
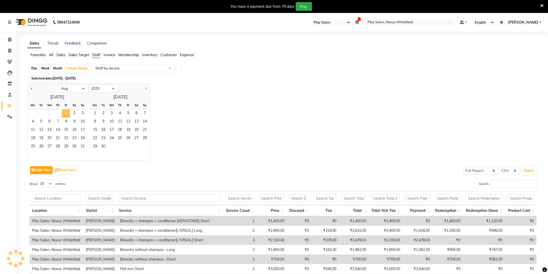
click at [66, 113] on span "1" at bounding box center [66, 114] width 8 height 8
click at [82, 146] on span "31" at bounding box center [82, 147] width 8 height 8
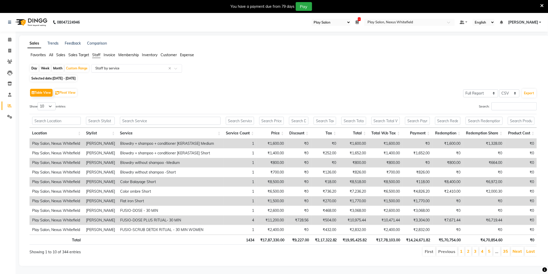
click at [108, 68] on input "text" at bounding box center [131, 68] width 75 height 5
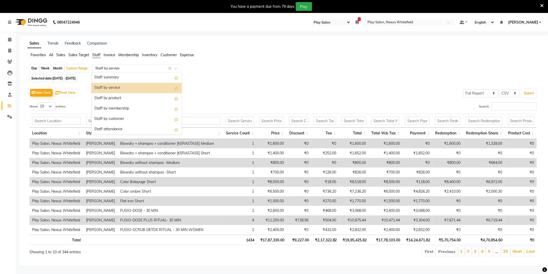
click at [110, 89] on div "Staff by service" at bounding box center [137, 88] width 90 height 10
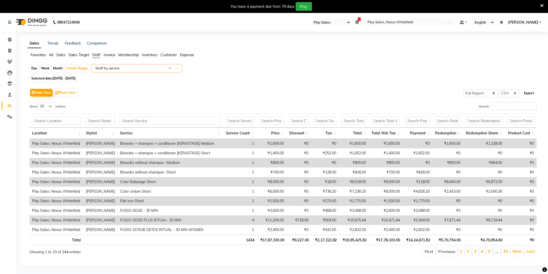
click at [528, 93] on button "Export" at bounding box center [529, 93] width 14 height 9
click at [11, 42] on span at bounding box center [9, 40] width 9 height 6
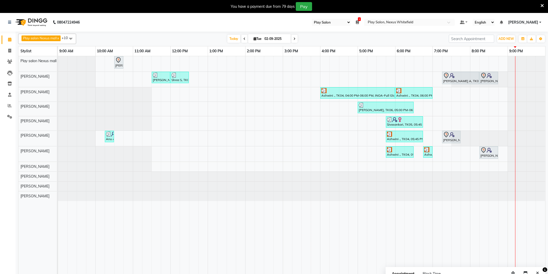
select select "104"
drag, startPoint x: 451, startPoint y: 82, endPoint x: 446, endPoint y: 82, distance: 4.2
click at [450, 82] on div "[PERSON_NAME] A, TK07, 07:15 PM-08:15 PM, Hair Cut Men (Senior stylist)" at bounding box center [461, 78] width 36 height 11
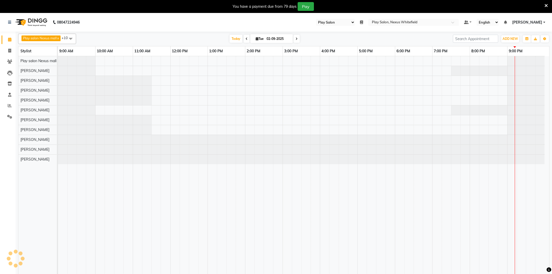
select select "104"
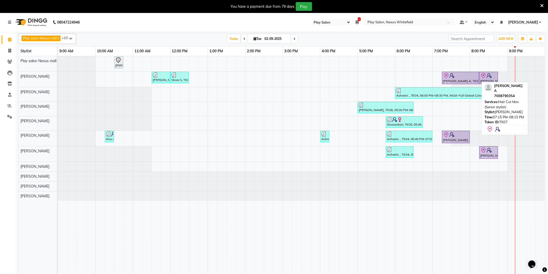
click at [459, 79] on div "[PERSON_NAME] A, TK07, 07:15 PM-08:15 PM, Hair Cut Men (Senior stylist)" at bounding box center [461, 78] width 36 height 11
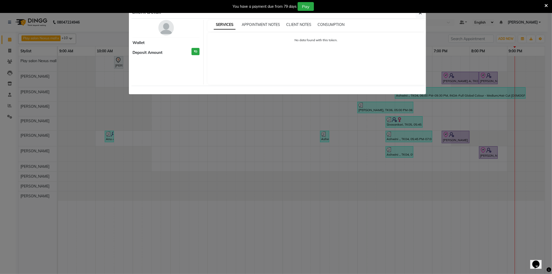
select select "8"
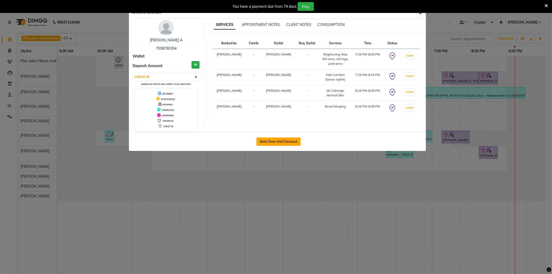
click at [273, 141] on button "Mark Done And Checkout" at bounding box center [279, 142] width 44 height 8
select select "service"
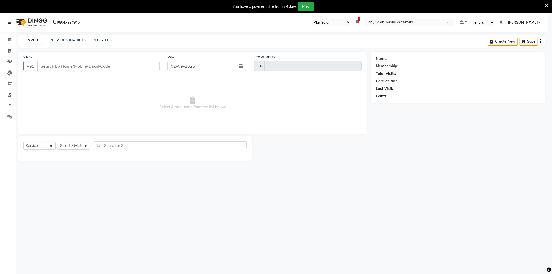
type input "3183"
select select "8356"
type input "7008790354"
select select "81393"
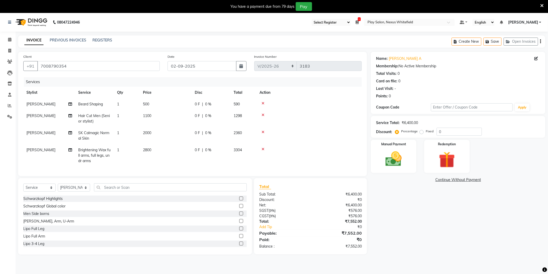
click at [91, 133] on span "SK Calmagic Normal Skin" at bounding box center [93, 136] width 31 height 10
select select "81404"
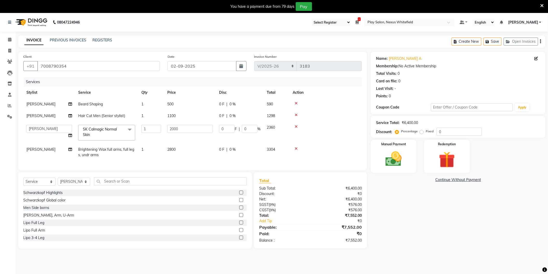
click at [102, 131] on span "SK Calmagic Normal Skin" at bounding box center [100, 132] width 34 height 10
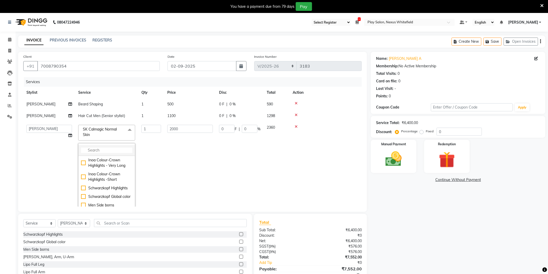
click at [97, 149] on input "multiselect-search" at bounding box center [106, 150] width 51 height 5
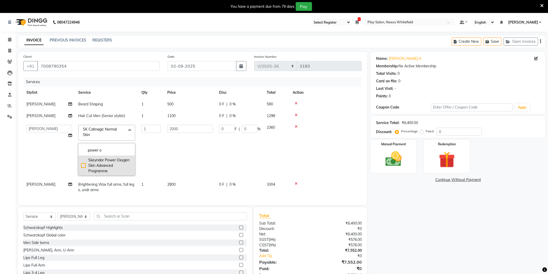
type input "power o"
click at [83, 167] on div "Skeyndor Power Oxygen Skin Advanced Programme" at bounding box center [106, 165] width 51 height 16
checkbox input "true"
type input "5000"
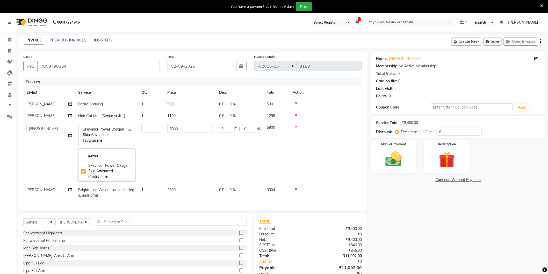
click at [203, 148] on td "5000" at bounding box center [190, 153] width 52 height 62
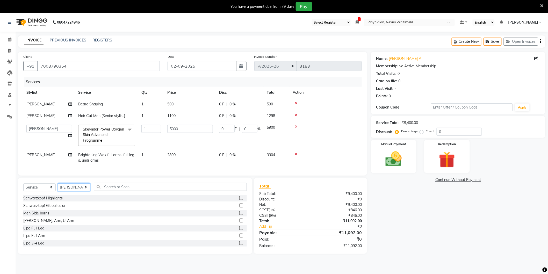
click at [71, 191] on select "Select Stylist Abdulla Md Adil Ali Ambika Rai Asha Thapa Ashim Sapkota Bhargavi…" at bounding box center [74, 187] width 32 height 8
select select "81404"
click at [58, 188] on select "Select Stylist Abdulla Md Adil Ali Ambika Rai Asha Thapa Ashim Sapkota Bhargavi…" at bounding box center [74, 187] width 32 height 8
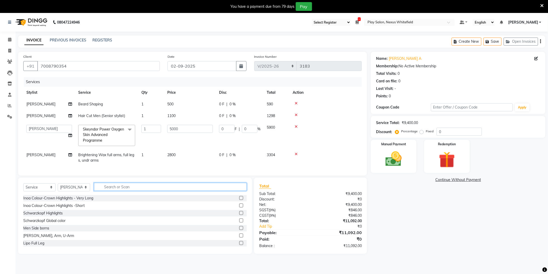
click at [111, 191] on input "text" at bounding box center [170, 187] width 153 height 8
type input "detan"
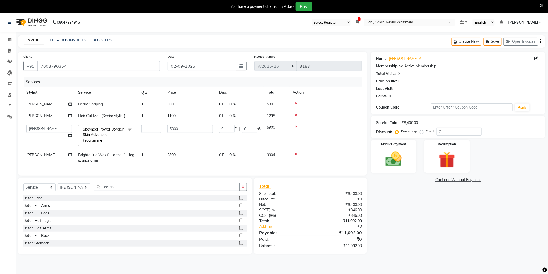
click at [239, 200] on label at bounding box center [241, 198] width 4 height 4
click at [239, 200] on input "checkbox" at bounding box center [240, 198] width 3 height 3
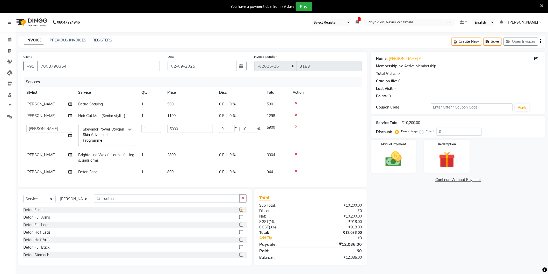
checkbox input "false"
click at [118, 203] on input "detan" at bounding box center [167, 198] width 146 height 8
drag, startPoint x: 108, startPoint y: 204, endPoint x: 85, endPoint y: 202, distance: 23.6
click at [95, 203] on input "detan" at bounding box center [167, 198] width 146 height 8
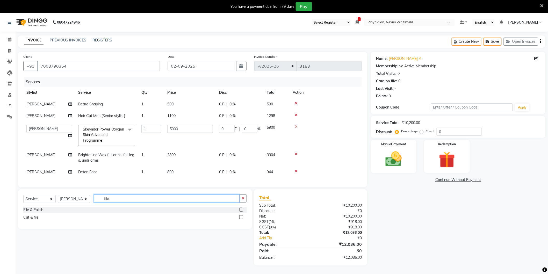
type input "file"
click at [241, 212] on label at bounding box center [241, 210] width 4 height 4
click at [241, 212] on input "checkbox" at bounding box center [240, 209] width 3 height 3
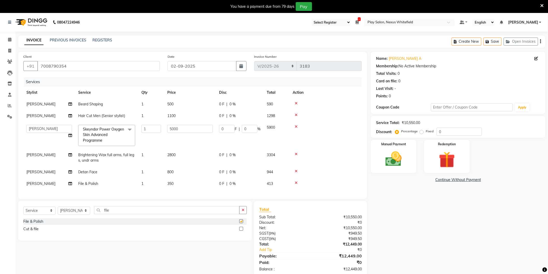
checkbox input "false"
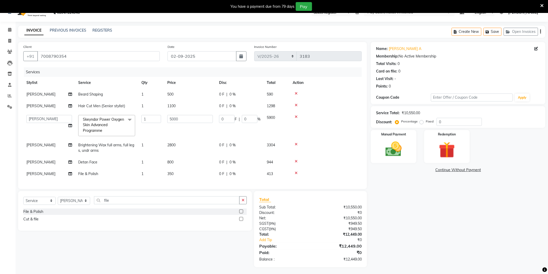
scroll to position [15, 0]
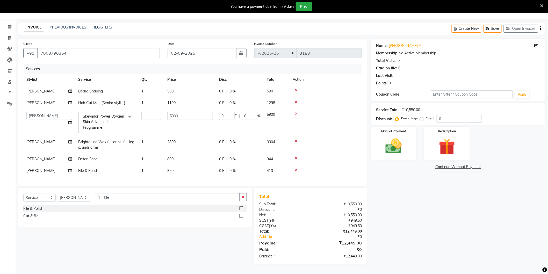
click at [142, 168] on span "1" at bounding box center [142, 170] width 2 height 5
select select "81404"
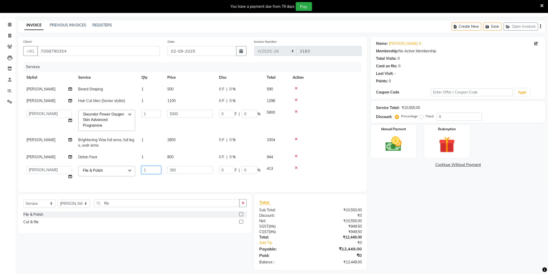
click at [147, 170] on input "1" at bounding box center [151, 170] width 20 height 8
type input "2"
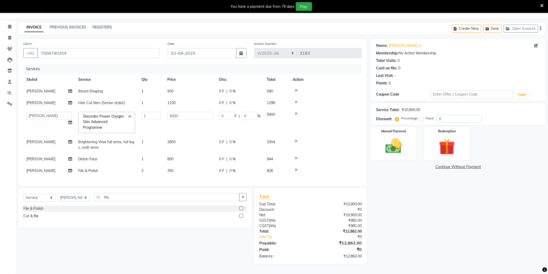
drag, startPoint x: 330, startPoint y: 136, endPoint x: 322, endPoint y: 135, distance: 7.5
click at [329, 136] on td at bounding box center [326, 144] width 72 height 17
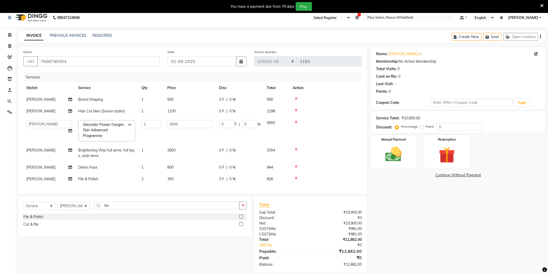
scroll to position [0, 0]
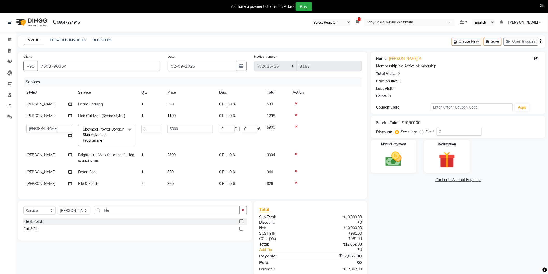
click at [170, 154] on span "2800" at bounding box center [171, 155] width 8 height 5
select select "81393"
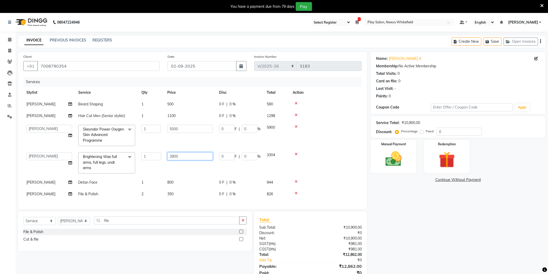
click at [176, 155] on input "2800" at bounding box center [190, 156] width 46 height 8
type input "2900"
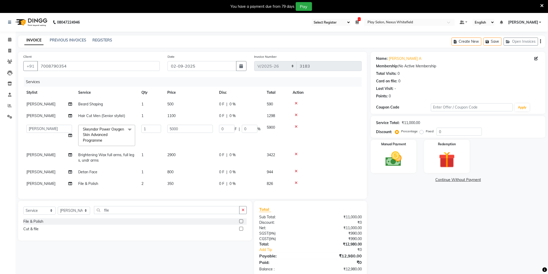
drag, startPoint x: 324, startPoint y: 152, endPoint x: 329, endPoint y: 147, distance: 6.6
click at [324, 152] on td at bounding box center [326, 157] width 72 height 17
drag, startPoint x: 326, startPoint y: 114, endPoint x: 322, endPoint y: 111, distance: 4.5
click at [325, 113] on div at bounding box center [326, 115] width 66 height 4
drag, startPoint x: 330, startPoint y: 109, endPoint x: 291, endPoint y: 107, distance: 39.9
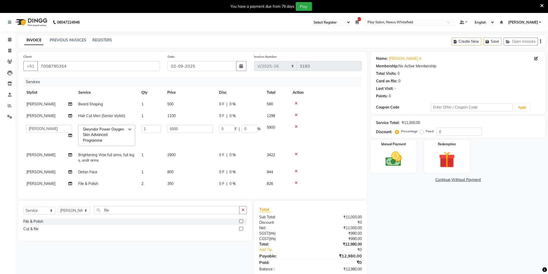
click at [329, 108] on td at bounding box center [326, 104] width 72 height 12
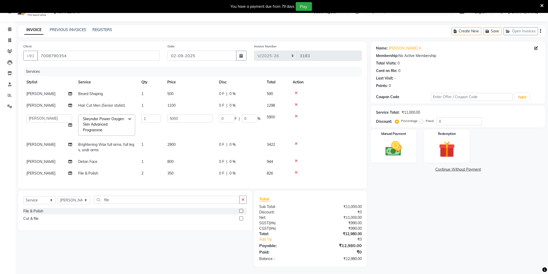
scroll to position [15, 0]
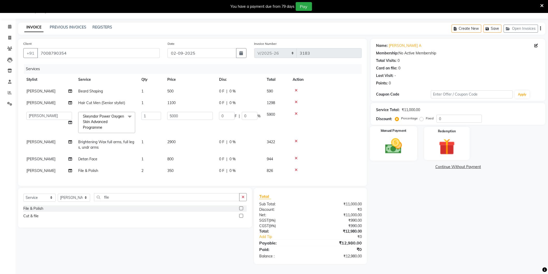
drag, startPoint x: 402, startPoint y: 149, endPoint x: 399, endPoint y: 152, distance: 3.8
click at [402, 149] on img at bounding box center [393, 145] width 27 height 19
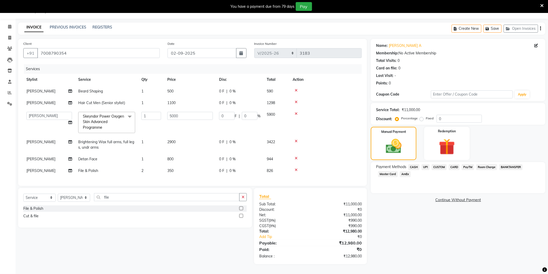
click at [439, 164] on span "CUSTOM" at bounding box center [439, 167] width 15 height 6
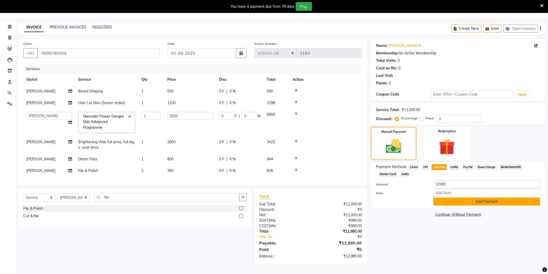
click at [475, 200] on button "Add Payment" at bounding box center [487, 202] width 107 height 8
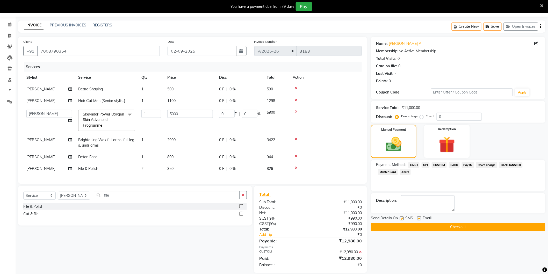
click at [462, 227] on button "Checkout" at bounding box center [458, 227] width 175 height 8
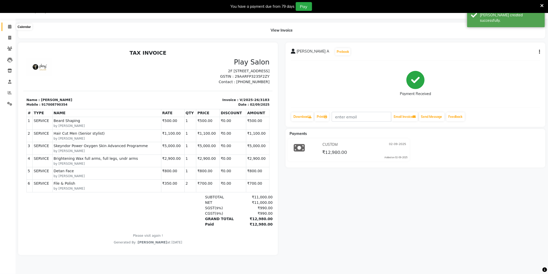
click at [11, 27] on span at bounding box center [9, 27] width 9 height 6
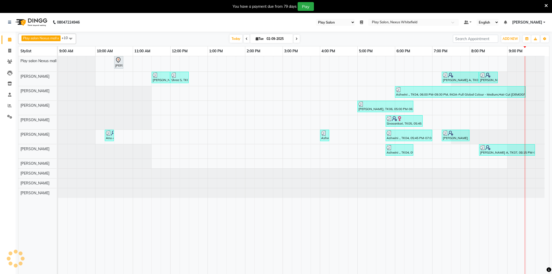
select select "104"
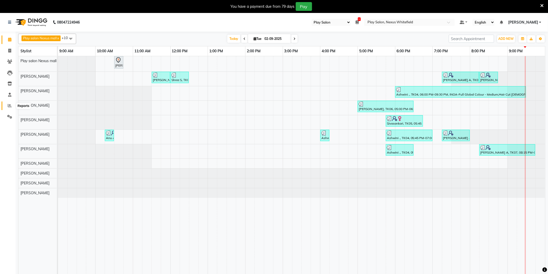
click at [10, 105] on icon at bounding box center [10, 106] width 4 height 4
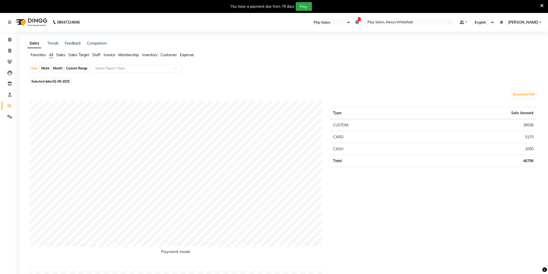
click at [97, 55] on span "Staff" at bounding box center [96, 55] width 8 height 5
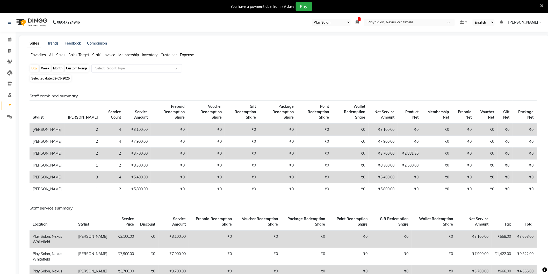
click at [77, 79] on div "Selected date: [DATE]" at bounding box center [285, 78] width 511 height 5
drag, startPoint x: 51, startPoint y: 56, endPoint x: 57, endPoint y: 59, distance: 6.5
click at [51, 56] on span "All" at bounding box center [51, 55] width 4 height 5
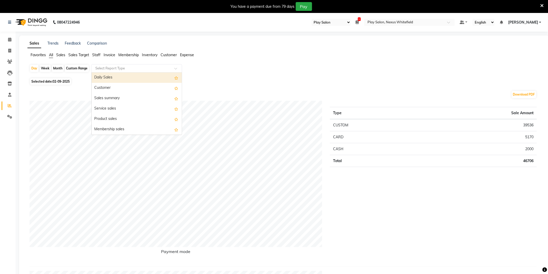
click at [115, 69] on input "text" at bounding box center [131, 68] width 75 height 5
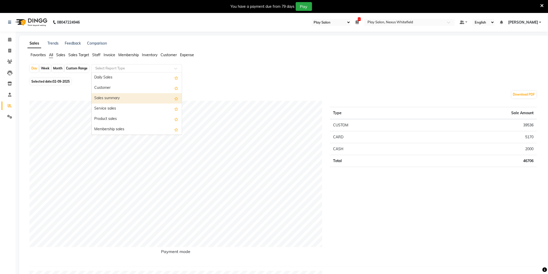
click at [107, 98] on div "Sales summary" at bounding box center [137, 98] width 90 height 10
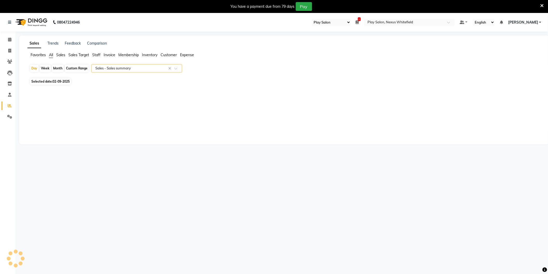
select select "full_report"
select select "csv"
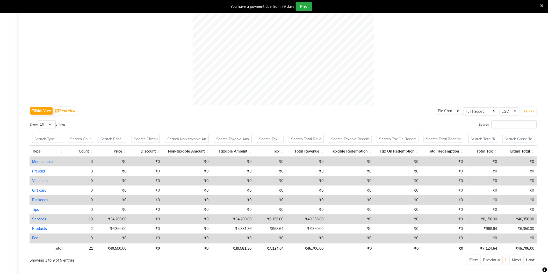
scroll to position [185, 0]
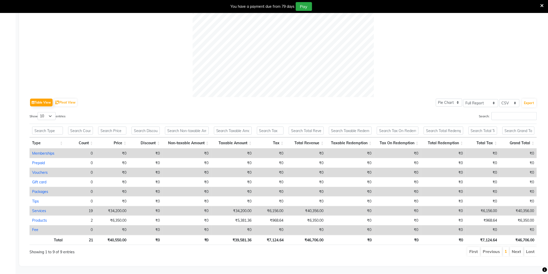
drag, startPoint x: 96, startPoint y: 55, endPoint x: 99, endPoint y: 57, distance: 3.5
click at [96, 55] on div at bounding box center [283, 6] width 507 height 181
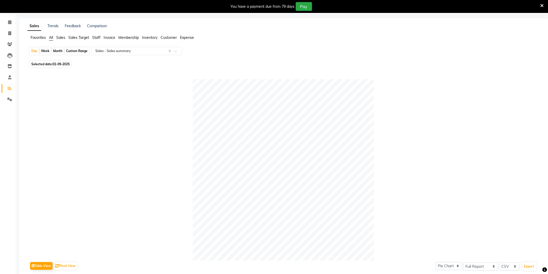
scroll to position [0, 0]
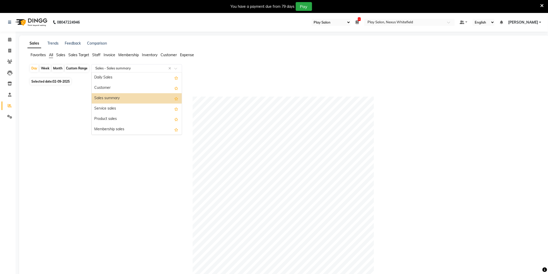
drag, startPoint x: 113, startPoint y: 68, endPoint x: 122, endPoint y: 78, distance: 13.9
click at [113, 67] on input "text" at bounding box center [131, 68] width 75 height 5
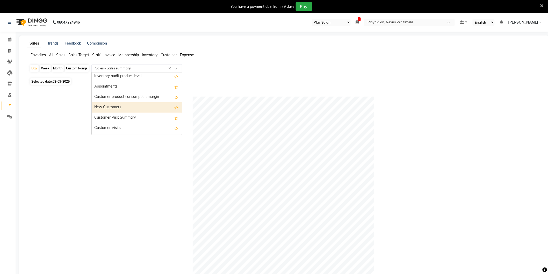
scroll to position [528, 0]
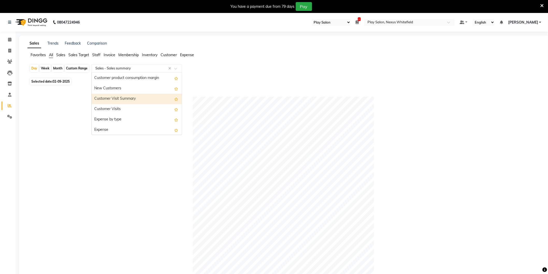
click at [118, 98] on div "Customer Visit Summary" at bounding box center [137, 99] width 90 height 10
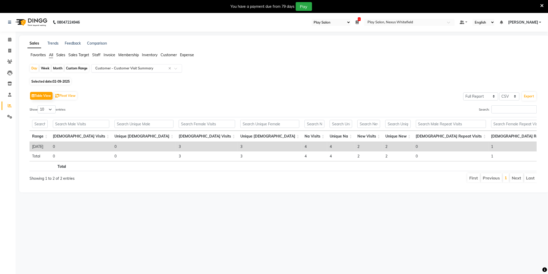
click at [112, 69] on input "text" at bounding box center [131, 68] width 75 height 5
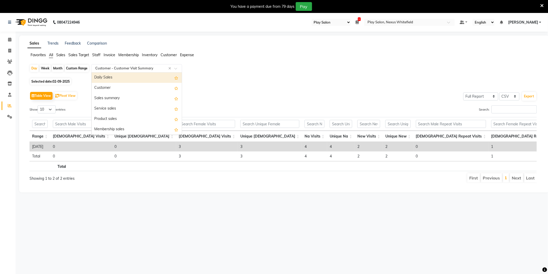
click at [109, 75] on div "Daily Sales" at bounding box center [137, 78] width 90 height 10
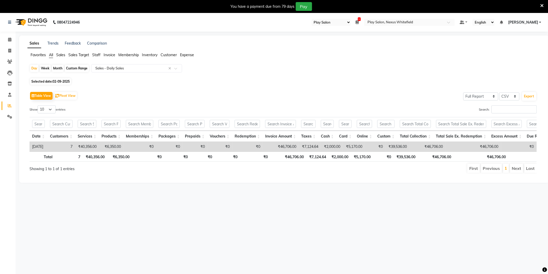
drag, startPoint x: 62, startPoint y: 190, endPoint x: 87, endPoint y: 156, distance: 42.6
click at [62, 183] on div "Sales Trends Feedback Comparison Favorites All Sales Sales Target Staff Invoice…" at bounding box center [284, 108] width 530 height 147
click at [113, 69] on input "text" at bounding box center [131, 68] width 75 height 5
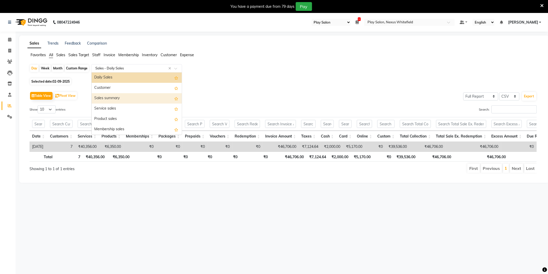
click at [111, 98] on div "Sales summary" at bounding box center [137, 98] width 90 height 10
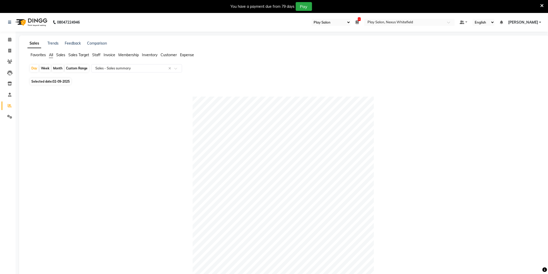
drag, startPoint x: 78, startPoint y: 69, endPoint x: 71, endPoint y: 76, distance: 10.1
click at [78, 69] on div "Custom Range" at bounding box center [77, 68] width 24 height 7
select select "9"
select select "2025"
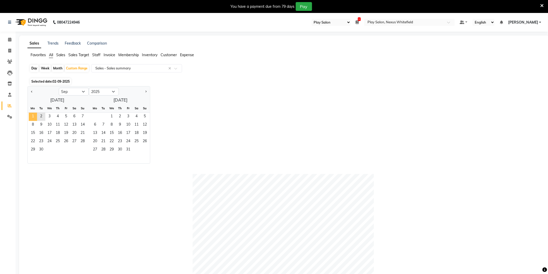
click at [33, 116] on span "1" at bounding box center [33, 117] width 8 height 8
click at [40, 116] on span "2" at bounding box center [41, 117] width 8 height 8
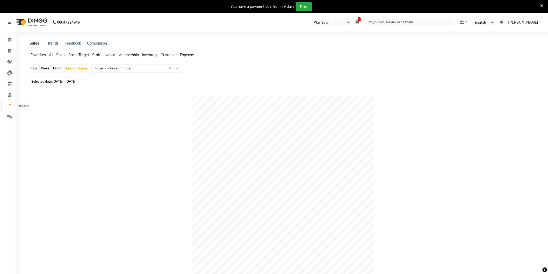
click at [10, 108] on span at bounding box center [9, 106] width 9 height 6
click at [10, 105] on icon at bounding box center [10, 106] width 4 height 4
drag, startPoint x: 35, startPoint y: 68, endPoint x: 39, endPoint y: 76, distance: 9.6
click at [35, 68] on div "Day" at bounding box center [34, 68] width 9 height 7
select select "9"
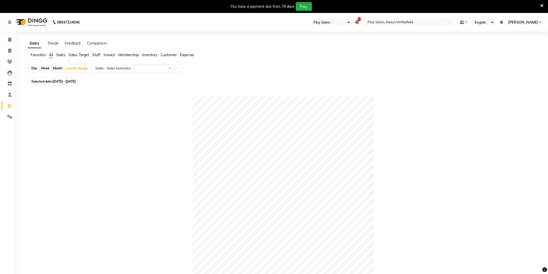
select select "2025"
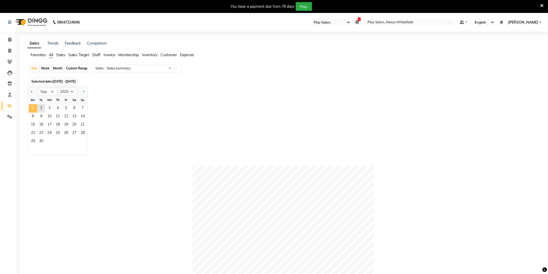
click at [30, 108] on span "1" at bounding box center [33, 108] width 8 height 8
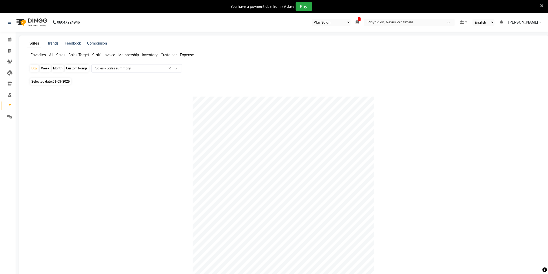
click at [98, 55] on span "Staff" at bounding box center [96, 55] width 8 height 5
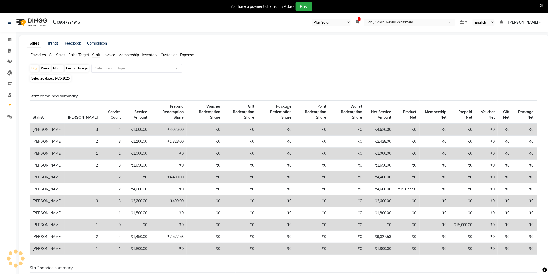
click at [102, 67] on input "text" at bounding box center [131, 68] width 75 height 5
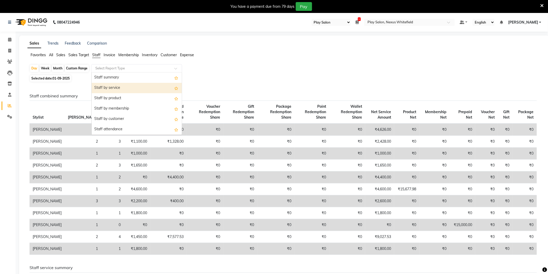
drag, startPoint x: 112, startPoint y: 88, endPoint x: 103, endPoint y: 92, distance: 10.7
click at [112, 87] on div "Staff by service" at bounding box center [137, 88] width 90 height 10
select select "full_report"
select select "csv"
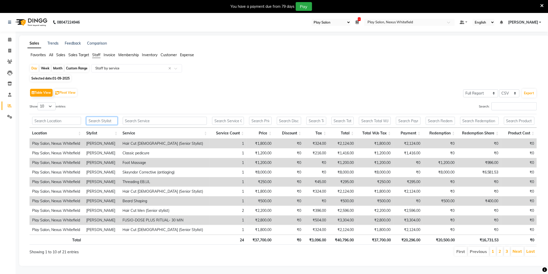
click at [95, 121] on input "text" at bounding box center [101, 121] width 31 height 8
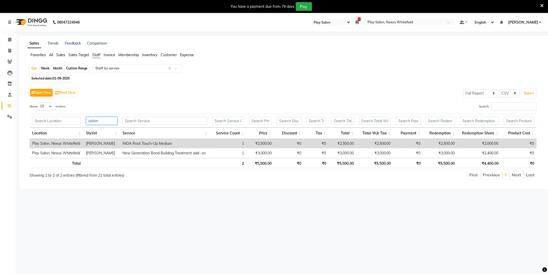
drag, startPoint x: 88, startPoint y: 121, endPoint x: 77, endPoint y: 121, distance: 10.4
click at [77, 121] on tr "ashim" at bounding box center [284, 121] width 508 height 14
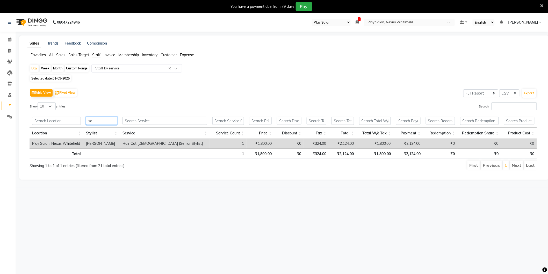
type input "s"
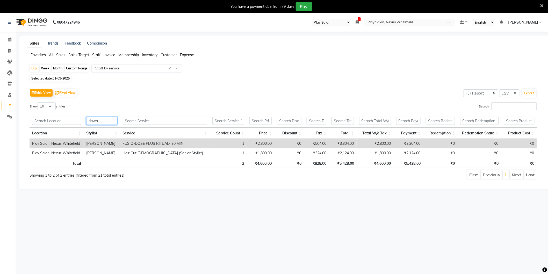
type input "dawa"
drag, startPoint x: 107, startPoint y: 122, endPoint x: 81, endPoint y: 122, distance: 26.2
click at [81, 122] on tr "dawa" at bounding box center [284, 121] width 508 height 14
type input "a"
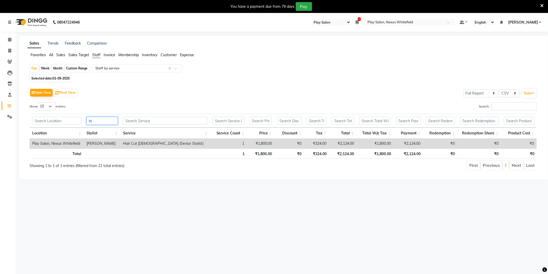
type input "t"
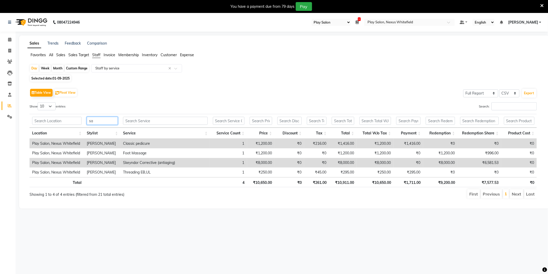
type input "s"
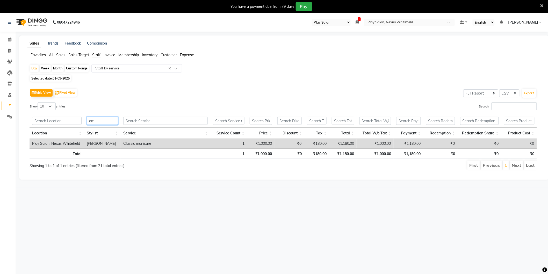
type input "a"
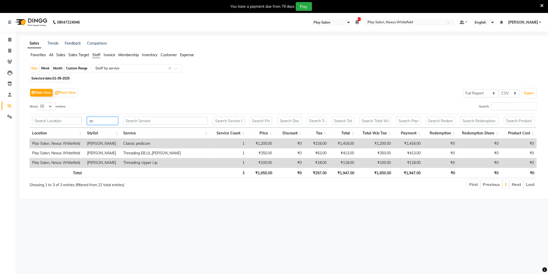
type input "a"
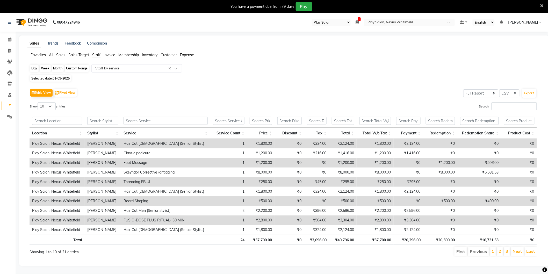
click at [34, 69] on div "Day" at bounding box center [34, 68] width 9 height 7
select select "9"
select select "2025"
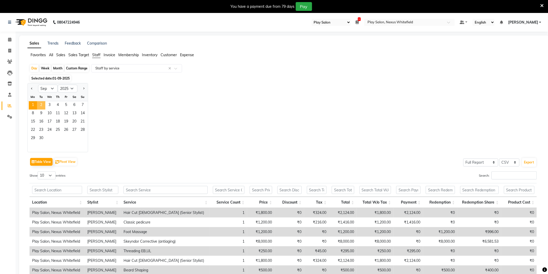
click at [41, 107] on span "2" at bounding box center [41, 105] width 8 height 8
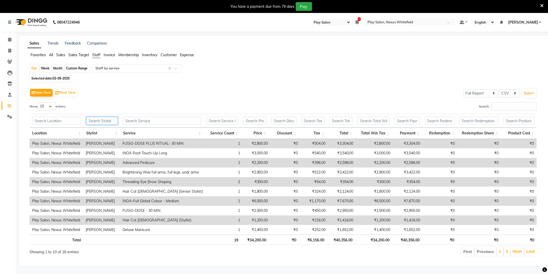
click at [95, 121] on input "text" at bounding box center [102, 121] width 32 height 8
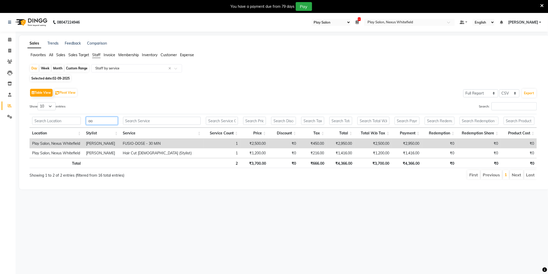
type input "a"
type input "t"
drag, startPoint x: 100, startPoint y: 120, endPoint x: 78, endPoint y: 121, distance: 21.8
click at [78, 121] on tr "sam" at bounding box center [284, 121] width 508 height 14
type input "a"
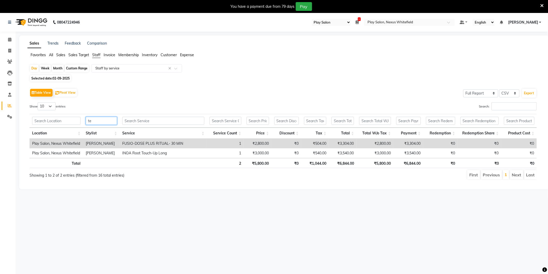
type input "t"
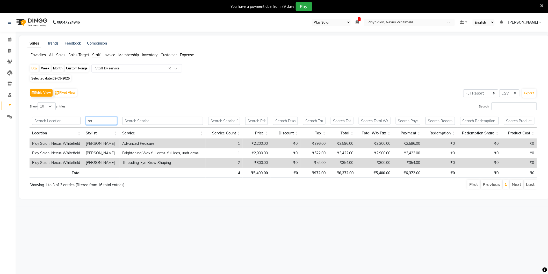
type input "s"
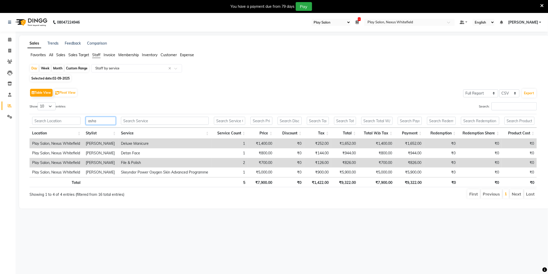
type input "asha"
click at [361, 18] on span "1" at bounding box center [359, 19] width 3 height 4
click at [357, 41] on button "Close" at bounding box center [350, 40] width 14 height 8
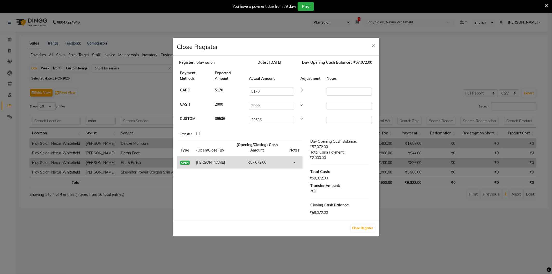
click at [139, 105] on ngb-modal-window "Close Register × Register : play salon Date : [DATE] Day Opening Cash Balance :…" at bounding box center [276, 137] width 552 height 274
click at [360, 227] on button "Close Register" at bounding box center [363, 228] width 24 height 7
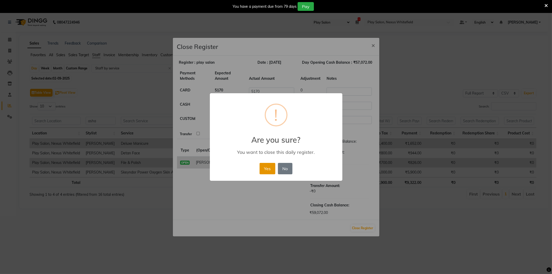
click at [267, 167] on button "Yes" at bounding box center [268, 168] width 16 height 11
